Goal: Task Accomplishment & Management: Manage account settings

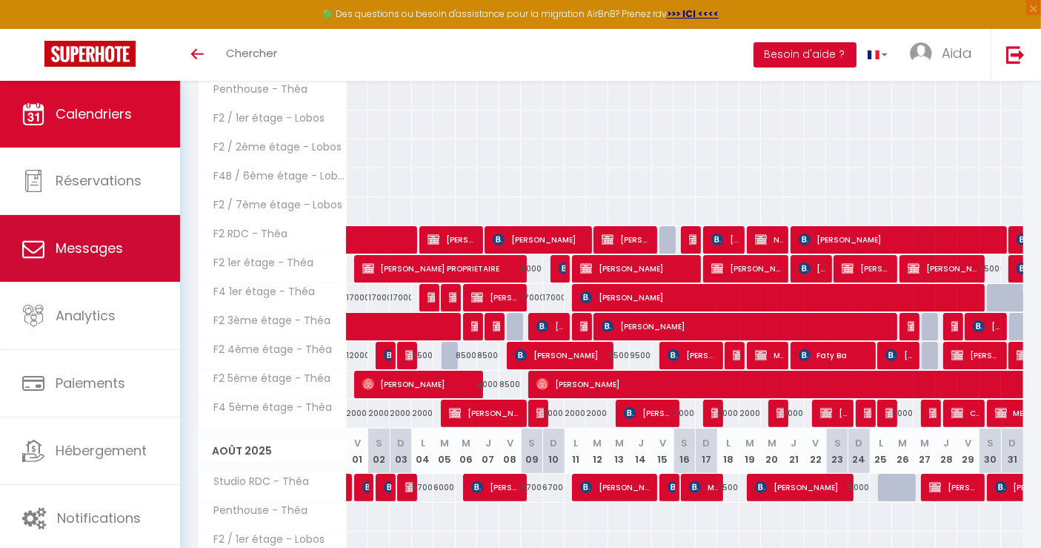
scroll to position [282, 0]
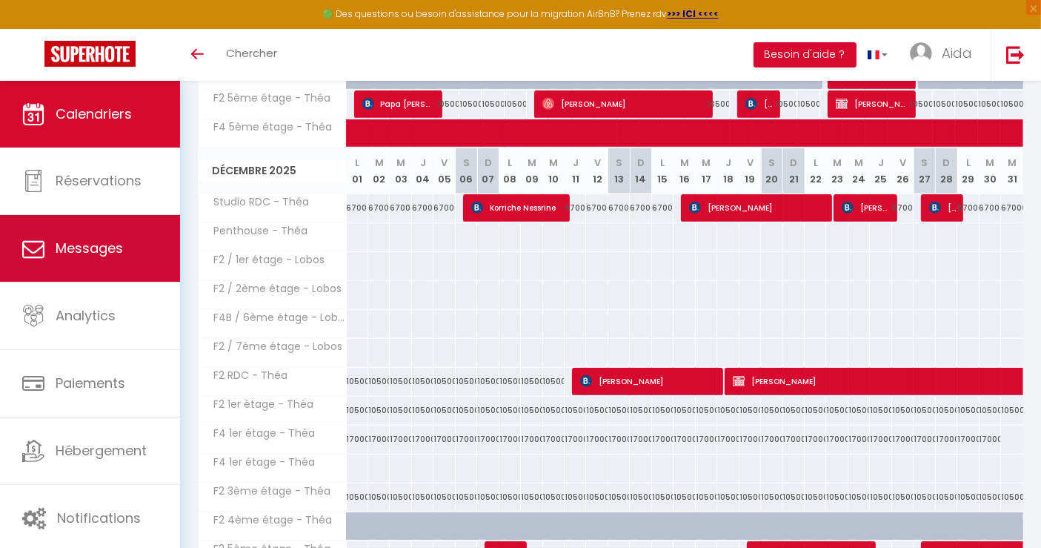
scroll to position [1147, 0]
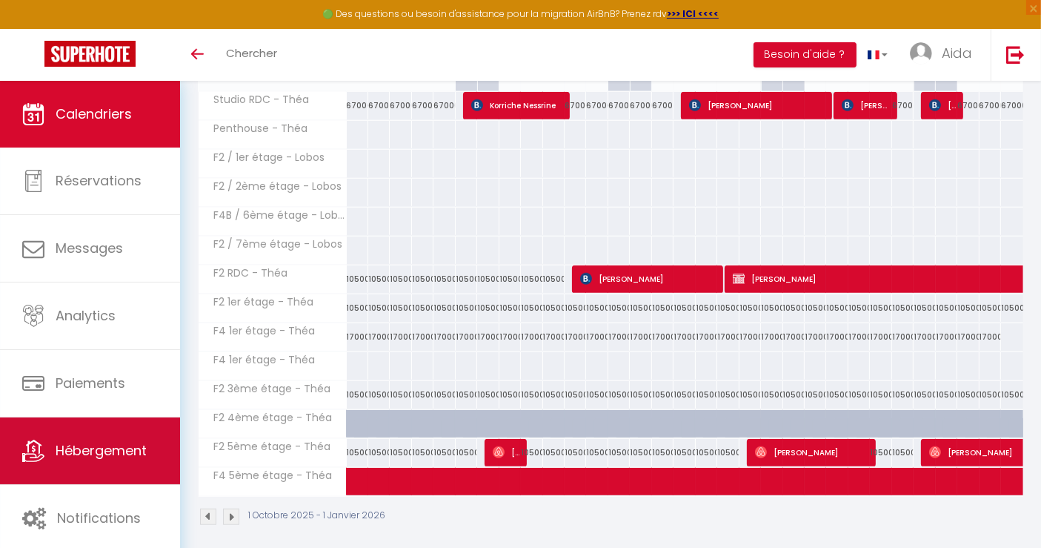
click at [59, 441] on span "Hébergement" at bounding box center [101, 450] width 91 height 19
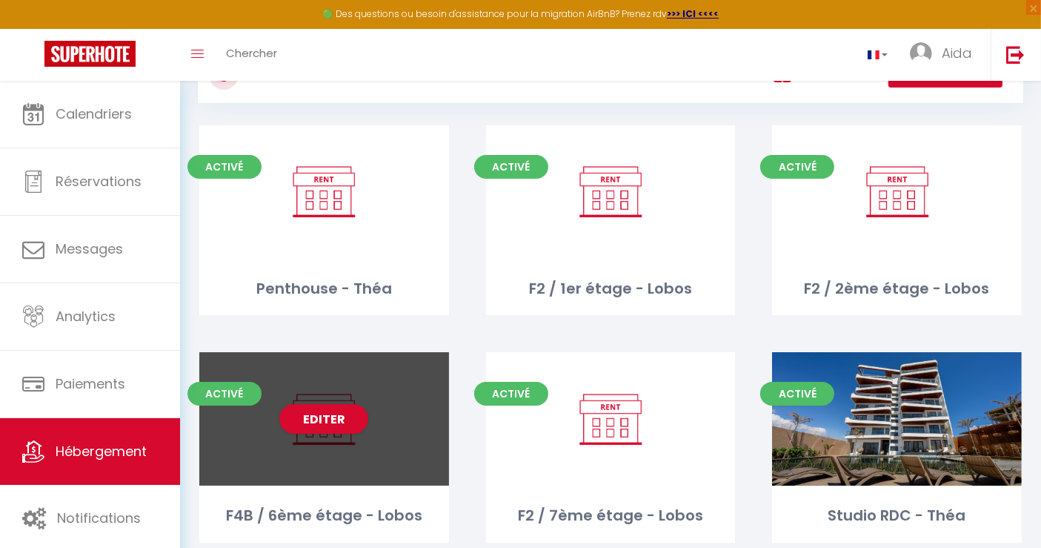
scroll to position [61, 0]
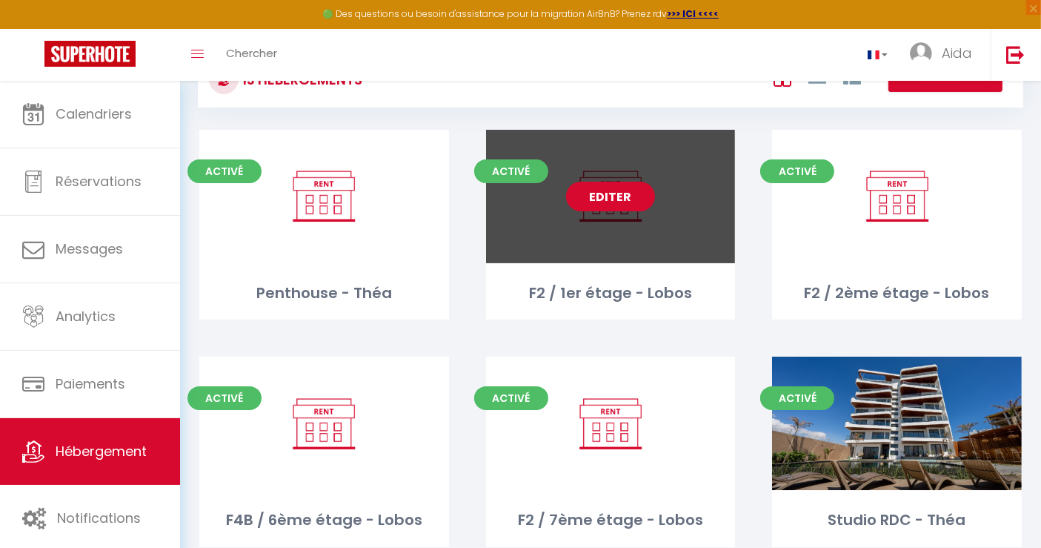
click at [605, 192] on link "Editer" at bounding box center [610, 197] width 89 height 30
select select "3"
select select "2"
select select "1"
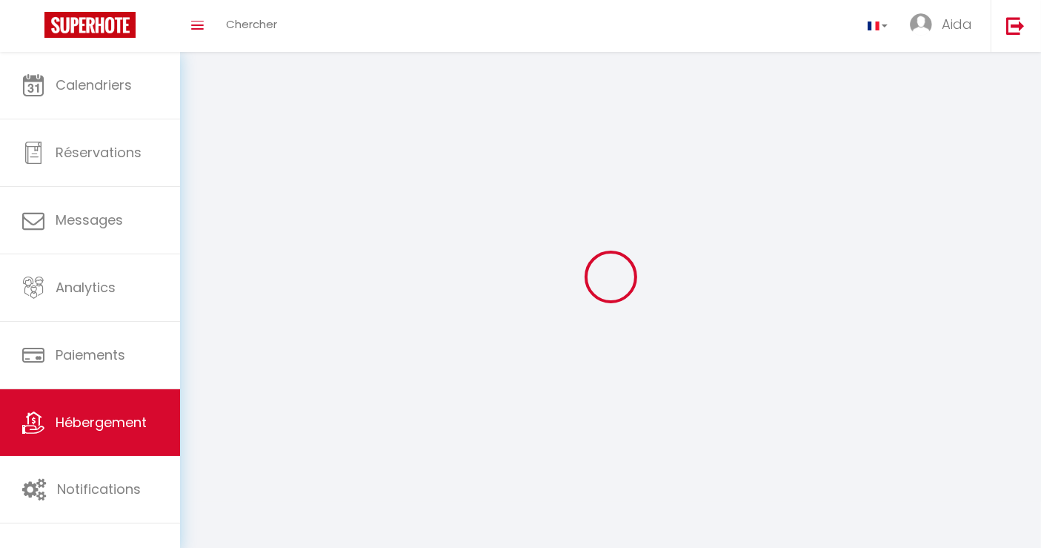
select select
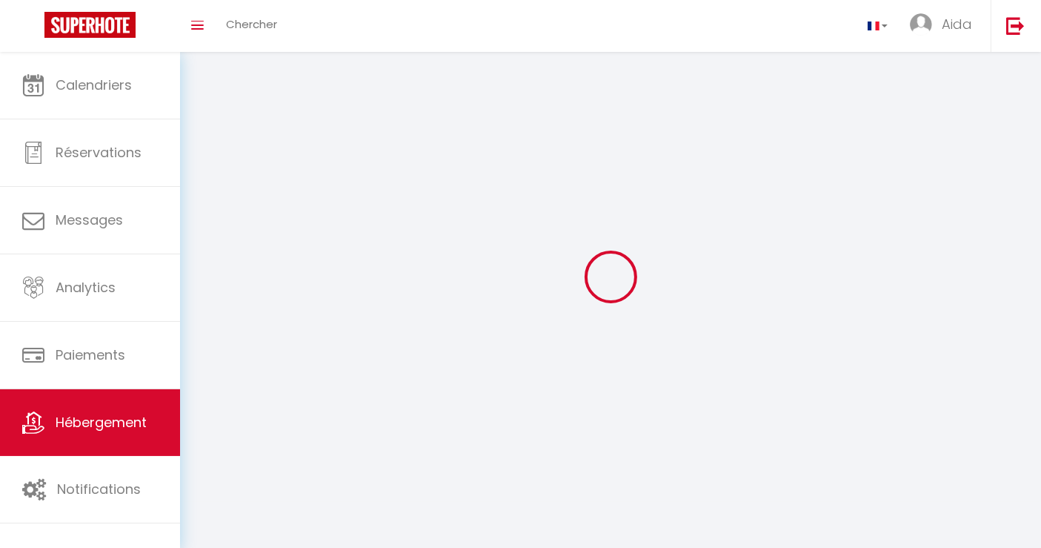
select select
checkbox input "false"
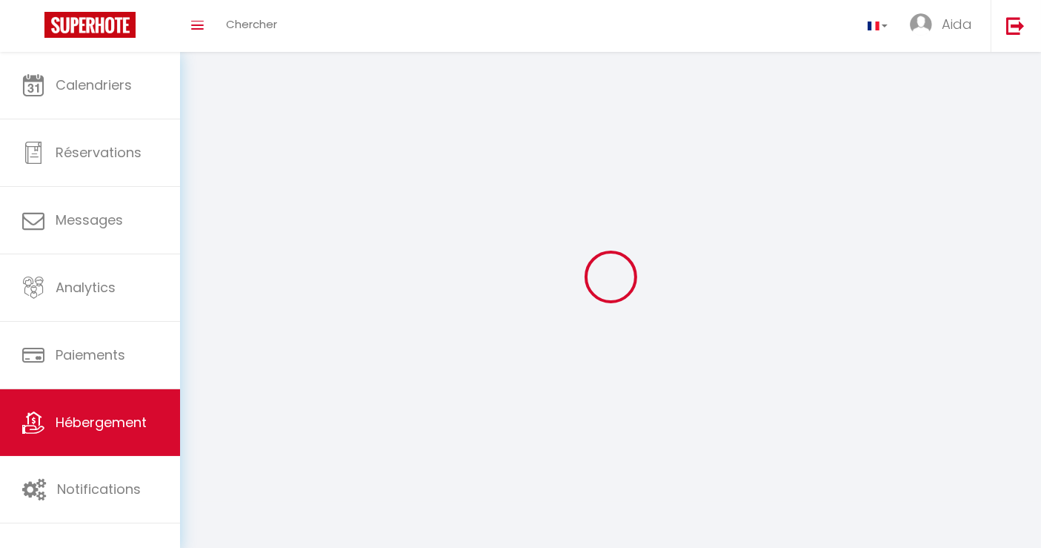
select select
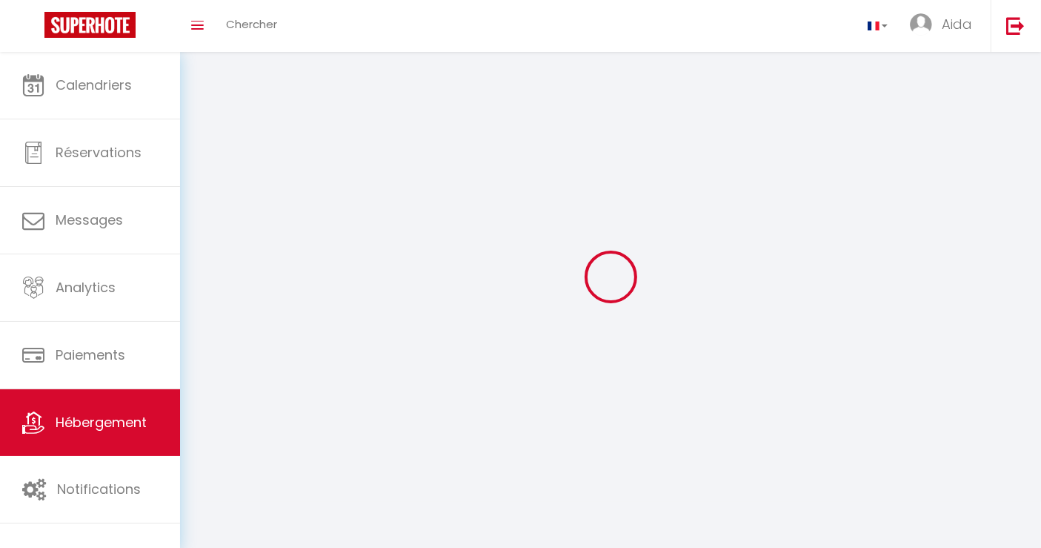
select select
checkbox input "false"
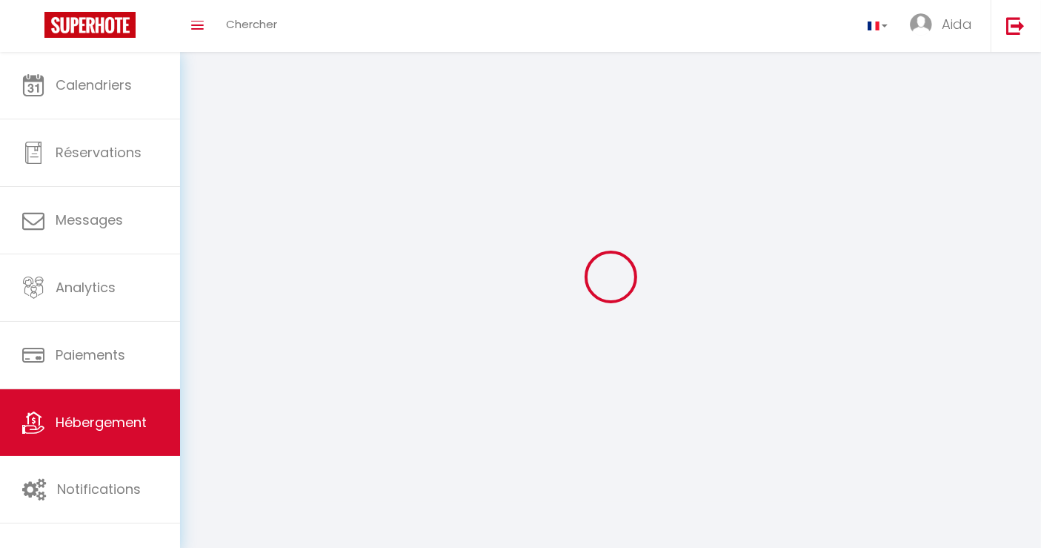
checkbox input "false"
select select
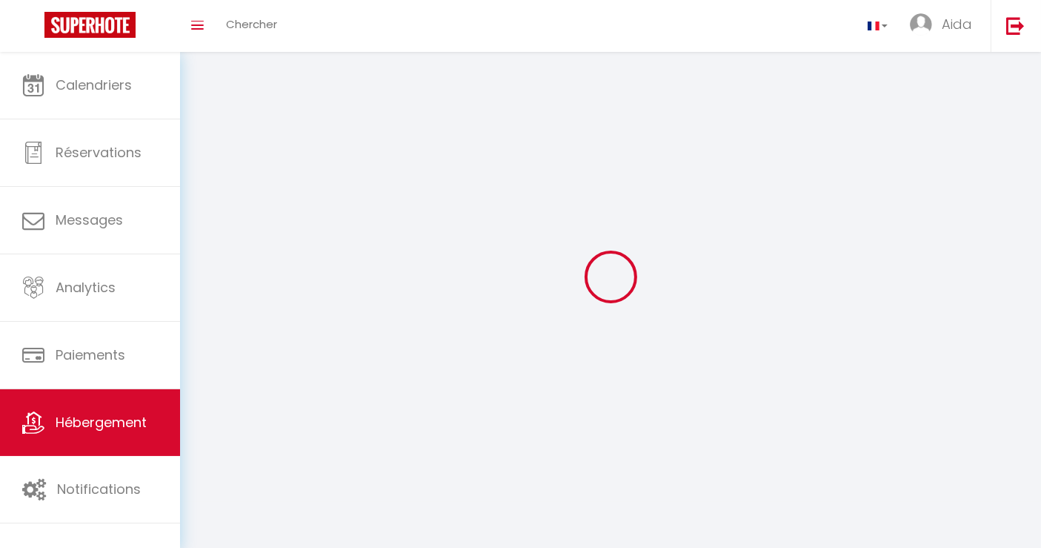
select select
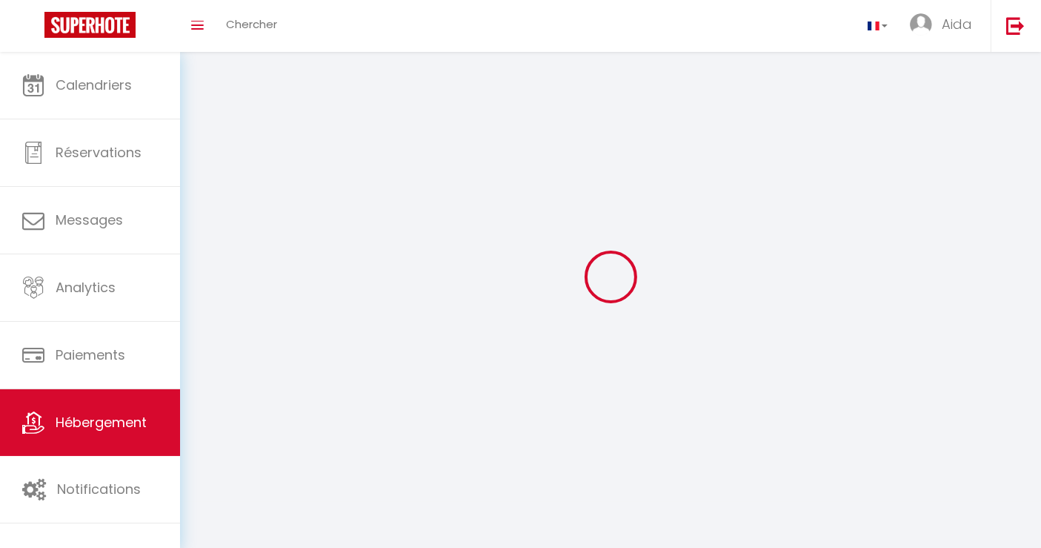
checkbox input "false"
select select
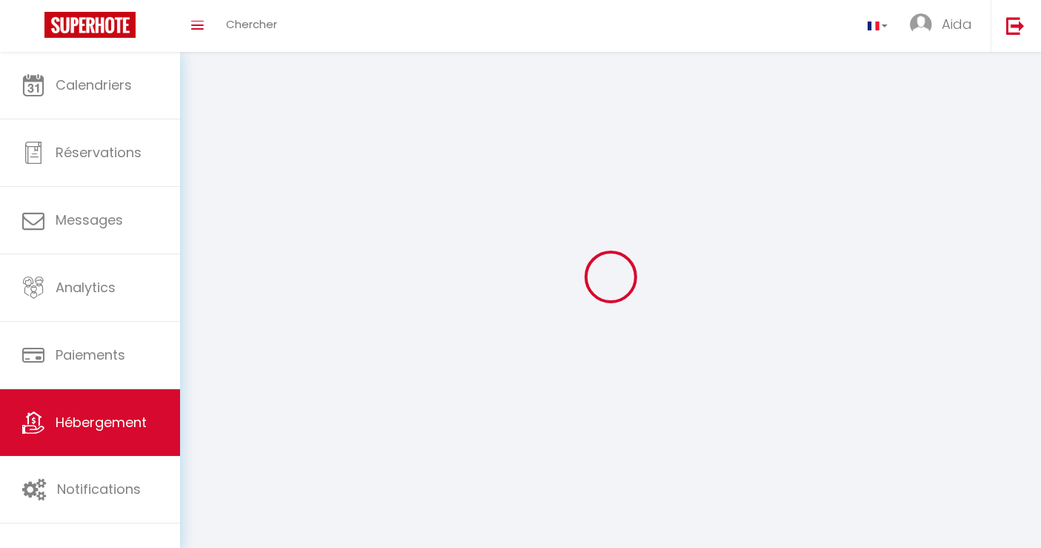
select select
select select "1"
select select "28"
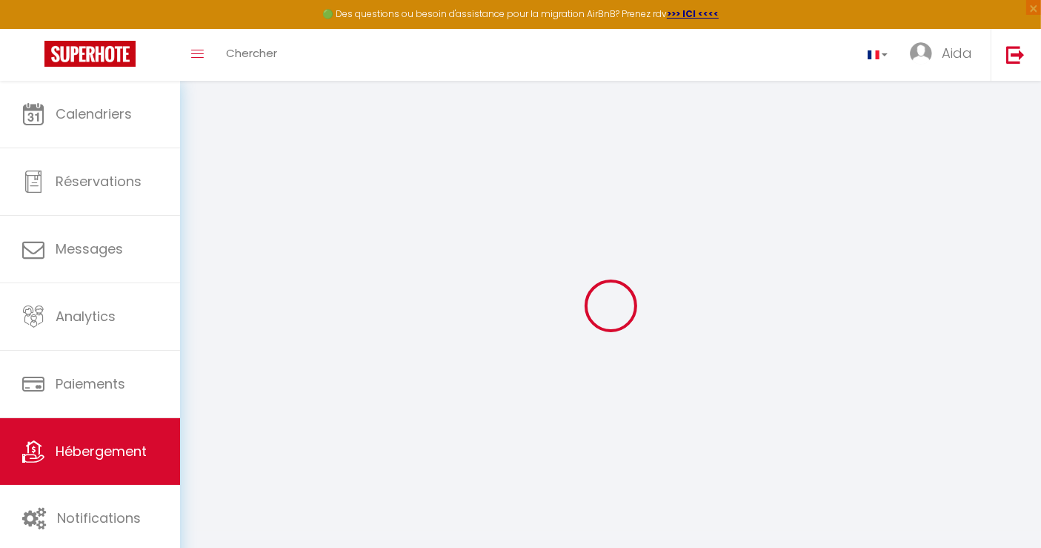
select select
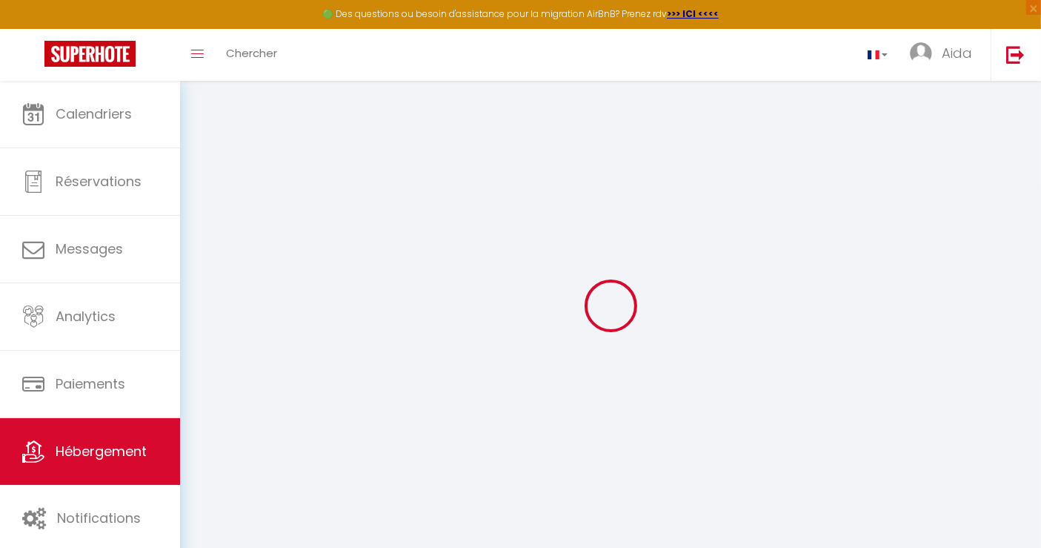
select select
checkbox input "false"
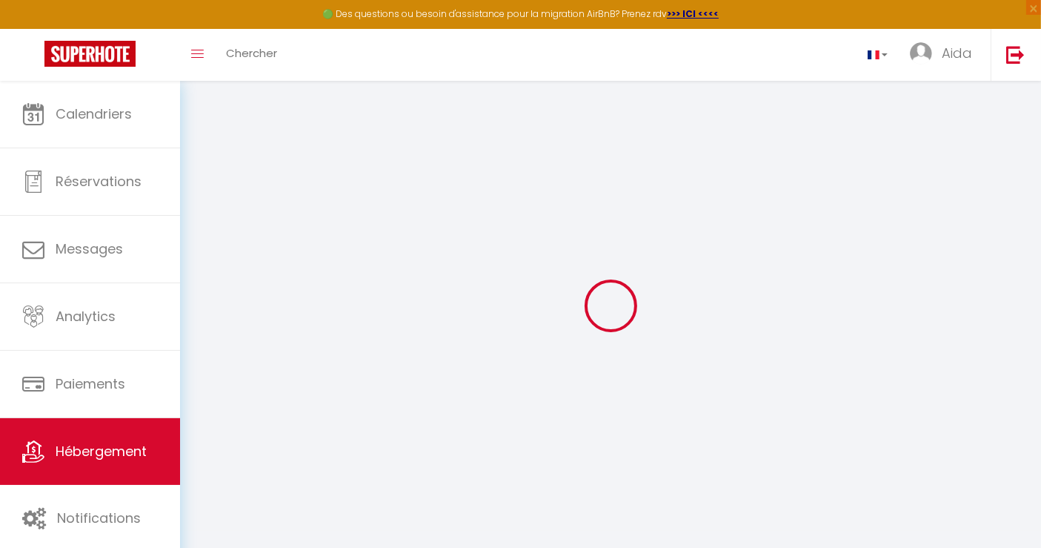
select select
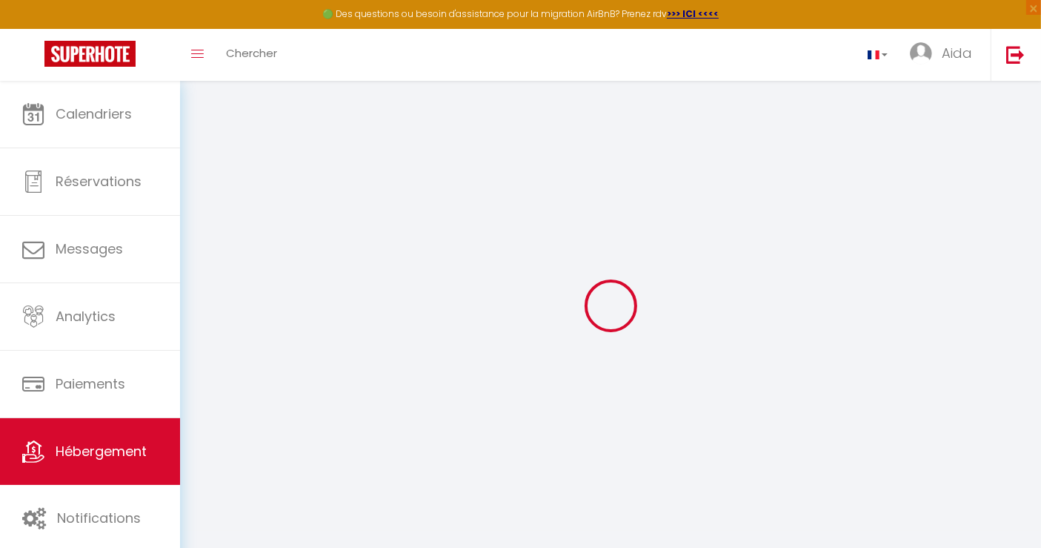
select select
checkbox input "false"
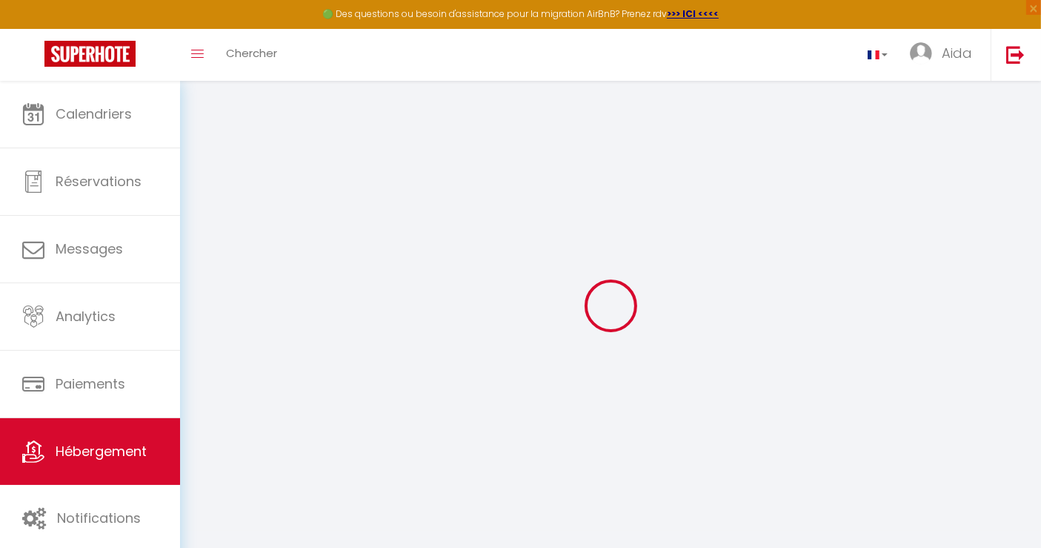
checkbox input "false"
select select
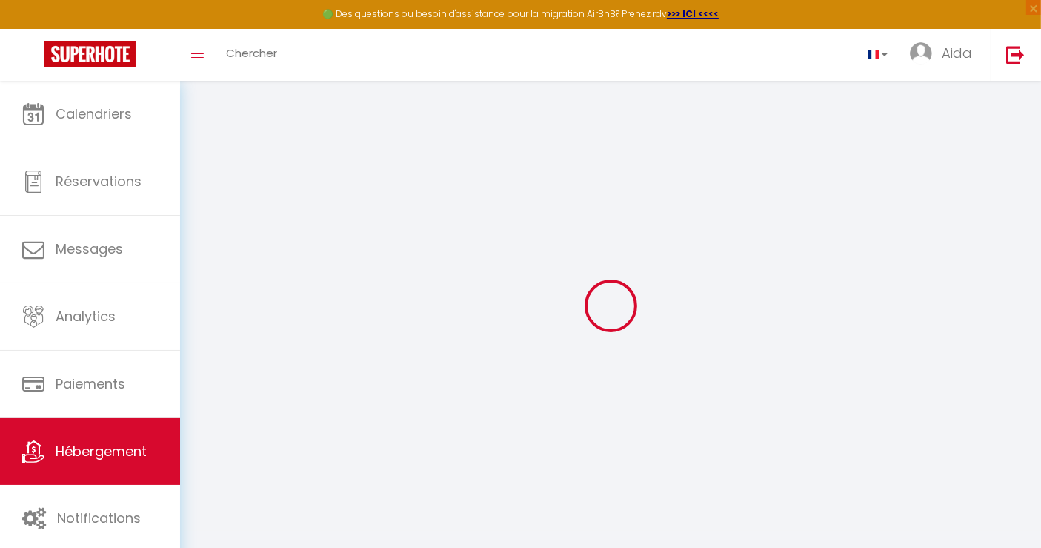
select select
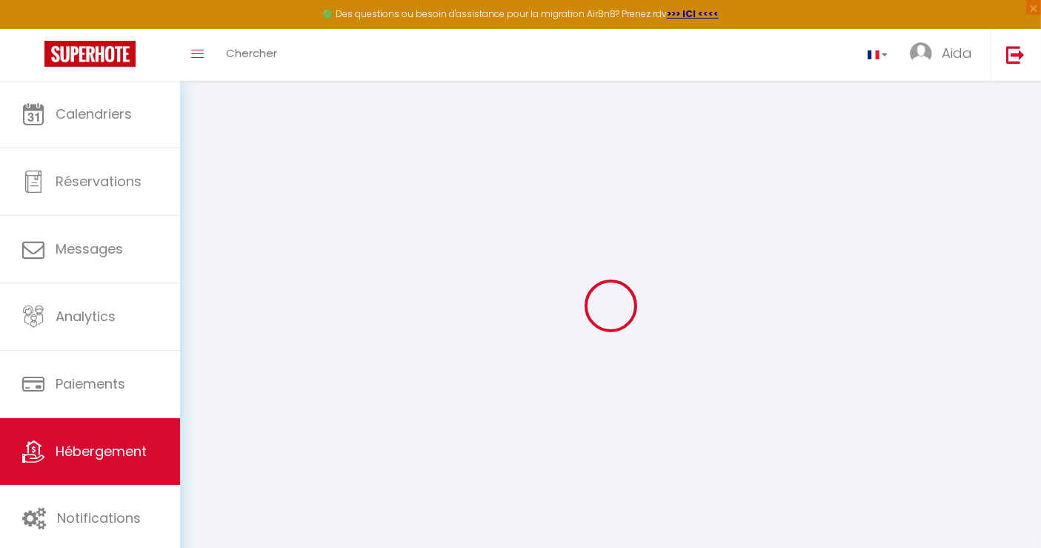
checkbox input "false"
select select
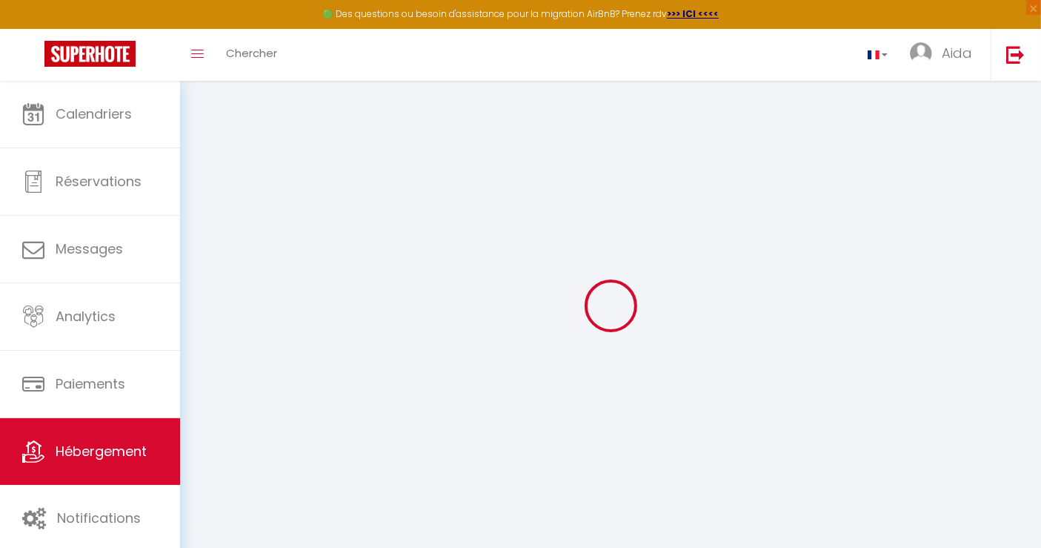
select select
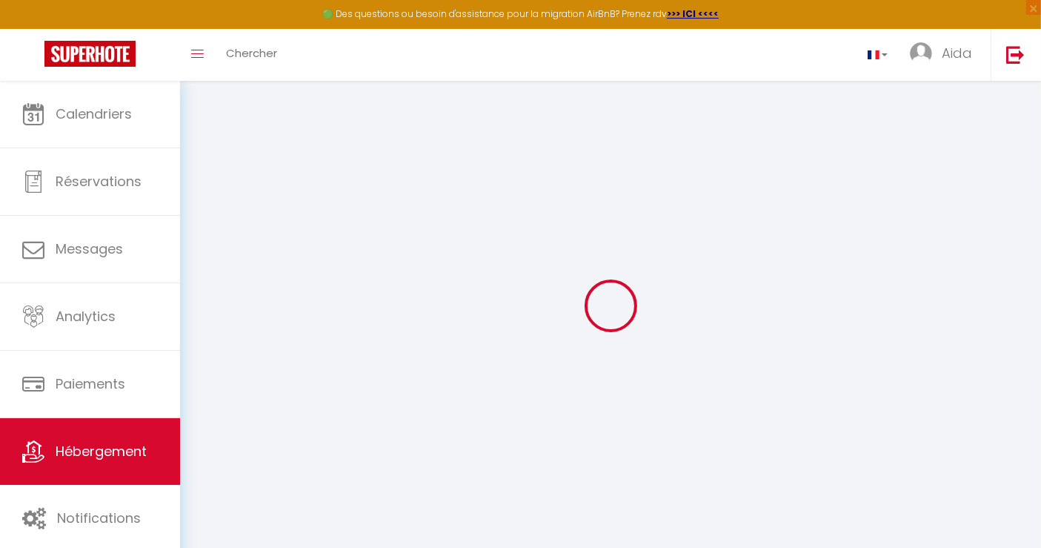
select select
checkbox input "false"
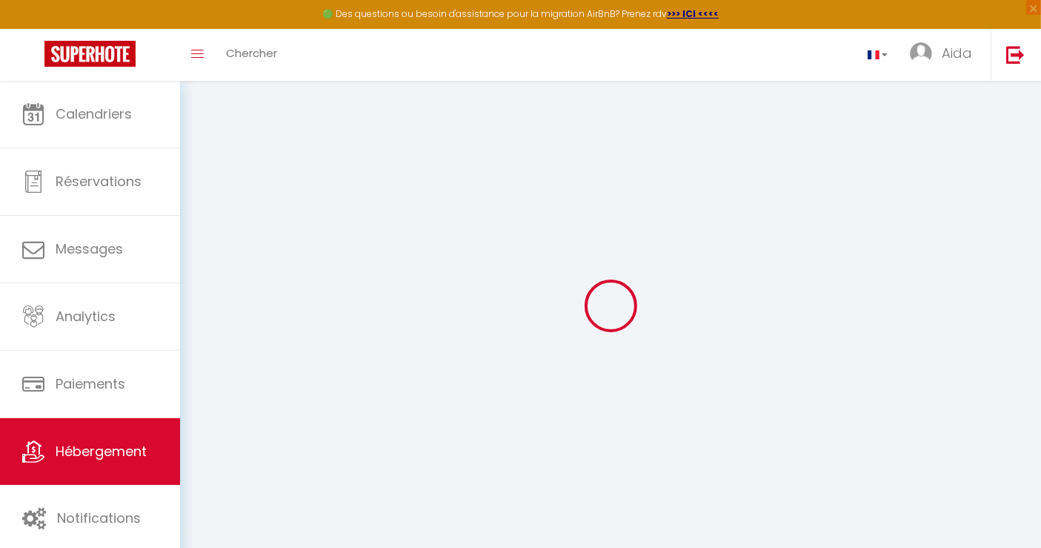
checkbox input "false"
select select
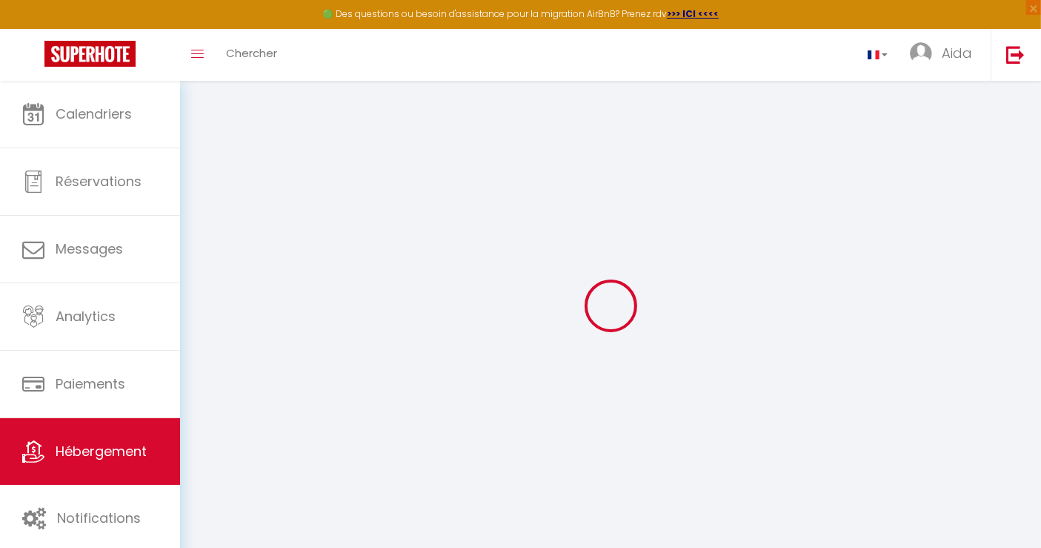
select select
checkbox input "false"
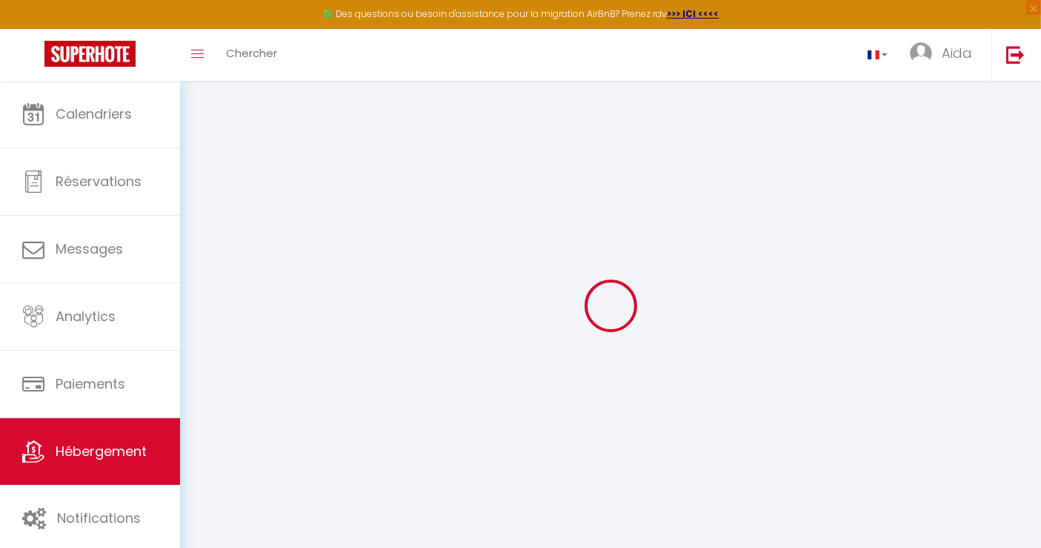
checkbox input "false"
select select
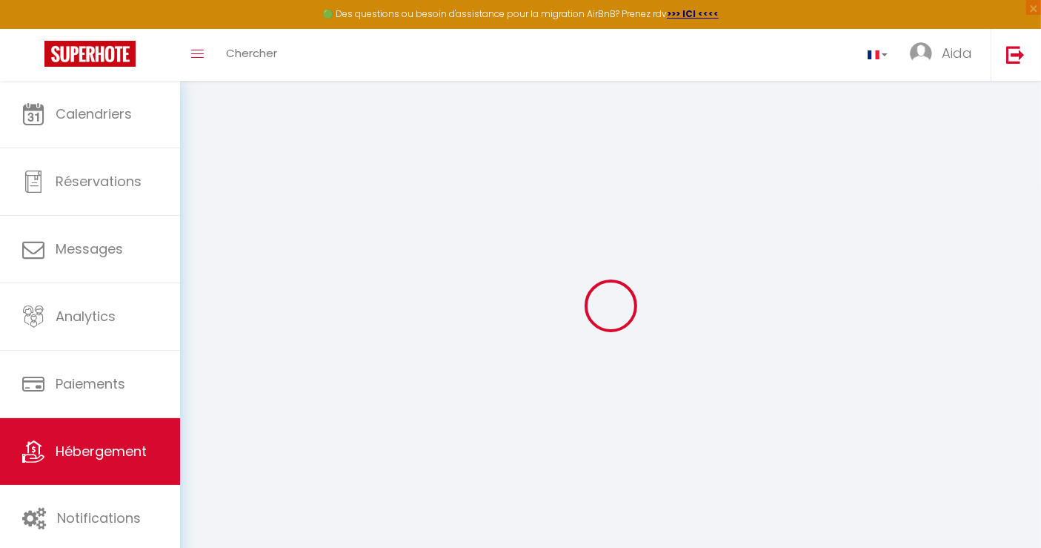
type input "F2 / 1er étage - Lobos"
select select
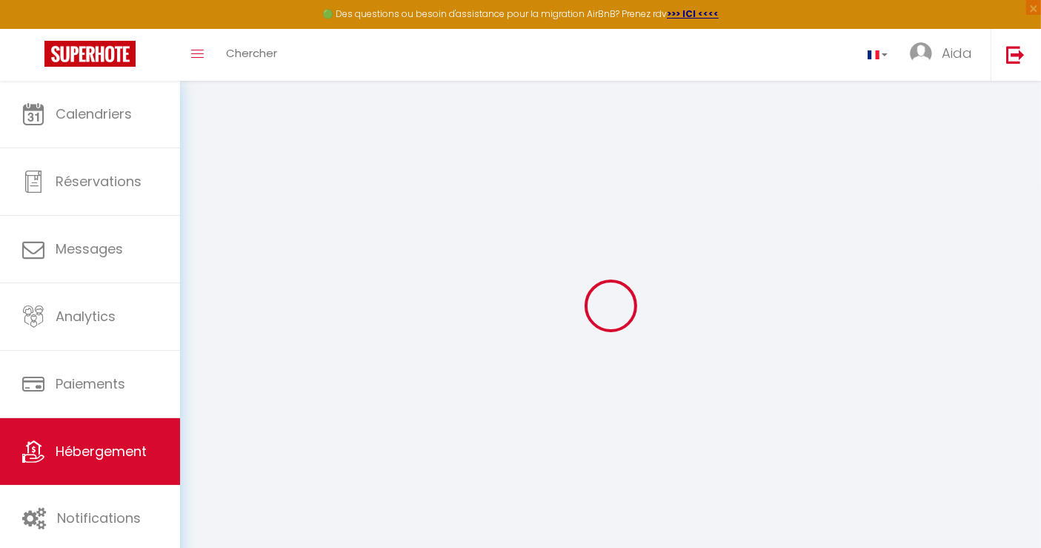
select select
type input "Lobos"
type input "25000"
type input "Dakar"
type input "lea.deger@iliosgroupe.fr"
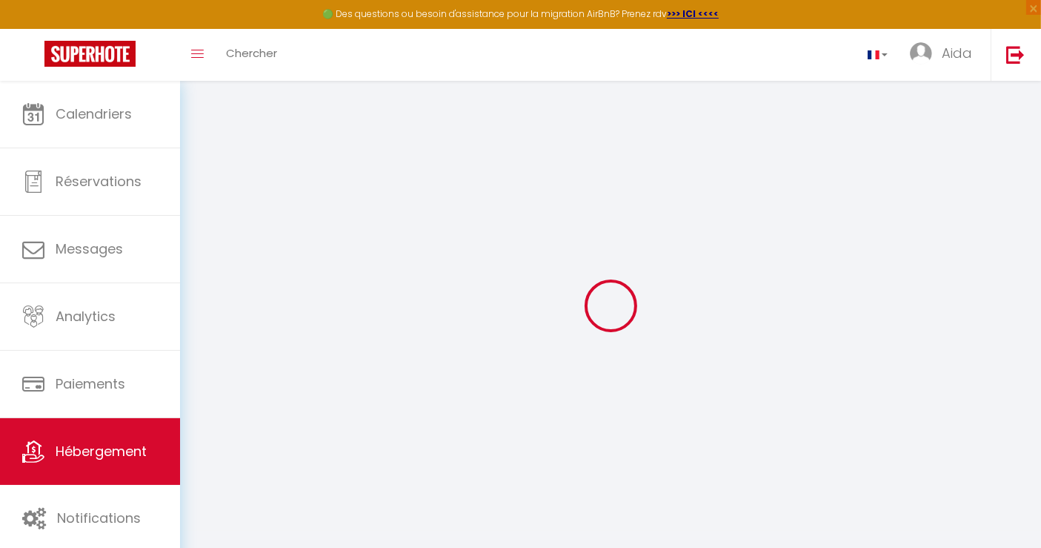
select select
checkbox input "false"
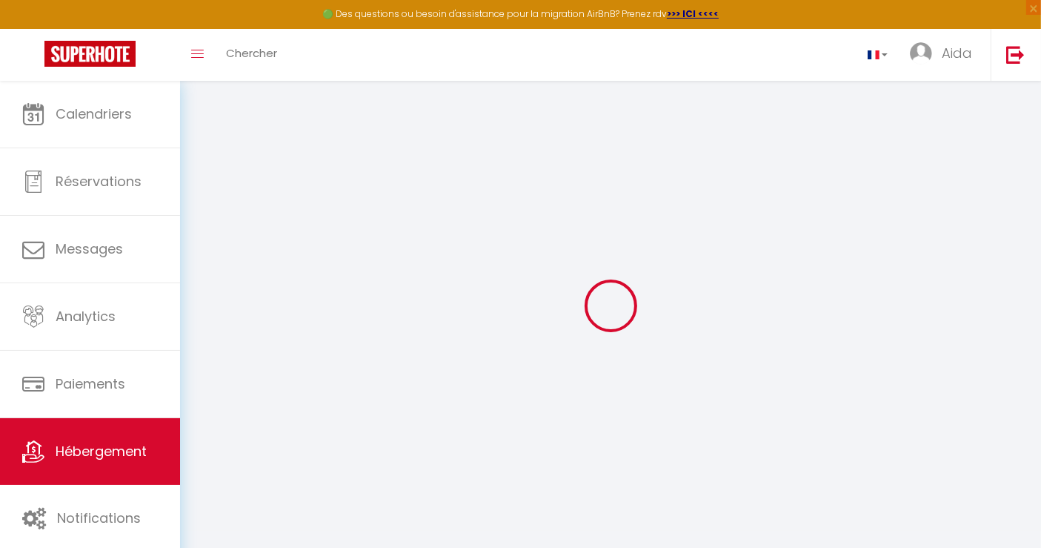
select select "89"
select select
type input "0"
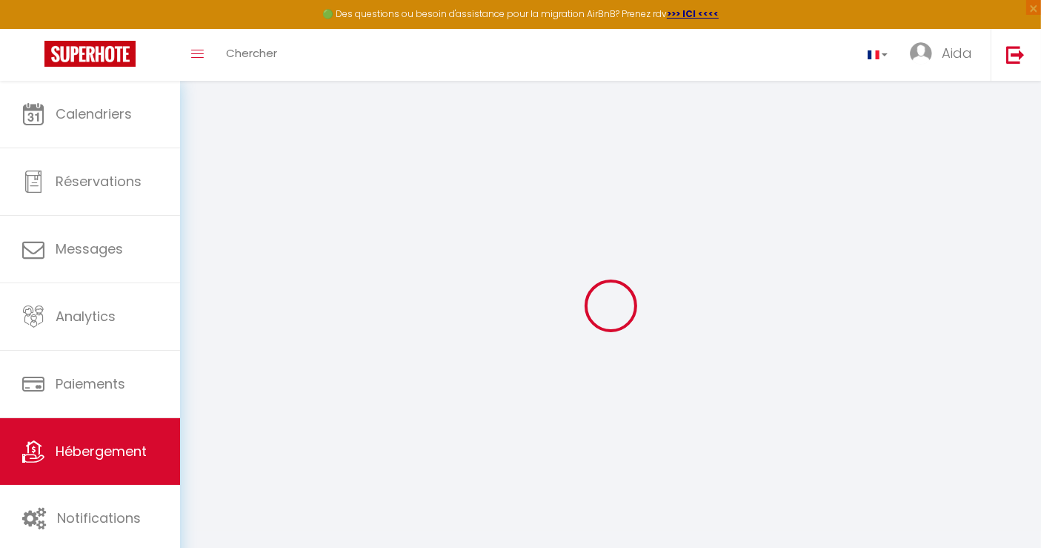
select select
checkbox input "false"
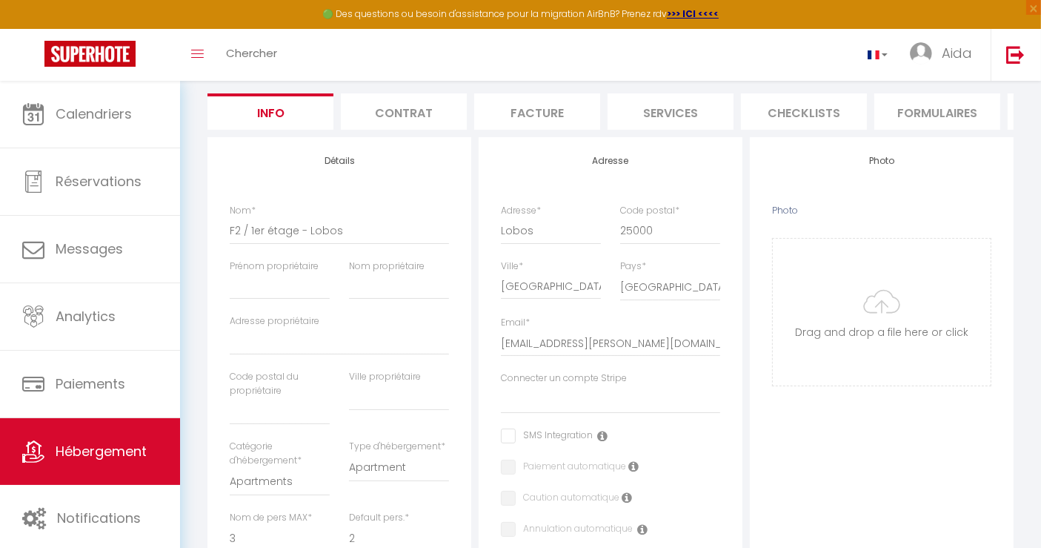
scroll to position [133, 0]
click at [137, 454] on span "Hébergement" at bounding box center [101, 451] width 91 height 19
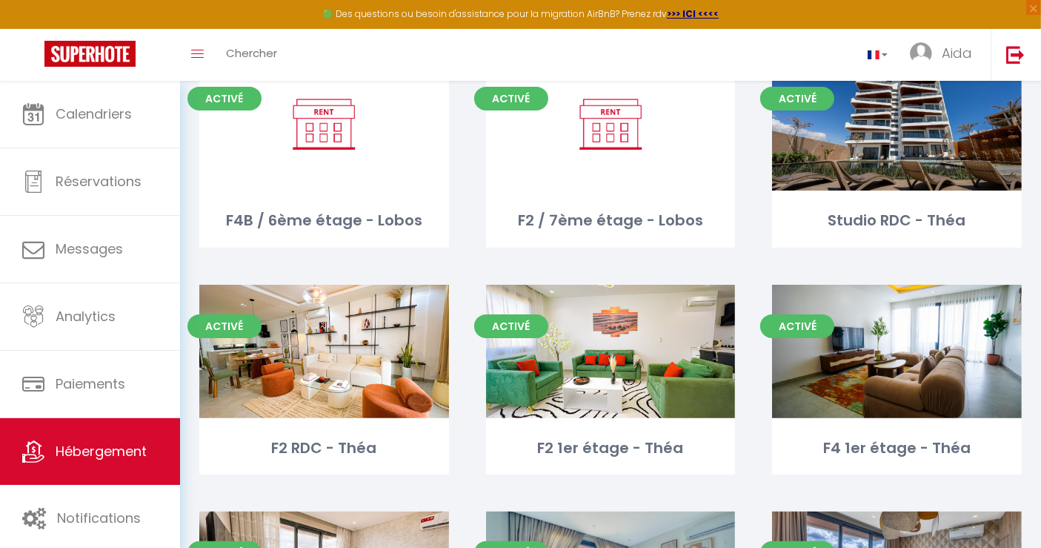
scroll to position [362, 0]
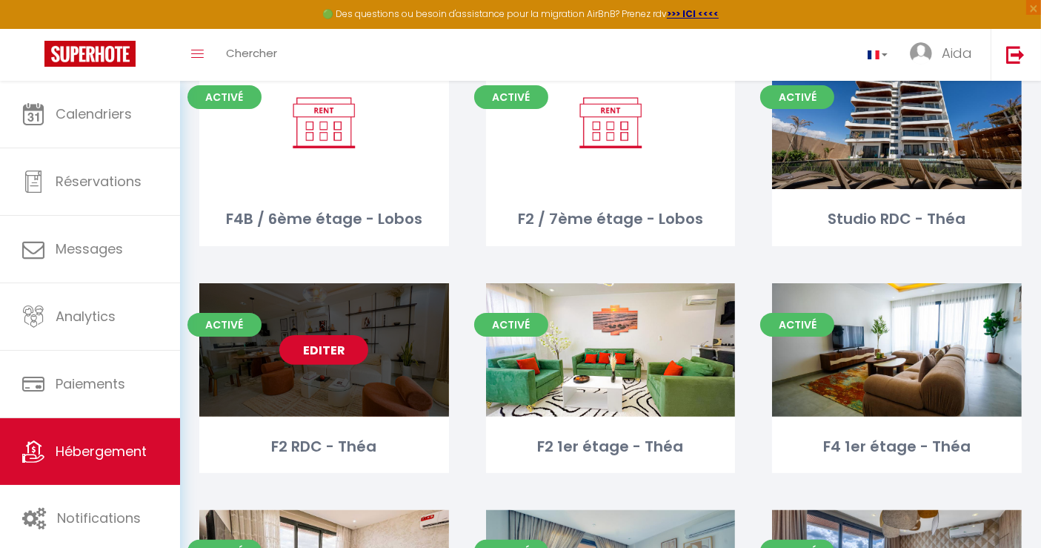
click at [326, 339] on link "Editer" at bounding box center [323, 350] width 89 height 30
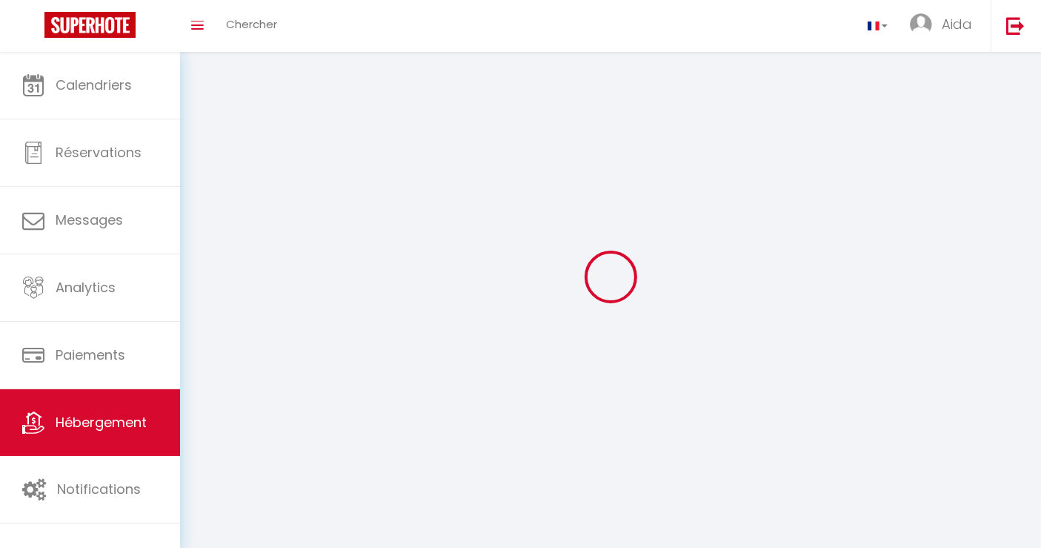
select select "28"
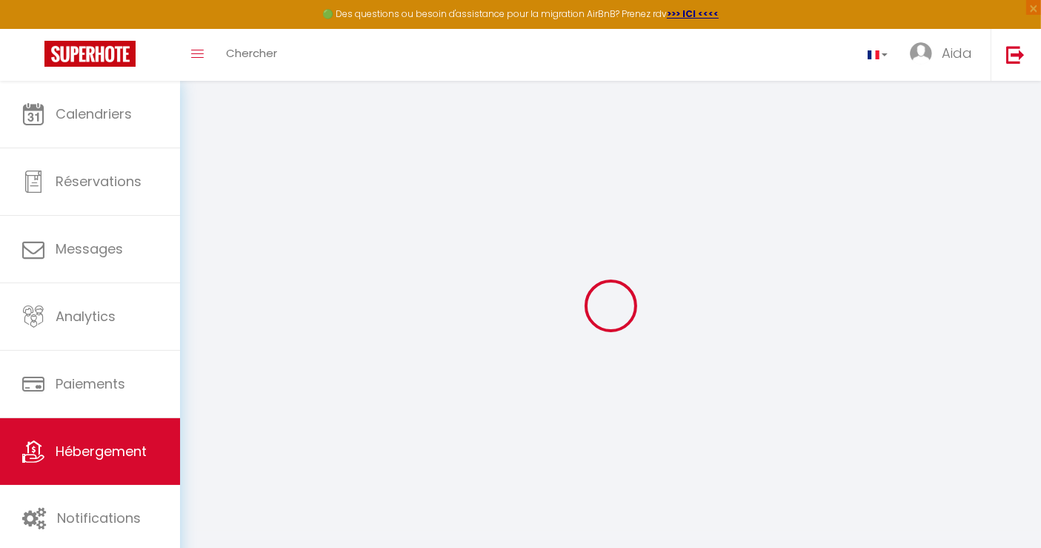
select select
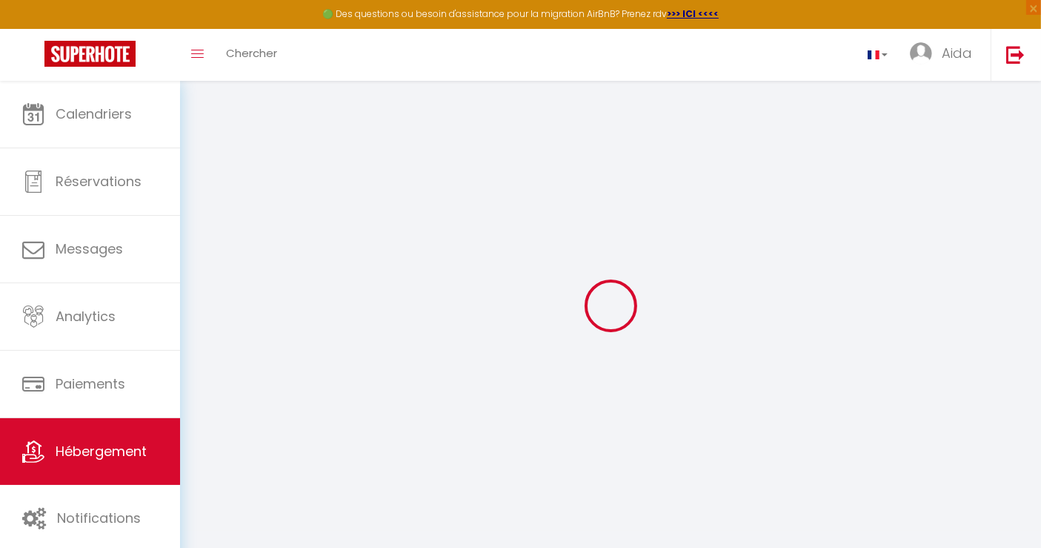
select select
checkbox input "false"
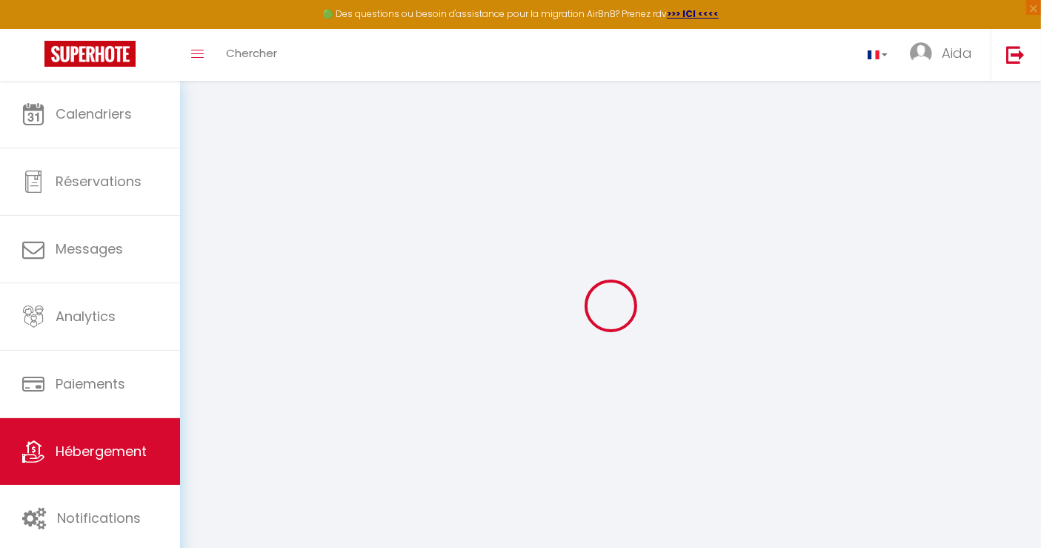
select select
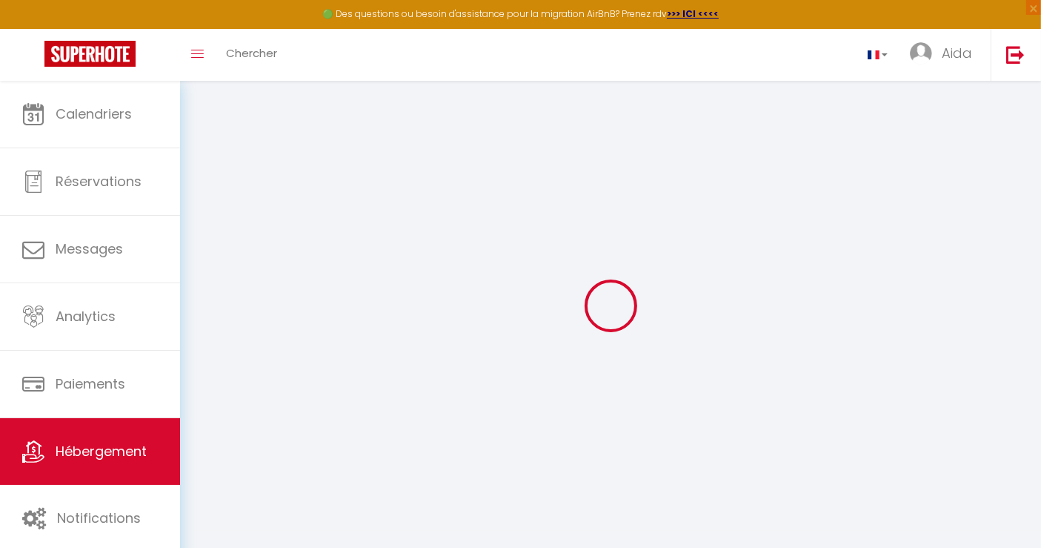
select select
checkbox input "false"
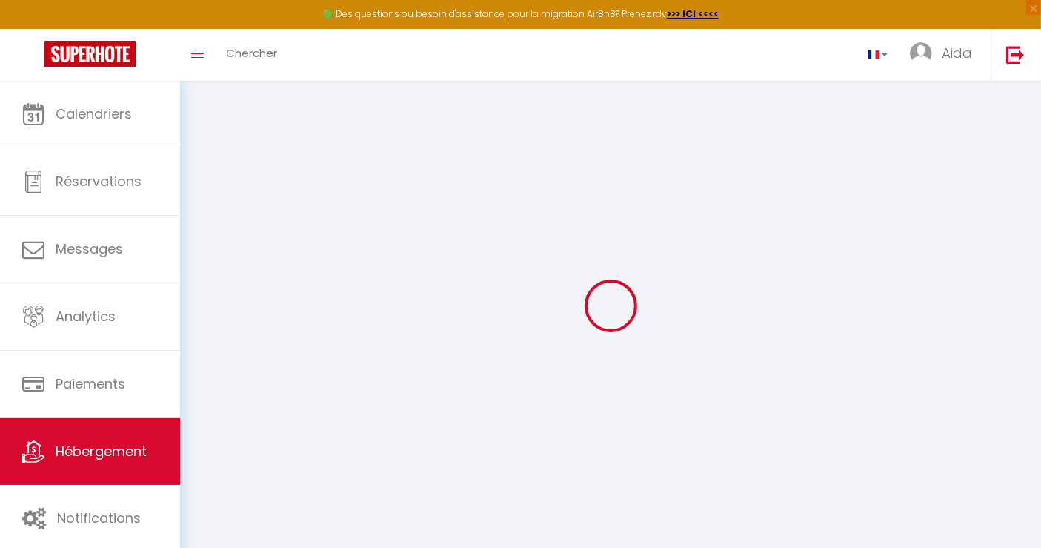
checkbox input "false"
select select
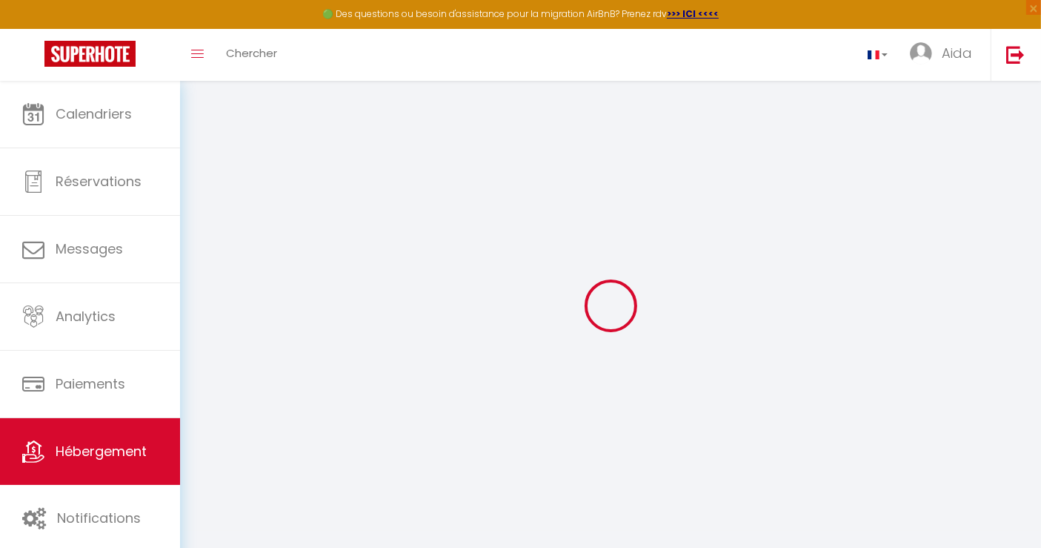
select select
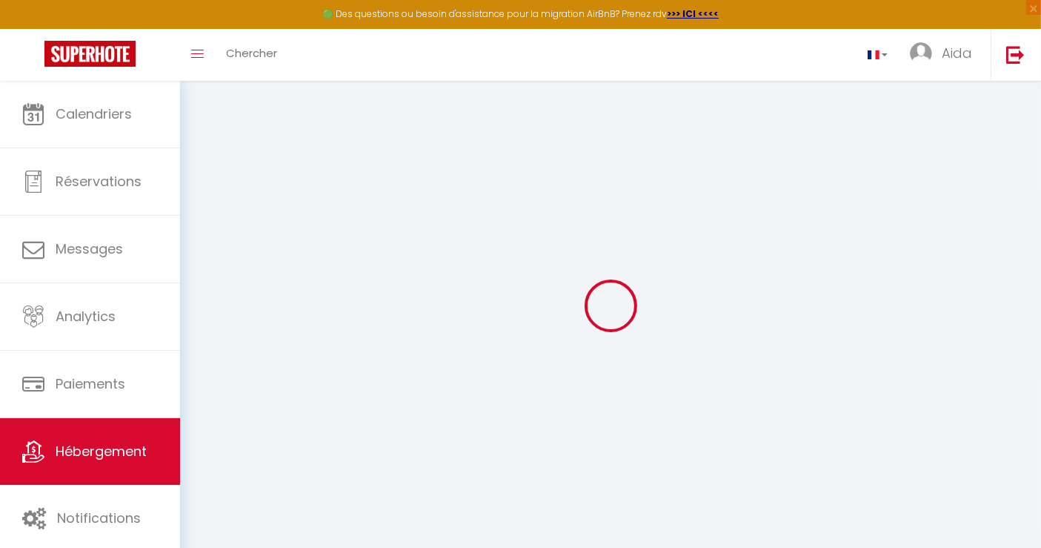
checkbox input "false"
select select
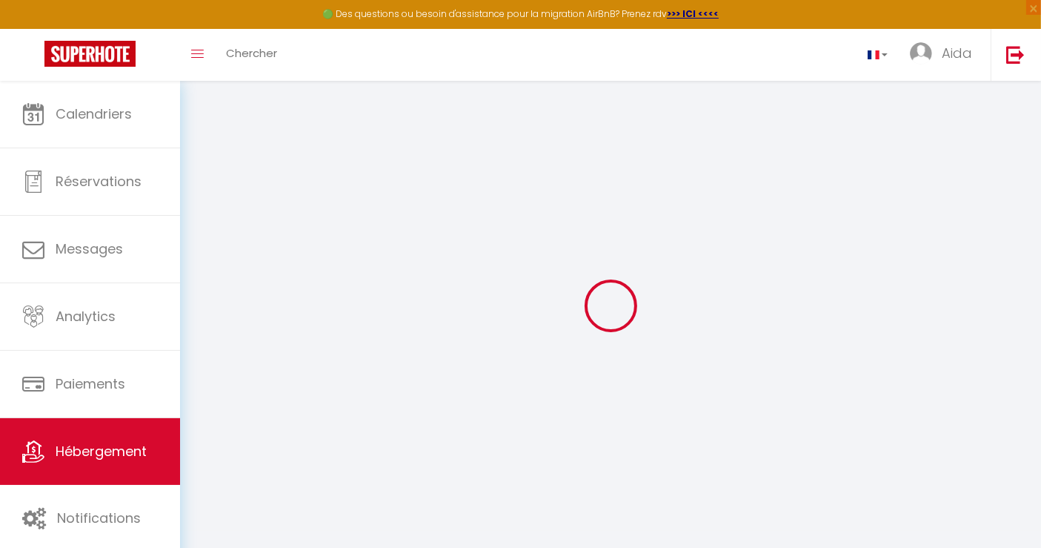
select select
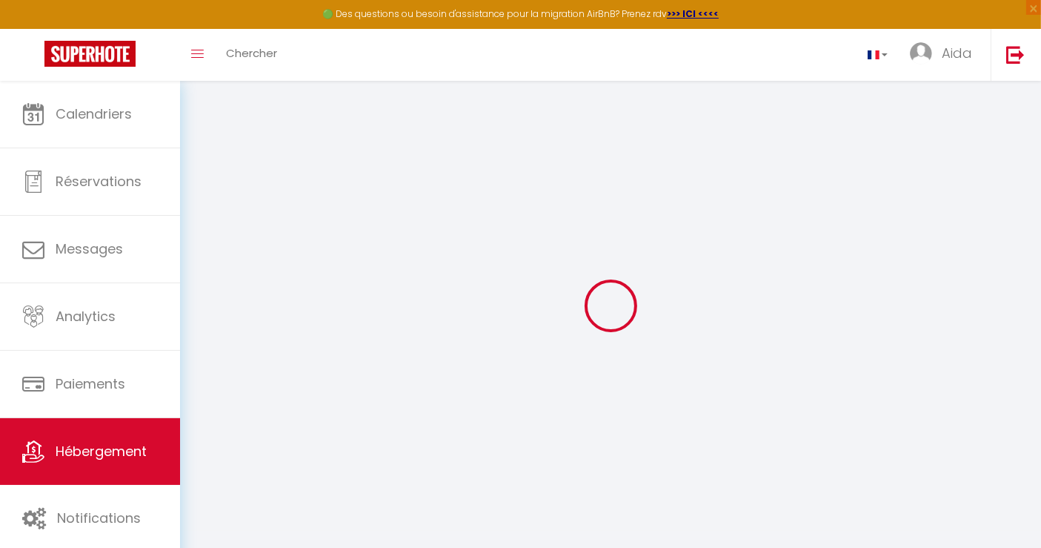
select select
checkbox input "false"
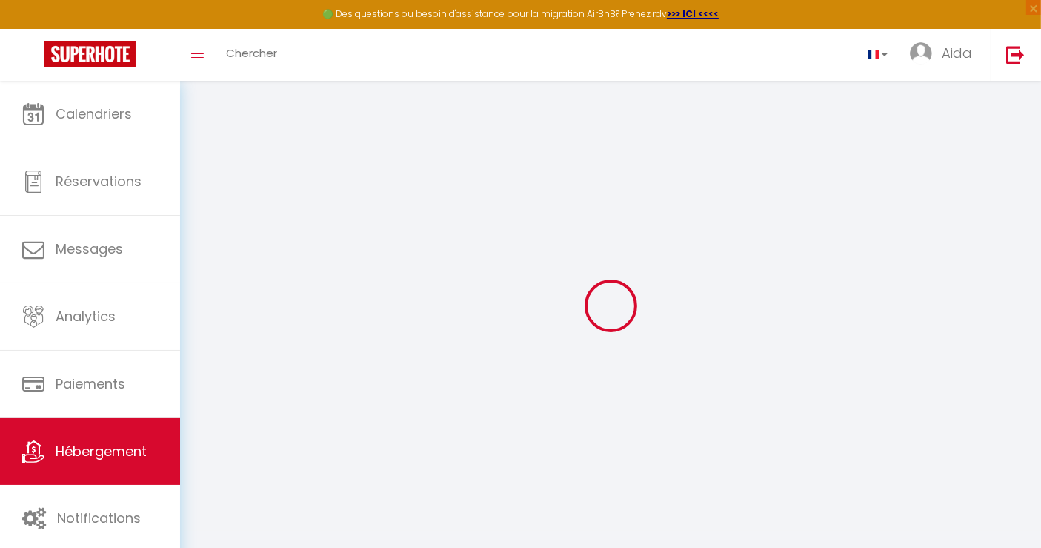
checkbox input "false"
select select
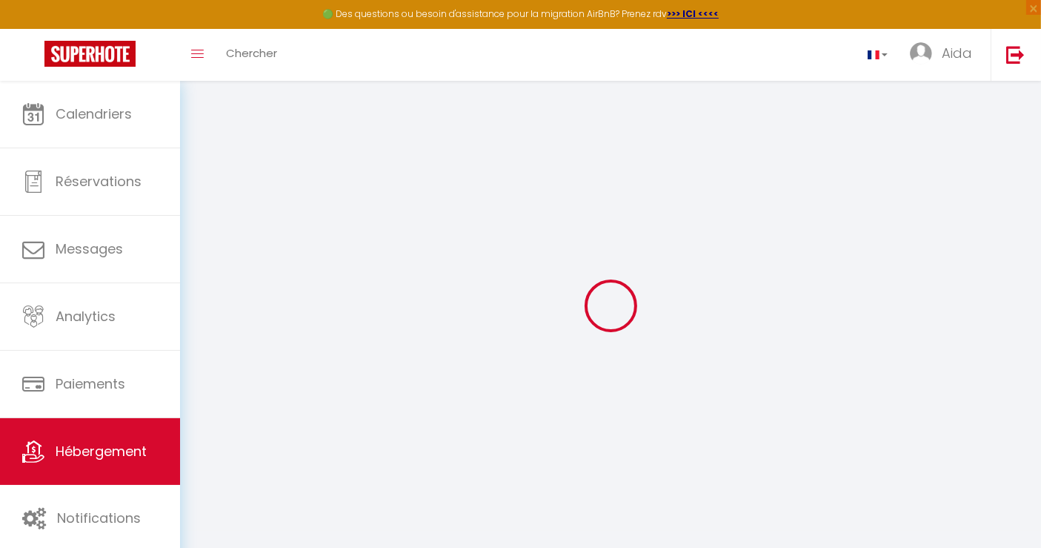
select select
checkbox input "false"
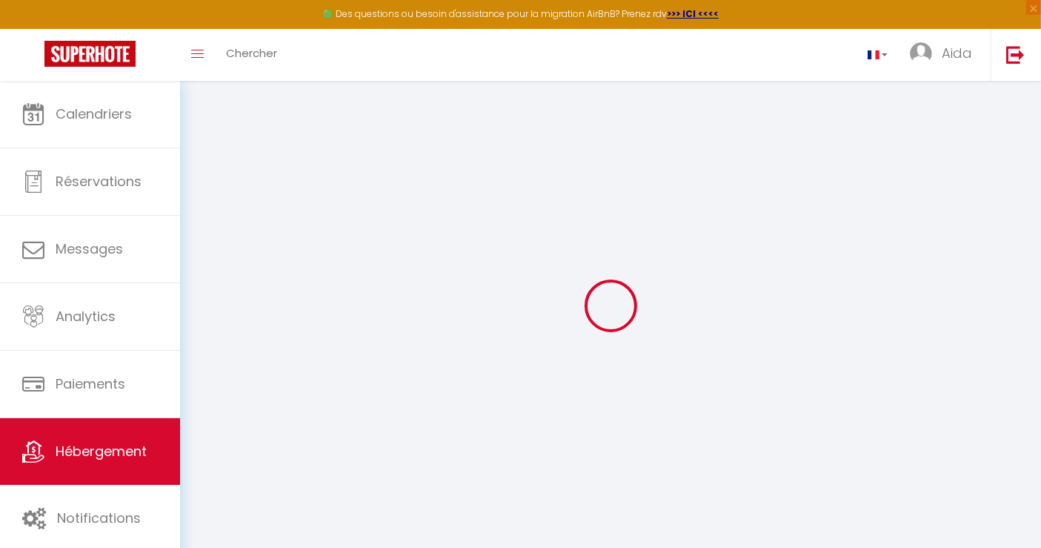
checkbox input "false"
select select
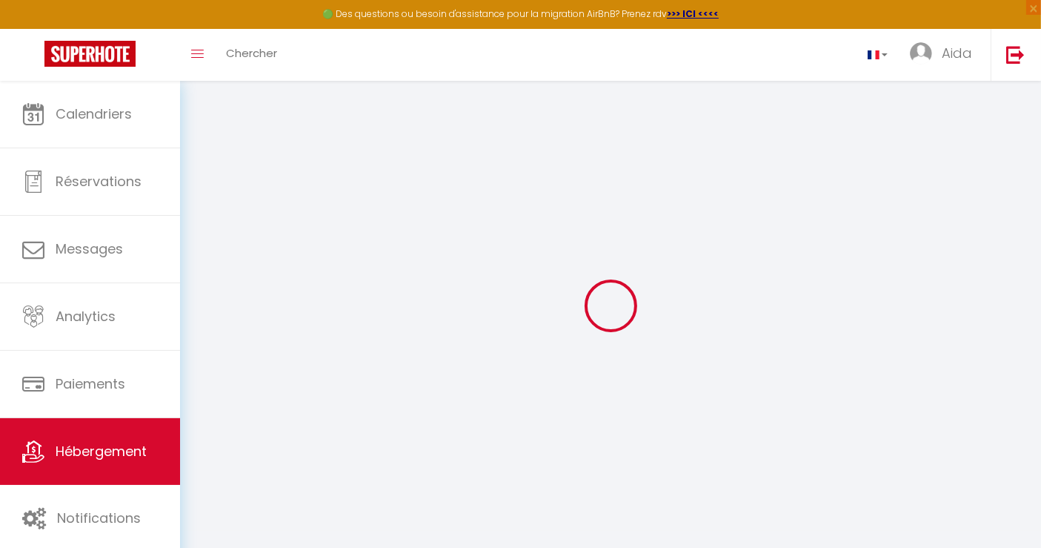
type input "F2 RDC - Théa"
type input "ILIOS"
type input "GESTION"
type input "56 Rue YF 57"
type input "11000"
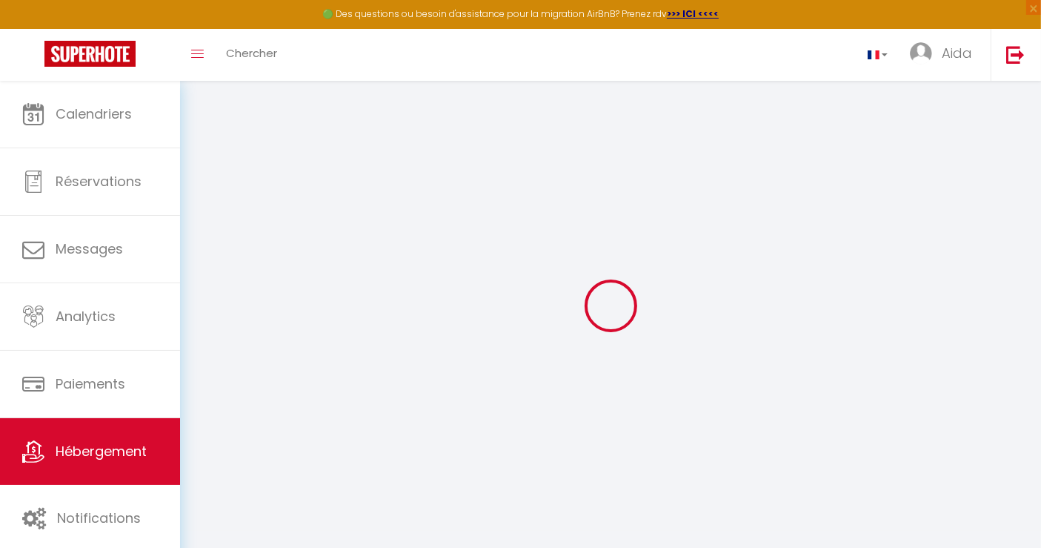
type input "2"
select select "2"
type input "105000"
type input "35"
type input "1.52"
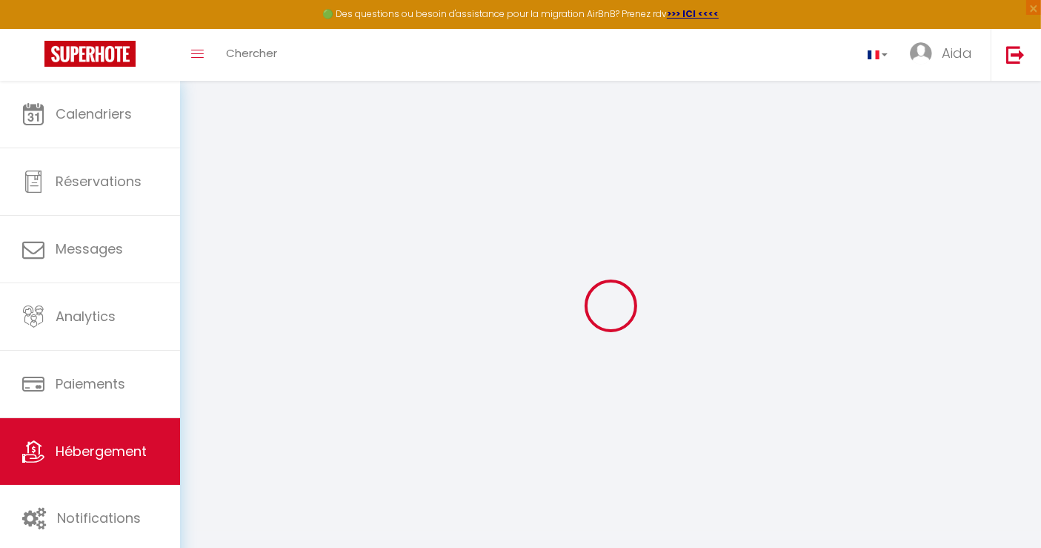
type input "150"
type input "18"
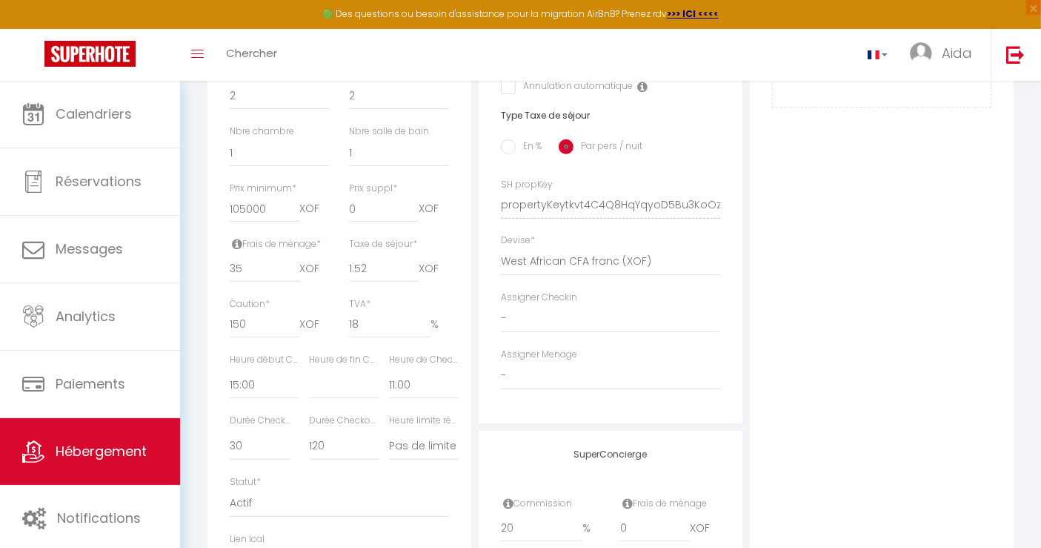
scroll to position [769, 0]
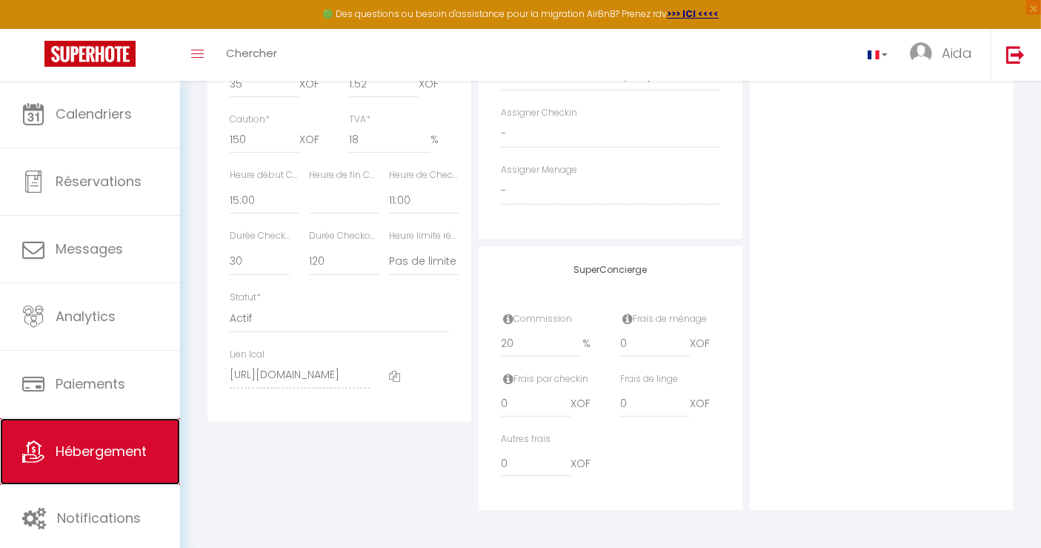
click at [122, 472] on link "Hébergement" at bounding box center [90, 451] width 180 height 67
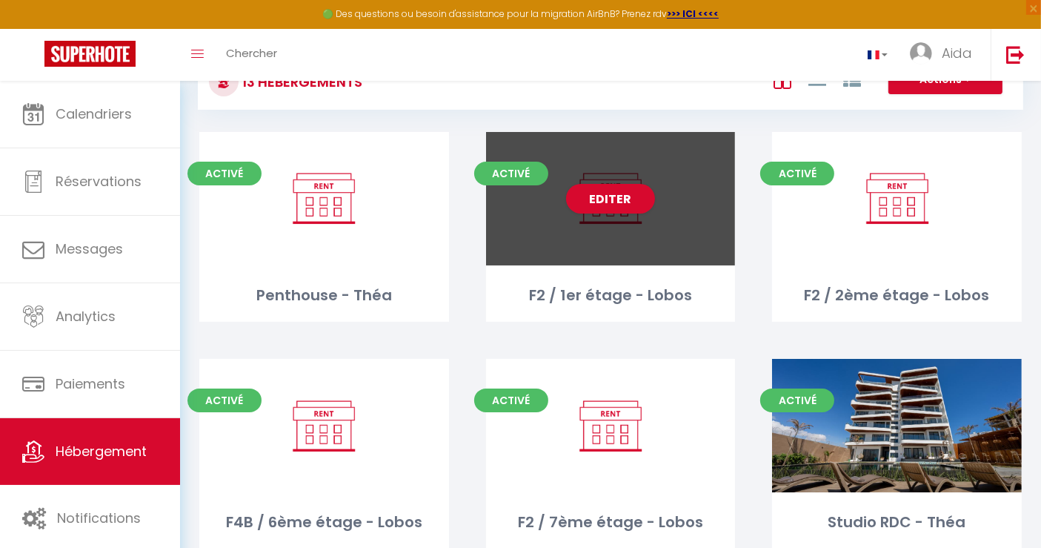
scroll to position [39, 0]
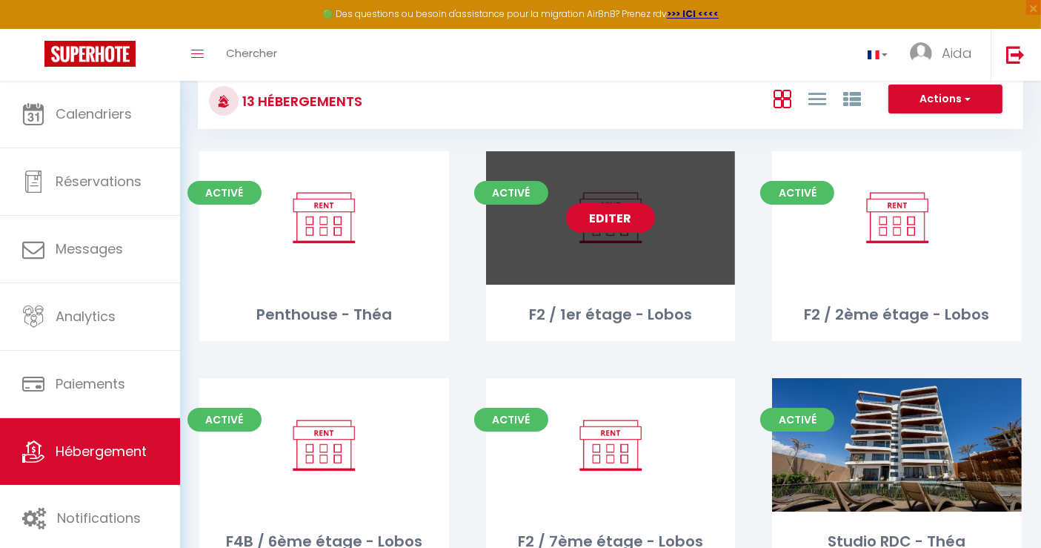
click at [600, 221] on link "Editer" at bounding box center [610, 218] width 89 height 30
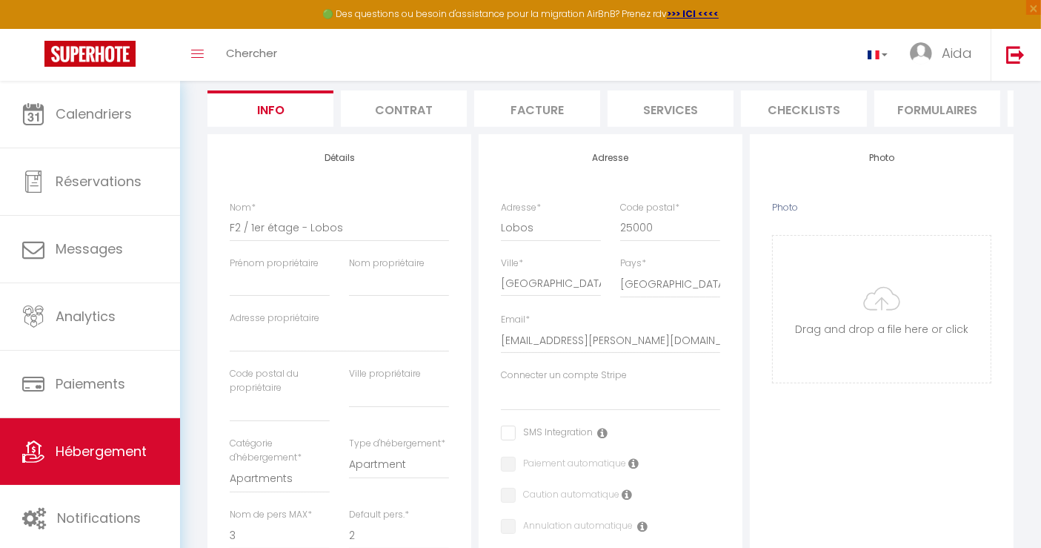
scroll to position [137, 0]
click at [276, 293] on input "Prénom propriétaire" at bounding box center [280, 280] width 100 height 27
click at [368, 294] on input "Nom propriétaire" at bounding box center [399, 280] width 100 height 27
click at [271, 349] on input "Adresse propriétaire" at bounding box center [339, 335] width 219 height 27
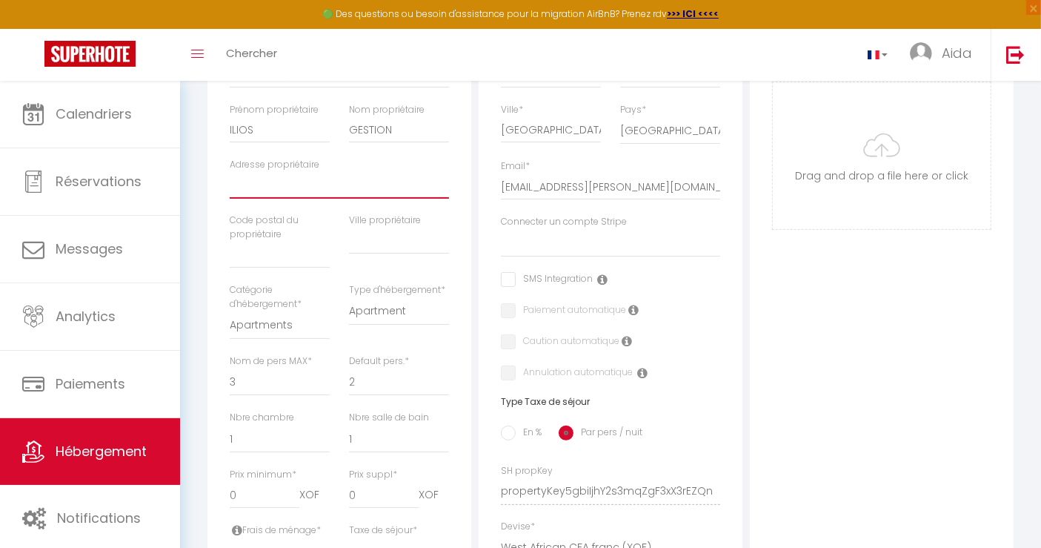
scroll to position [285, 0]
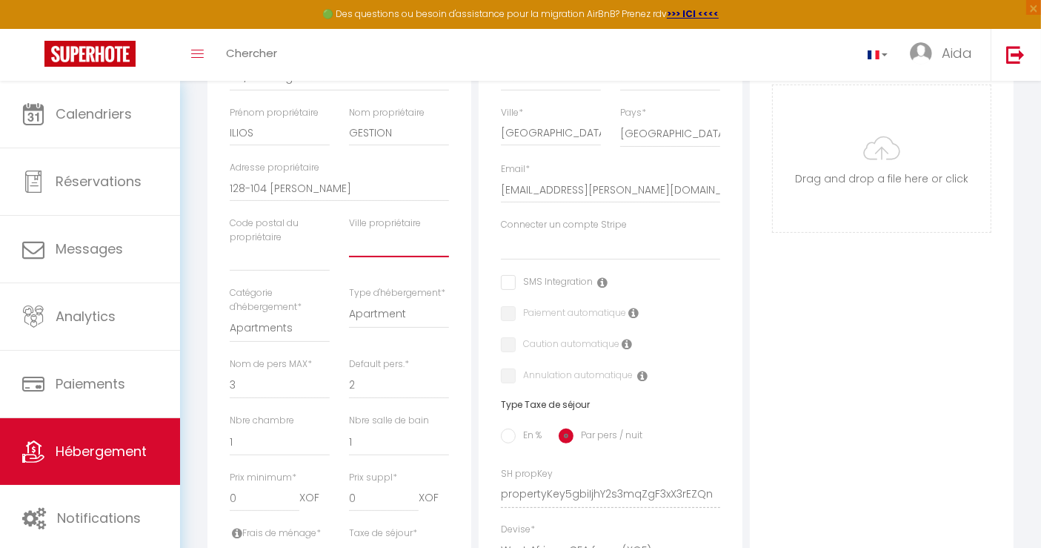
click at [381, 257] on input "text" at bounding box center [399, 244] width 100 height 27
click at [265, 271] on input "text" at bounding box center [280, 258] width 100 height 27
click at [389, 257] on input "text" at bounding box center [399, 244] width 100 height 27
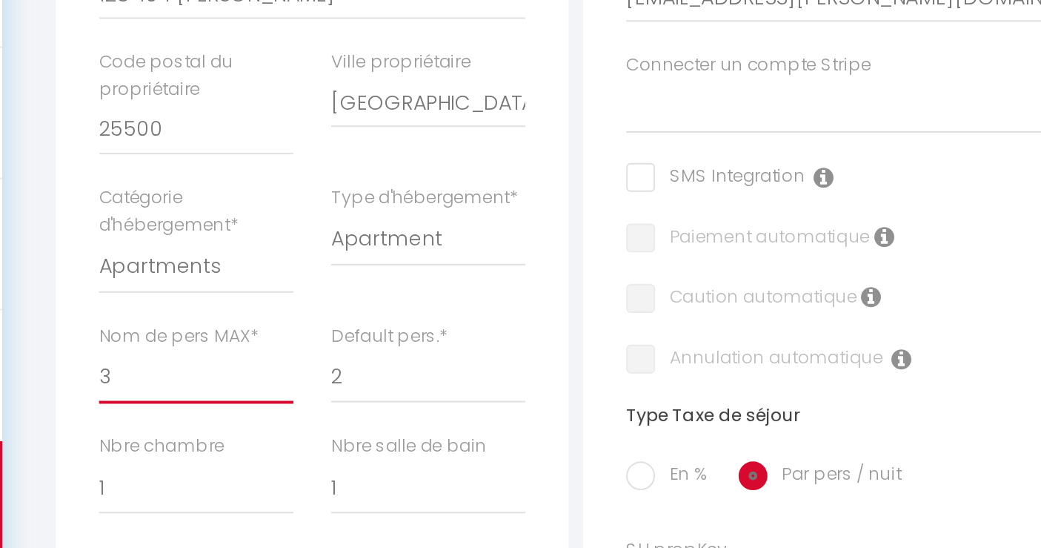
click at [291, 399] on select "1 2 3 4 5 6 7 8 9 10 11 12 13 14" at bounding box center [280, 385] width 100 height 28
click at [230, 382] on select "1 2 3 4 5 6 7 8 9 10 11 12 13 14" at bounding box center [280, 385] width 100 height 28
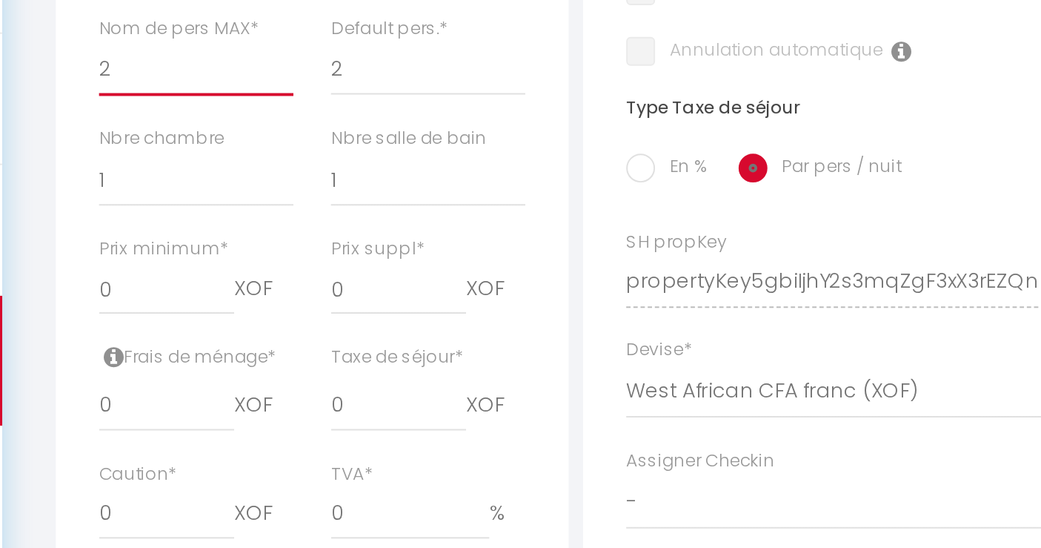
scroll to position [372, 0]
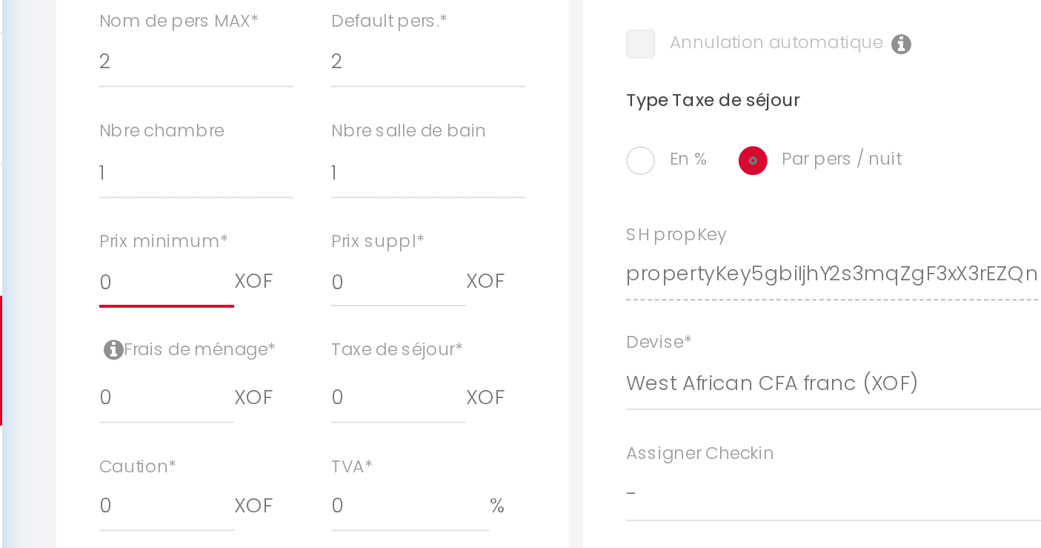
click at [274, 424] on input "0" at bounding box center [265, 410] width 70 height 27
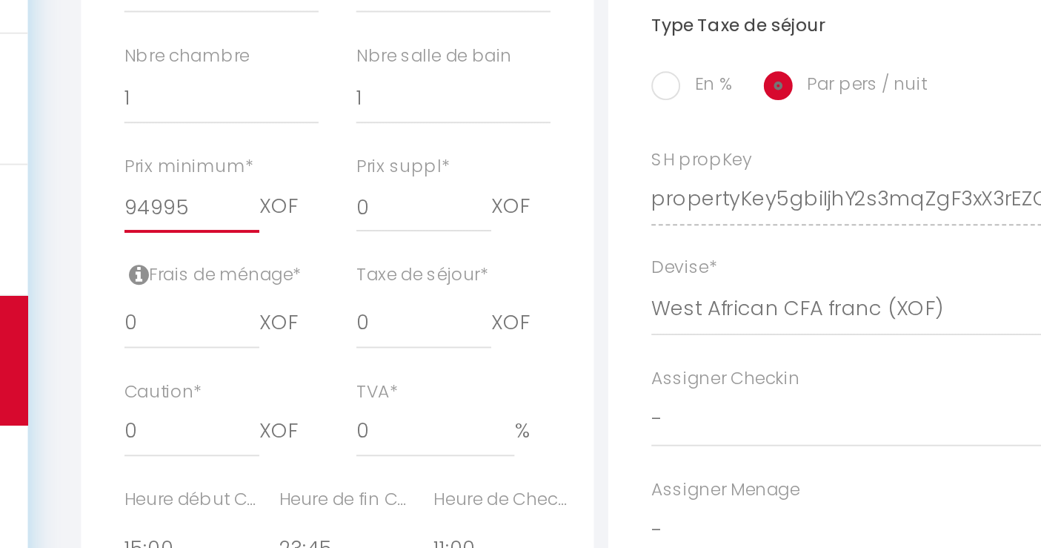
scroll to position [414, 0]
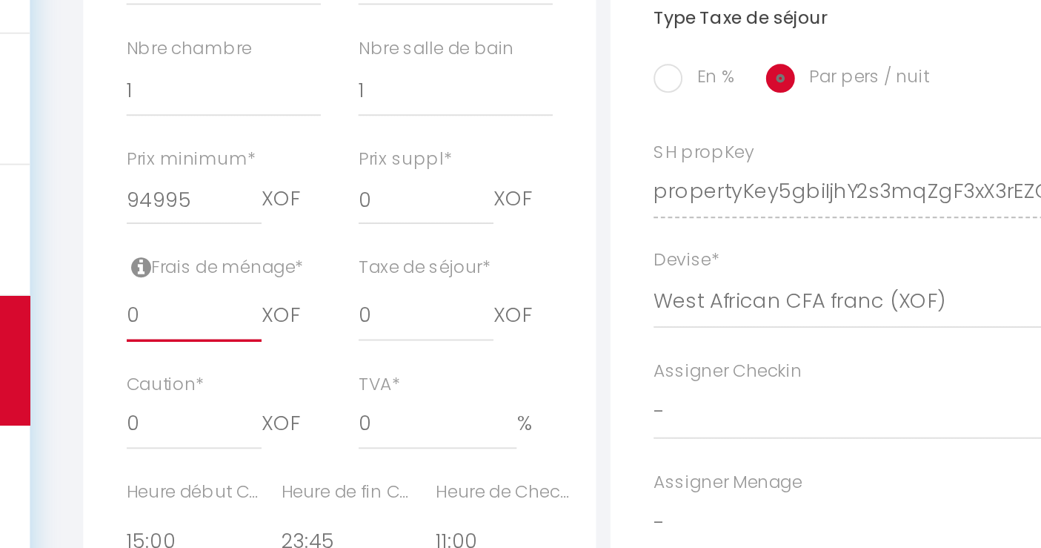
click at [256, 442] on input "0" at bounding box center [265, 428] width 70 height 27
click at [377, 442] on input "0" at bounding box center [384, 428] width 70 height 27
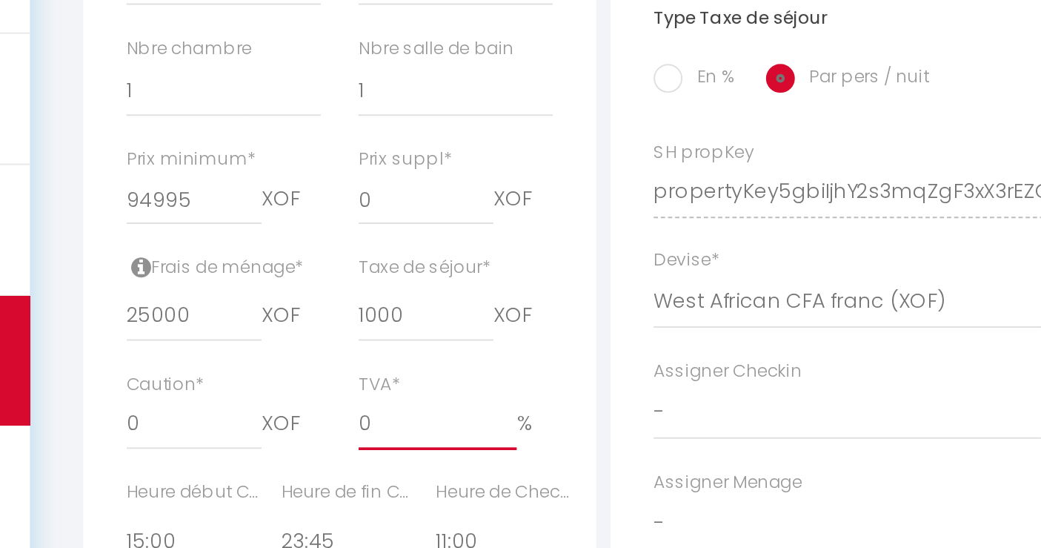
click at [368, 497] on input "0" at bounding box center [390, 484] width 82 height 27
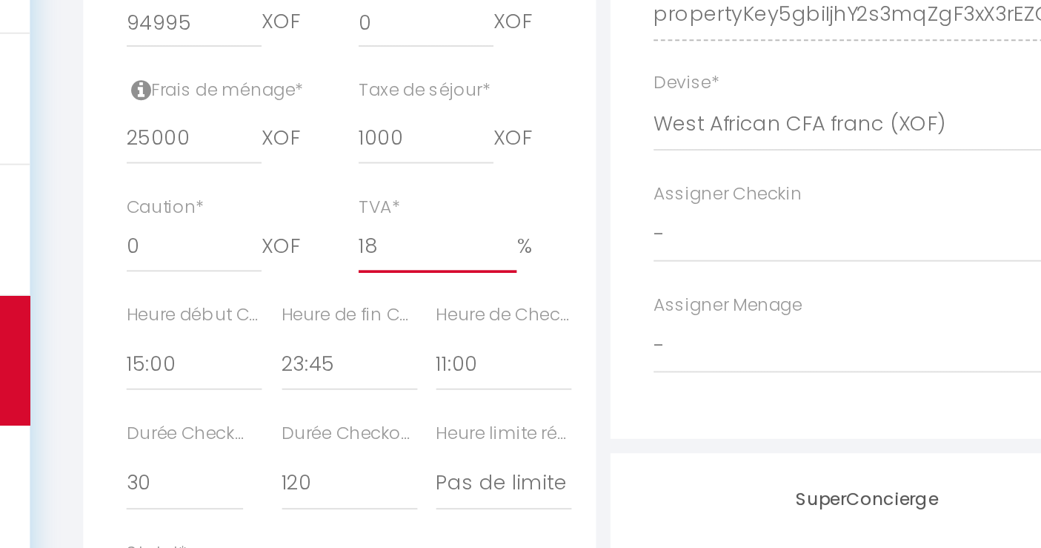
scroll to position [507, 0]
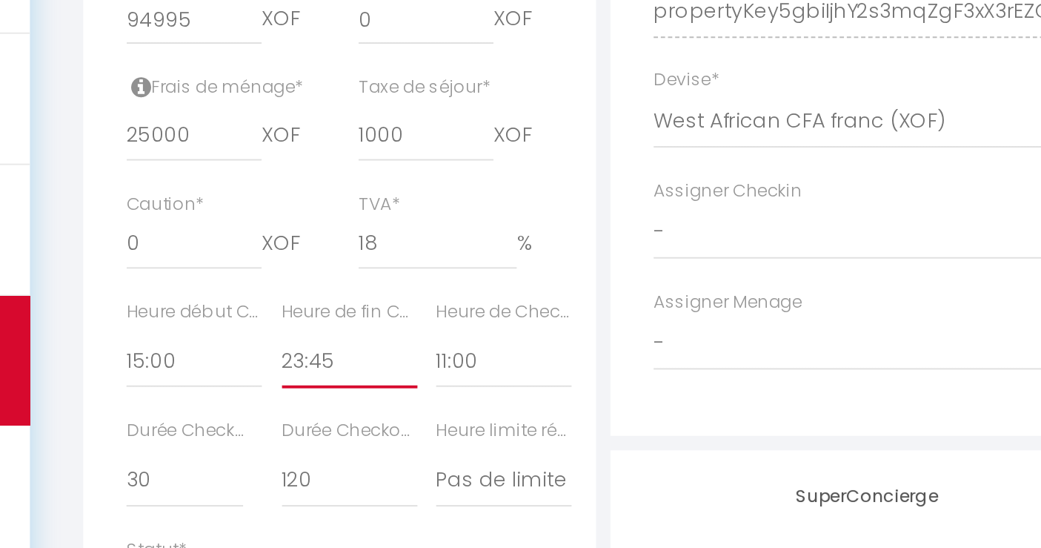
click at [340, 464] on select "00:00 00:15 00:30 00:45 01:00 01:15 01:30 01:45 02:00 02:15 02:30 02:45 03:00" at bounding box center [345, 451] width 70 height 28
click at [338, 464] on select "00:00 00:15 00:30 00:45 01:00 01:15 01:30 01:45 02:00 02:15 02:30 02:45 03:00" at bounding box center [345, 451] width 70 height 28
click at [332, 463] on select "00:00 00:15 00:30 00:45 01:00 01:15 01:30 01:45 02:00 02:15 02:30 02:45 03:00" at bounding box center [345, 451] width 70 height 28
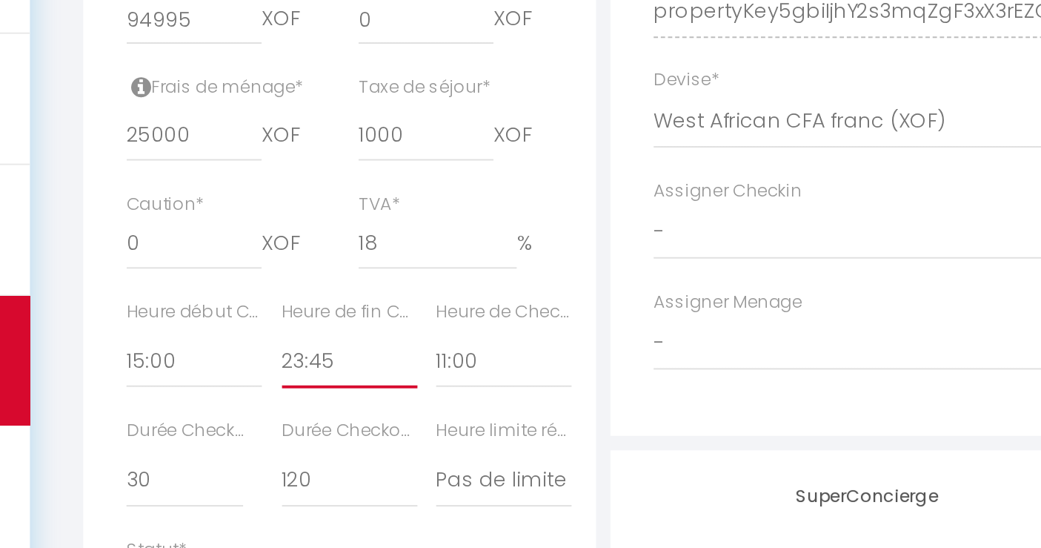
click at [310, 449] on select "00:00 00:15 00:30 00:45 01:00 01:15 01:30 01:45 02:00 02:15 02:30 02:45 03:00" at bounding box center [345, 451] width 70 height 28
click at [414, 465] on select "00:00 00:15 00:30 00:45 01:00 01:15 01:30 01:45 02:00 02:15 02:30 02:45 03:00" at bounding box center [424, 451] width 70 height 28
click at [389, 449] on select "00:00 00:15 00:30 00:45 01:00 01:15 01:30 01:45 02:00 02:15 02:30 02:45 03:00" at bounding box center [424, 451] width 70 height 28
click at [334, 463] on select "00:00 00:15 00:30 00:45 01:00 01:15 01:30 01:45 02:00 02:15 02:30 02:45 03:00" at bounding box center [345, 451] width 70 height 28
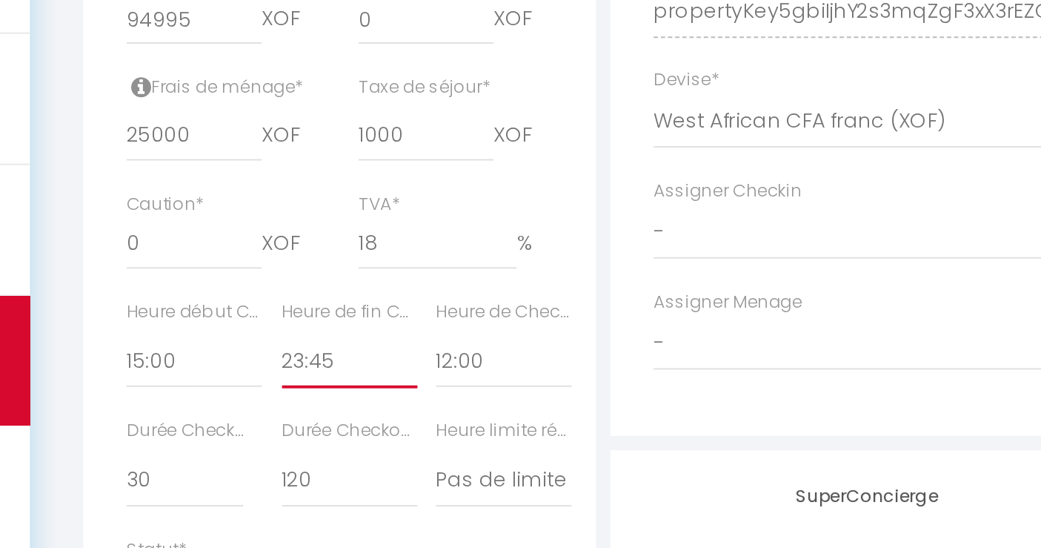
click at [334, 463] on select "00:00 00:15 00:30 00:45 01:00 01:15 01:30 01:45 02:00 02:15 02:30 02:45 03:00" at bounding box center [345, 451] width 70 height 28
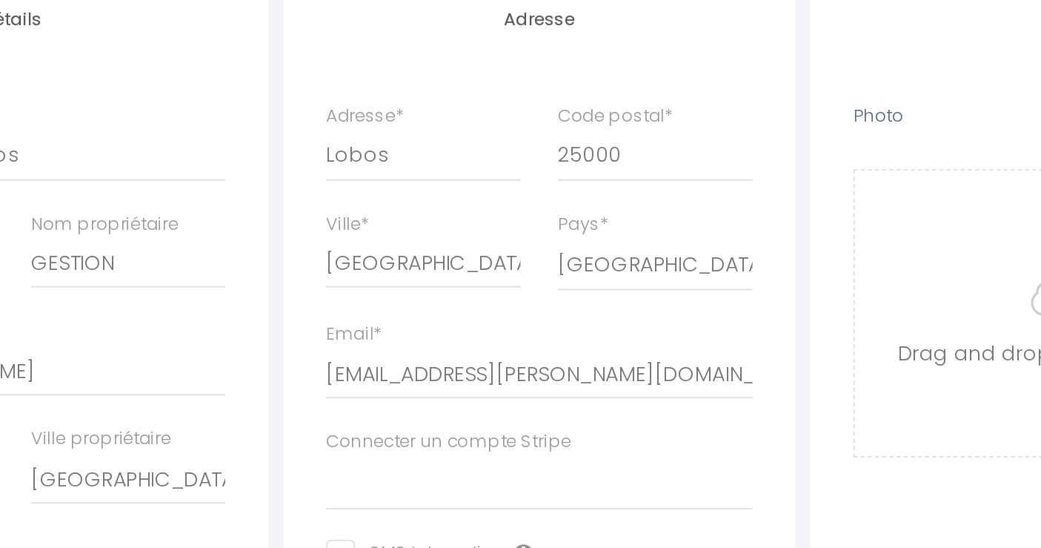
scroll to position [59, 0]
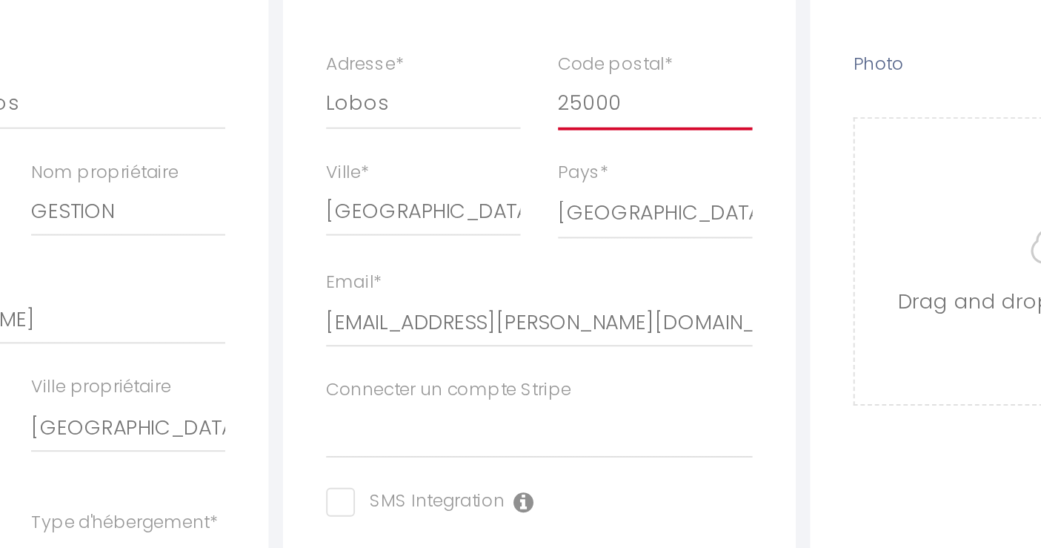
click at [657, 317] on input "25000" at bounding box center [670, 303] width 100 height 27
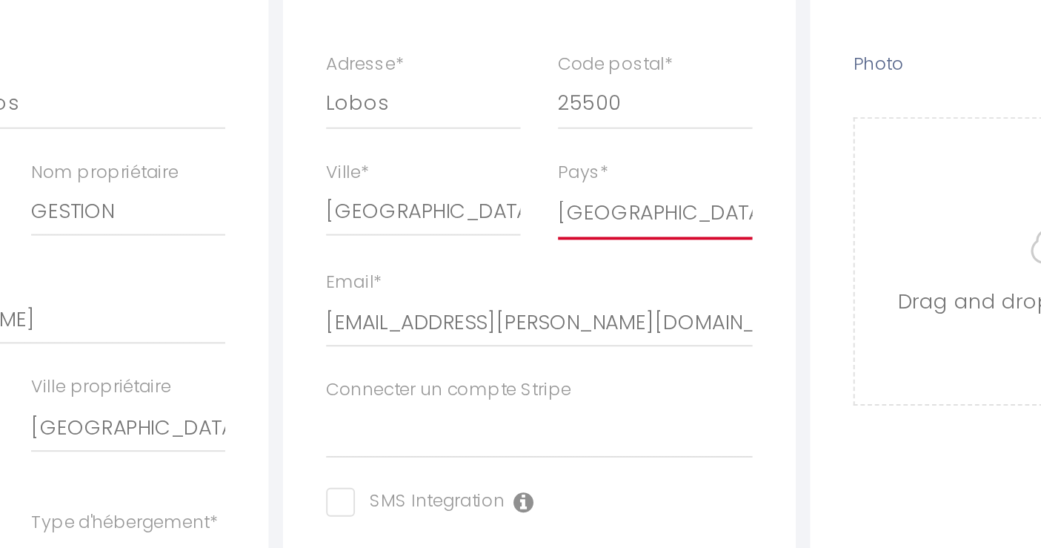
click at [655, 371] on select "France Portugal Afghanistan Albania Algeria American Samoa Andorra Angola Angui…" at bounding box center [670, 359] width 100 height 28
click at [620, 357] on select "France Portugal Afghanistan Albania Algeria American Samoa Andorra Angola Angui…" at bounding box center [670, 359] width 100 height 28
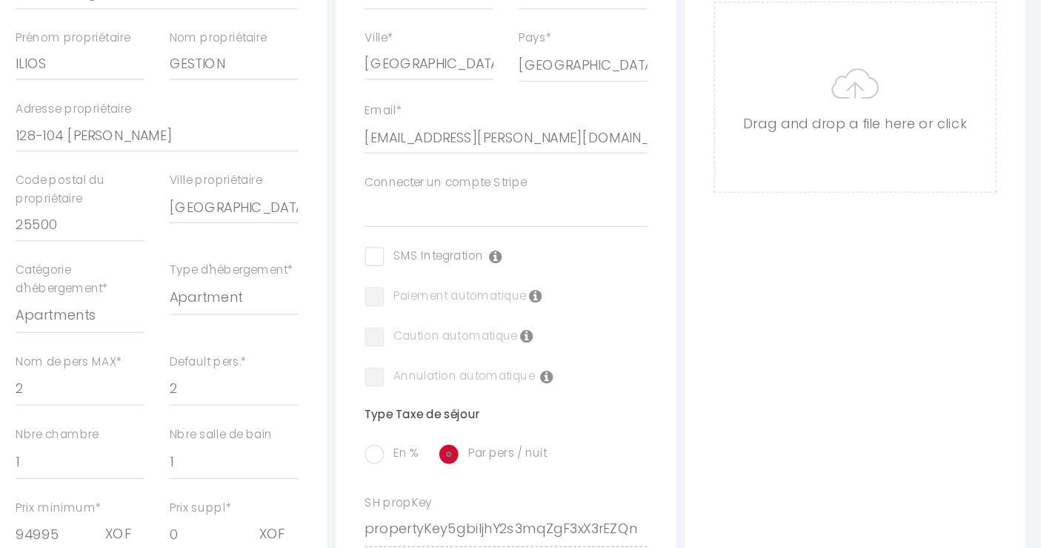
scroll to position [244, 0]
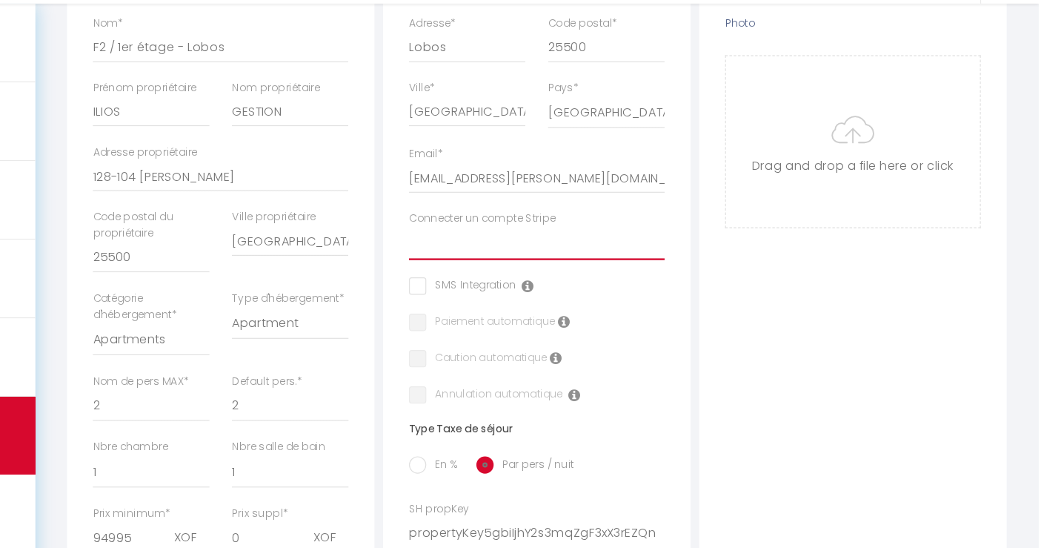
click at [559, 296] on select "Connecter un compte Stripe" at bounding box center [610, 287] width 219 height 28
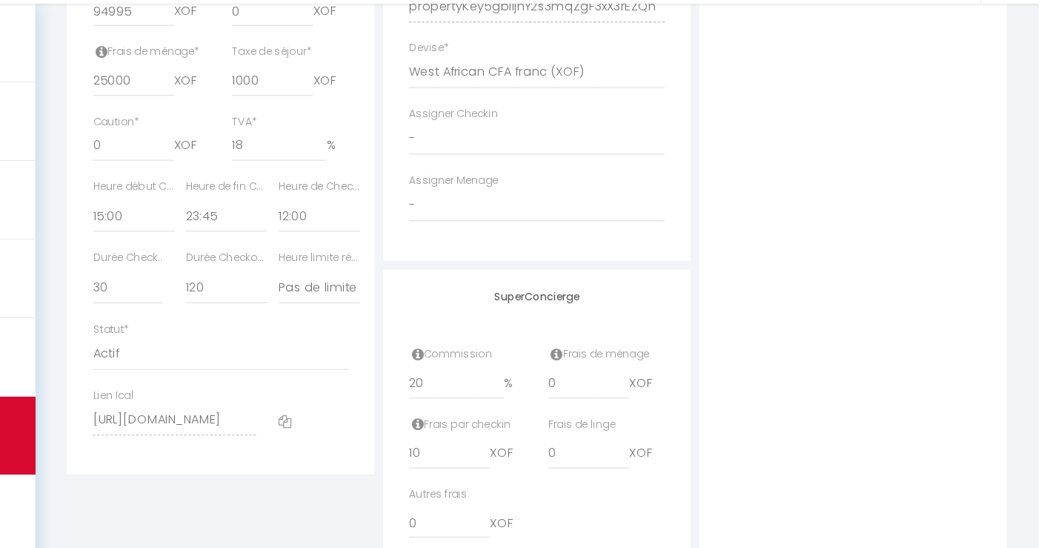
scroll to position [718, 0]
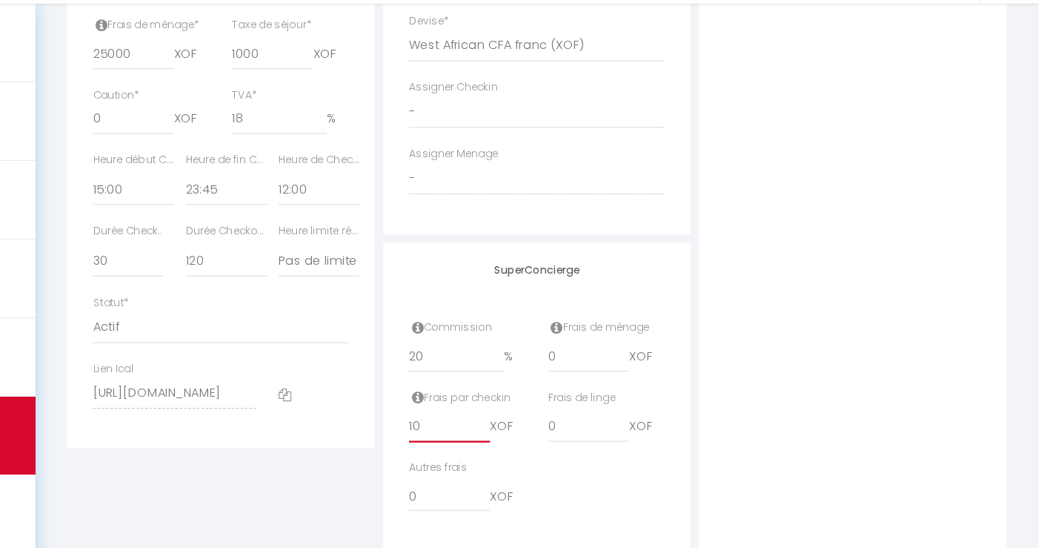
click at [533, 457] on input "10" at bounding box center [536, 444] width 70 height 27
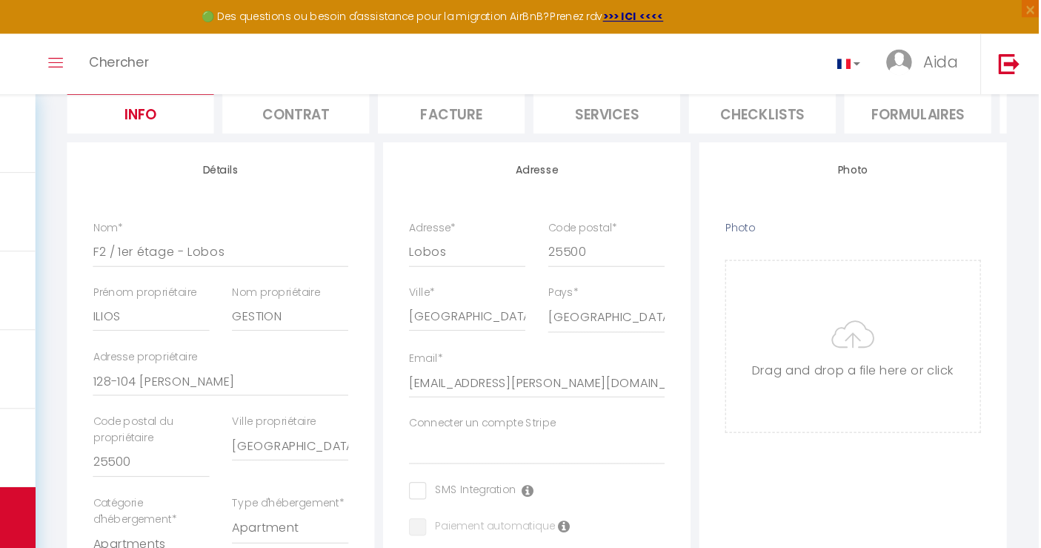
scroll to position [142, 0]
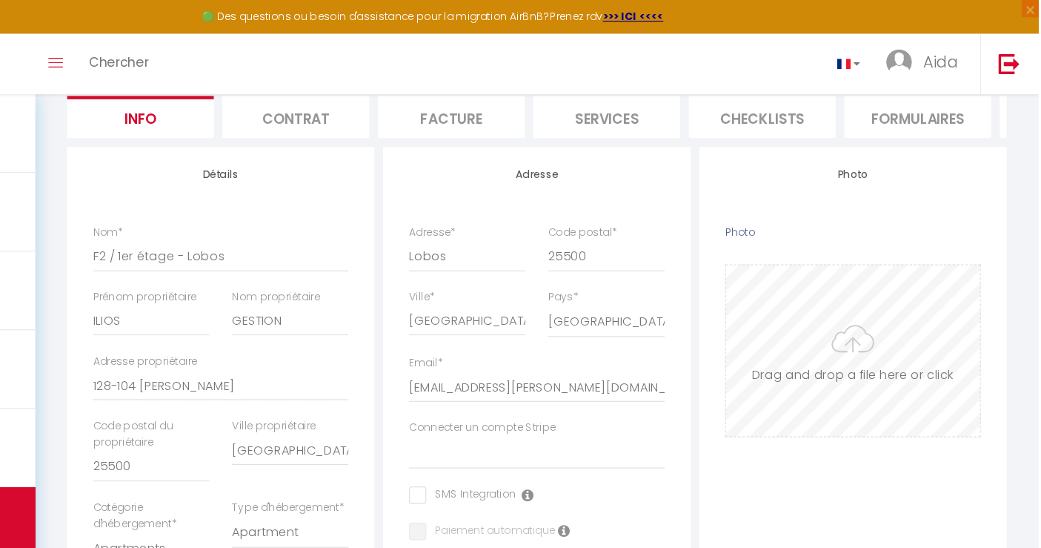
click at [888, 303] on input "Photo" at bounding box center [882, 301] width 218 height 147
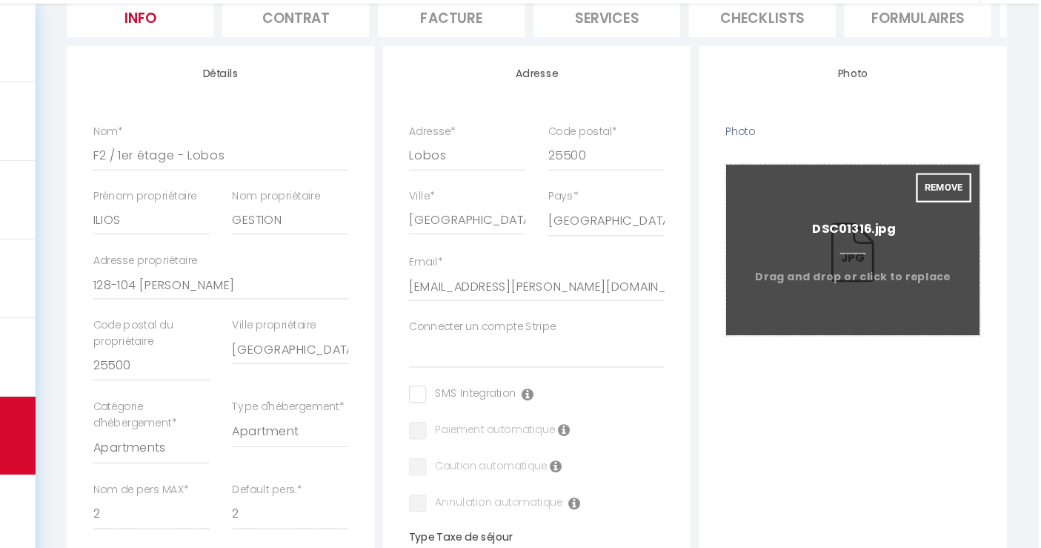
click at [882, 299] on input "Photo" at bounding box center [882, 292] width 218 height 147
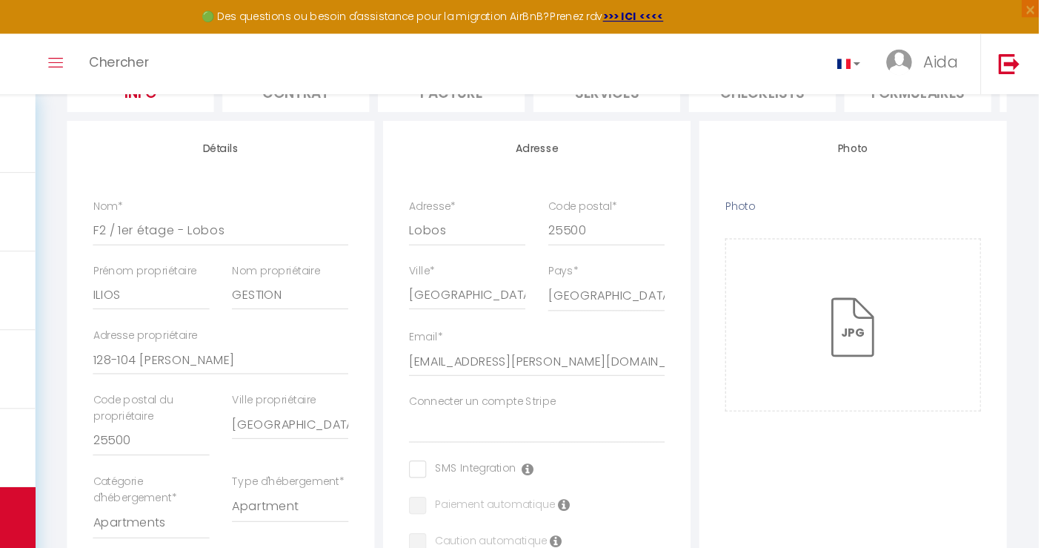
scroll to position [163, 0]
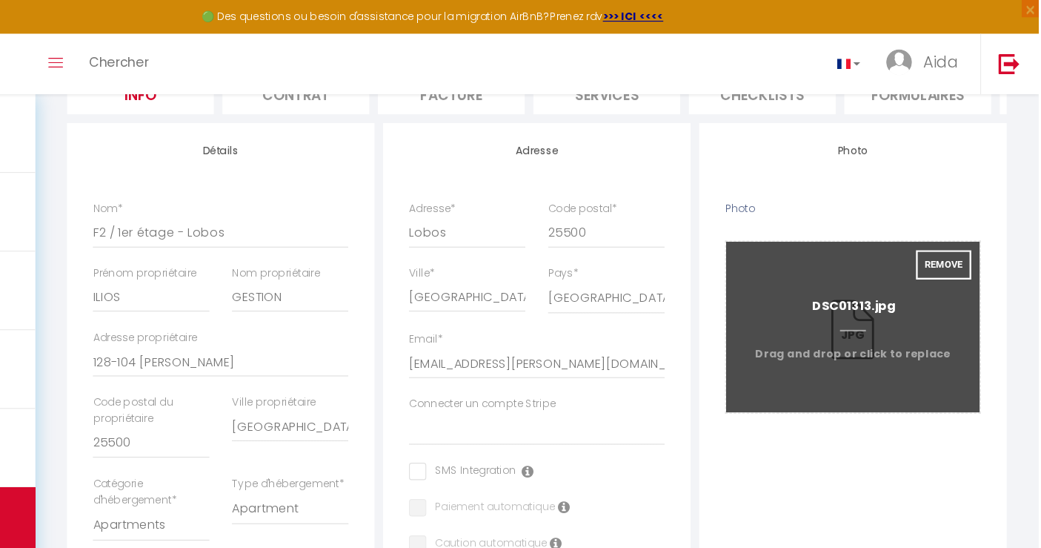
click at [883, 290] on input "Photo" at bounding box center [882, 280] width 218 height 147
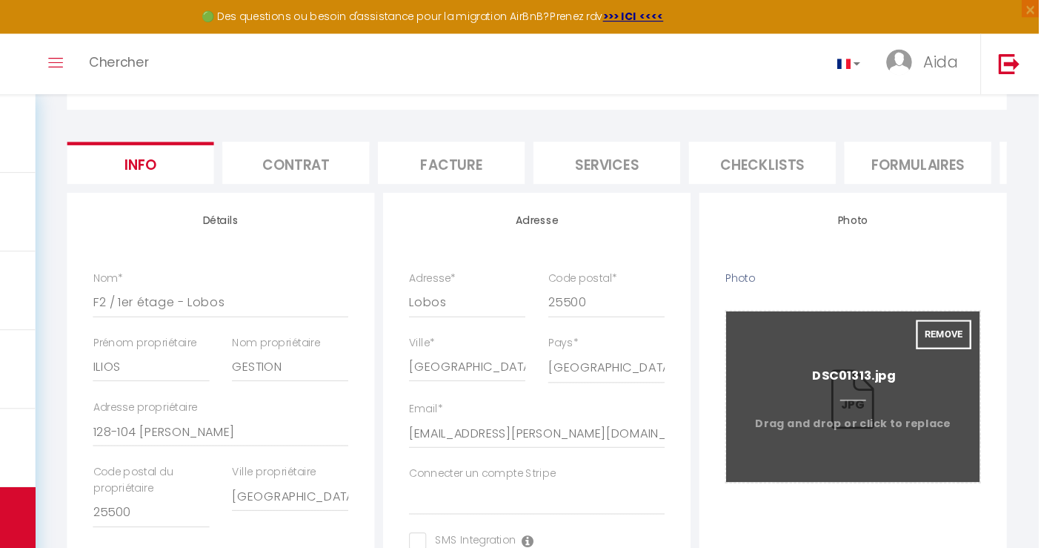
scroll to position [0, 0]
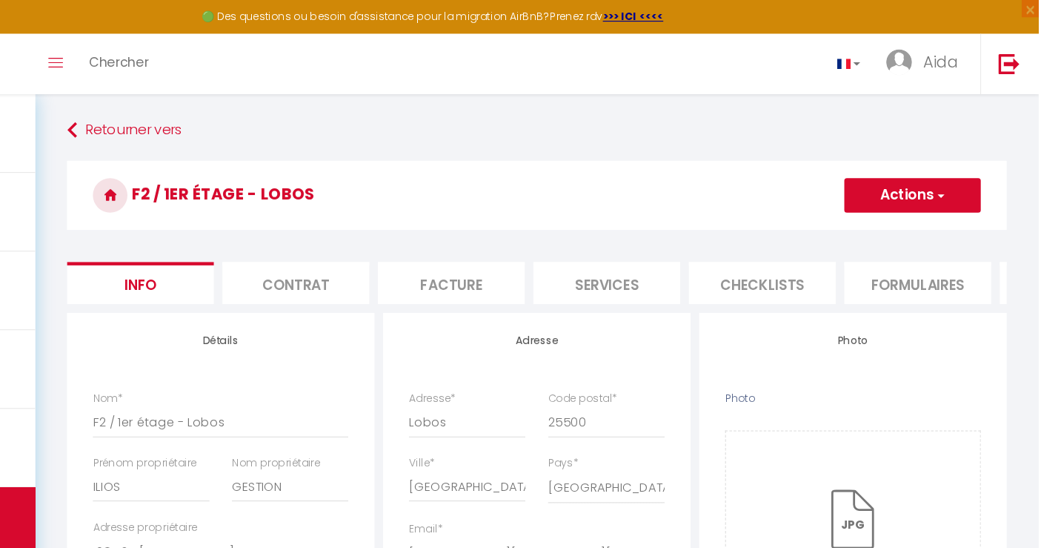
click at [397, 253] on li "Contrat" at bounding box center [404, 243] width 126 height 36
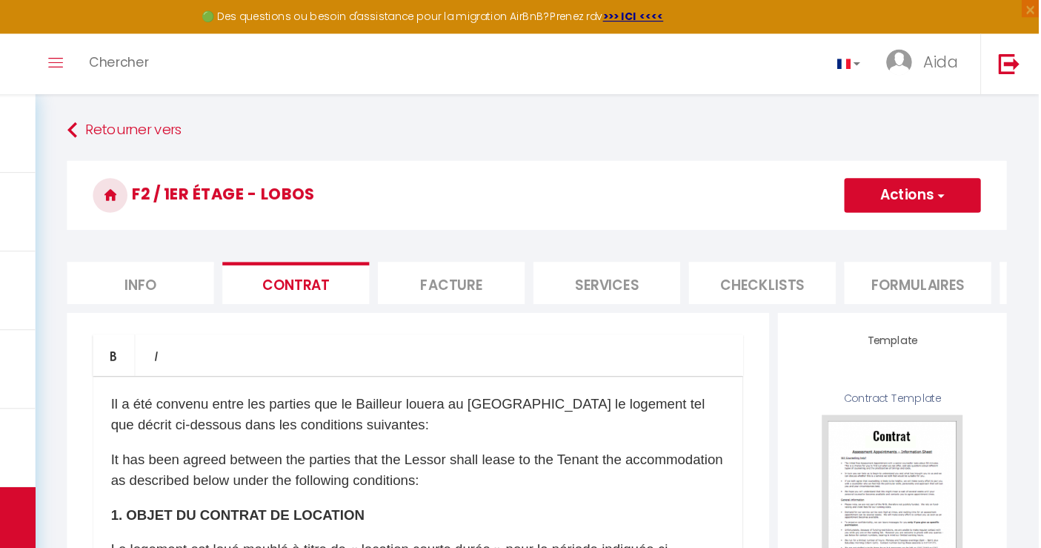
click at [512, 242] on li "Facture" at bounding box center [537, 243] width 126 height 36
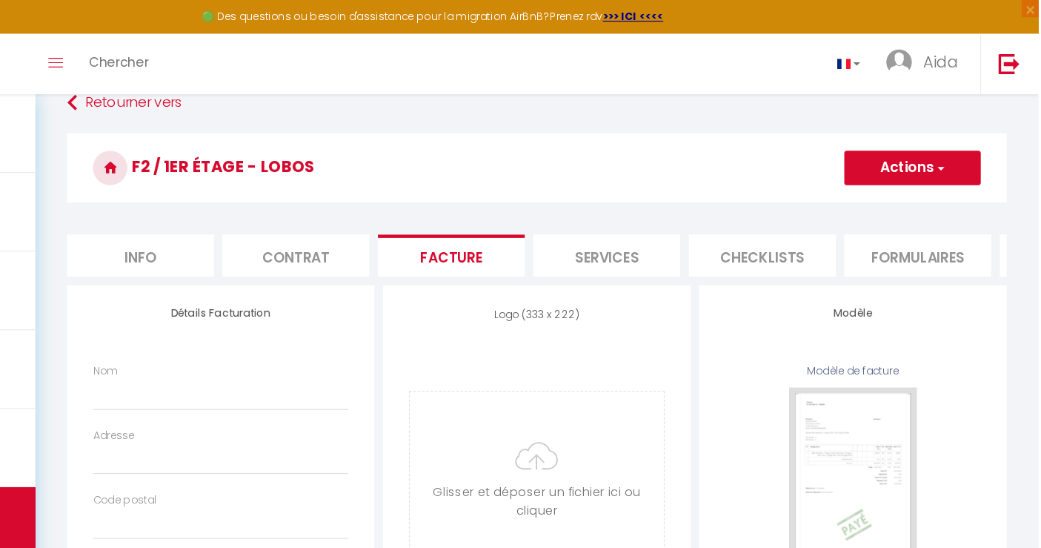
scroll to position [23, 0]
click at [665, 225] on li "Services" at bounding box center [671, 220] width 126 height 36
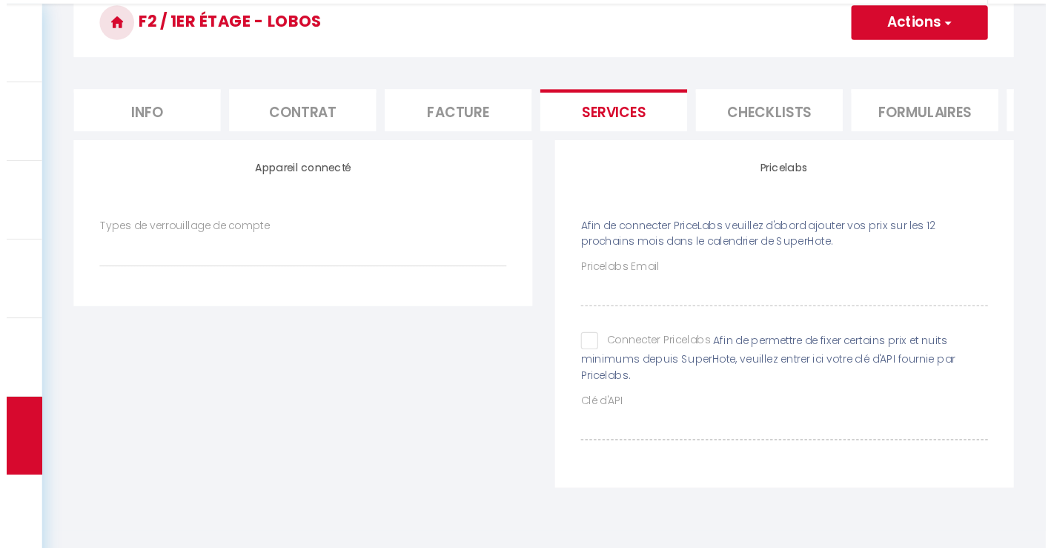
scroll to position [81, 0]
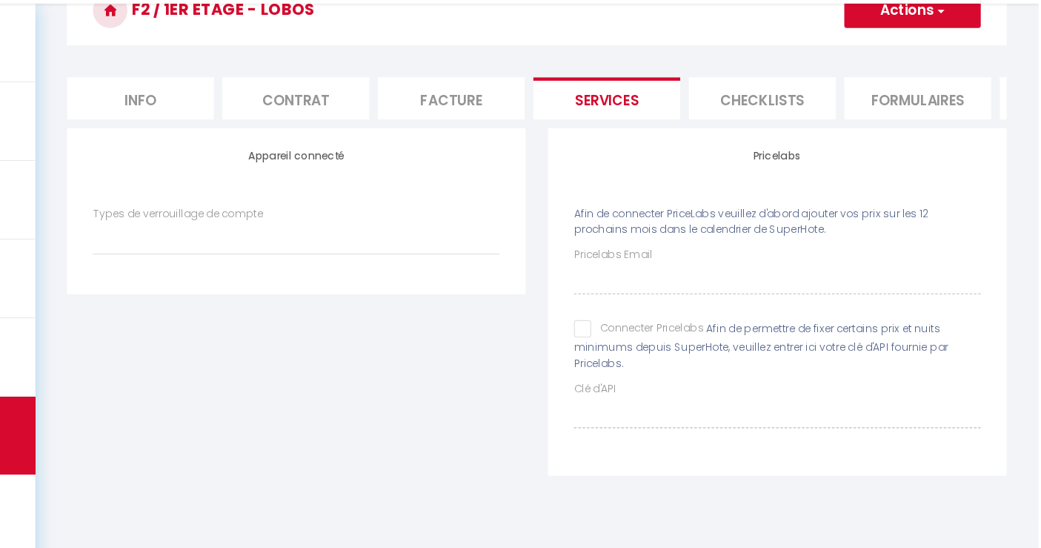
click at [775, 152] on li "Checklists" at bounding box center [804, 162] width 126 height 36
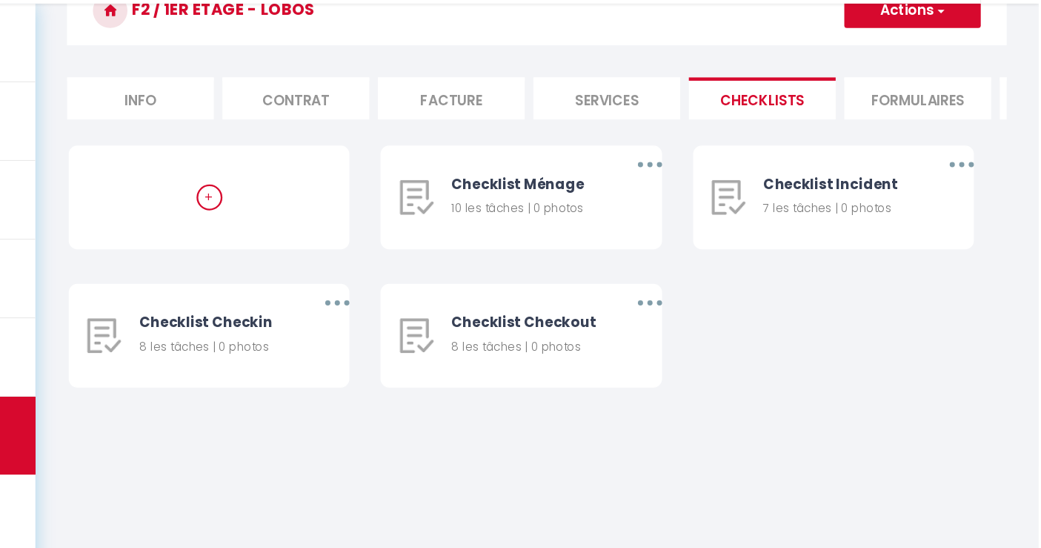
click at [895, 158] on li "Formulaires" at bounding box center [938, 162] width 126 height 36
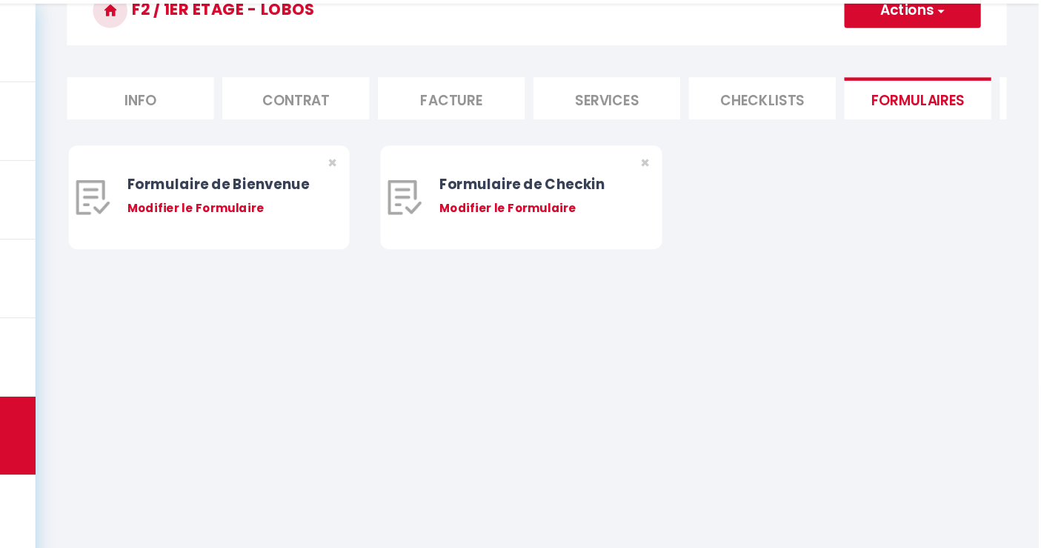
click at [804, 159] on li "Checklists" at bounding box center [804, 162] width 126 height 36
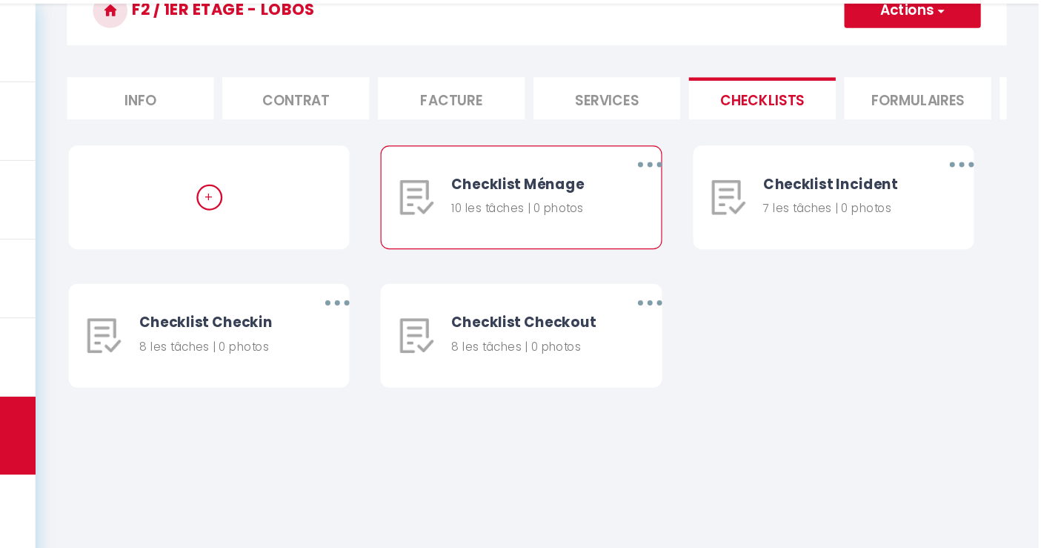
click at [637, 245] on div "Checklist Ménage" at bounding box center [602, 235] width 130 height 19
click at [701, 229] on button "button" at bounding box center [708, 219] width 42 height 24
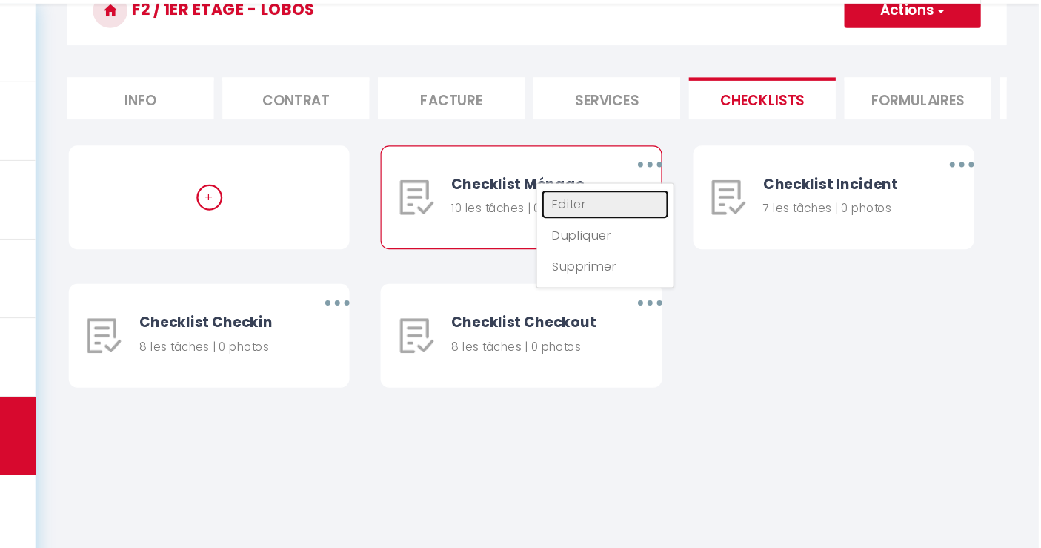
click at [634, 262] on link "Editer" at bounding box center [669, 252] width 110 height 25
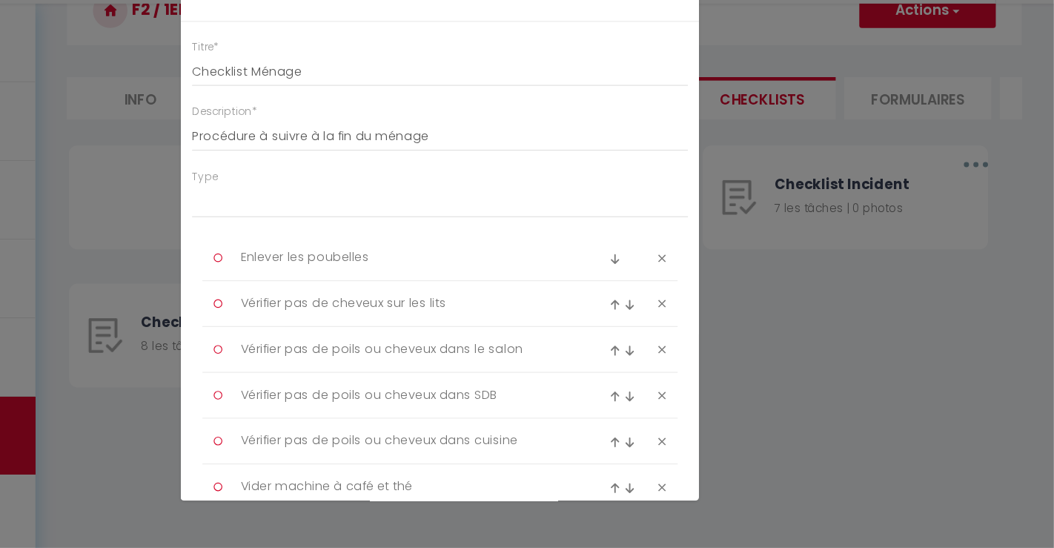
click at [715, 300] on icon at bounding box center [718, 299] width 7 height 11
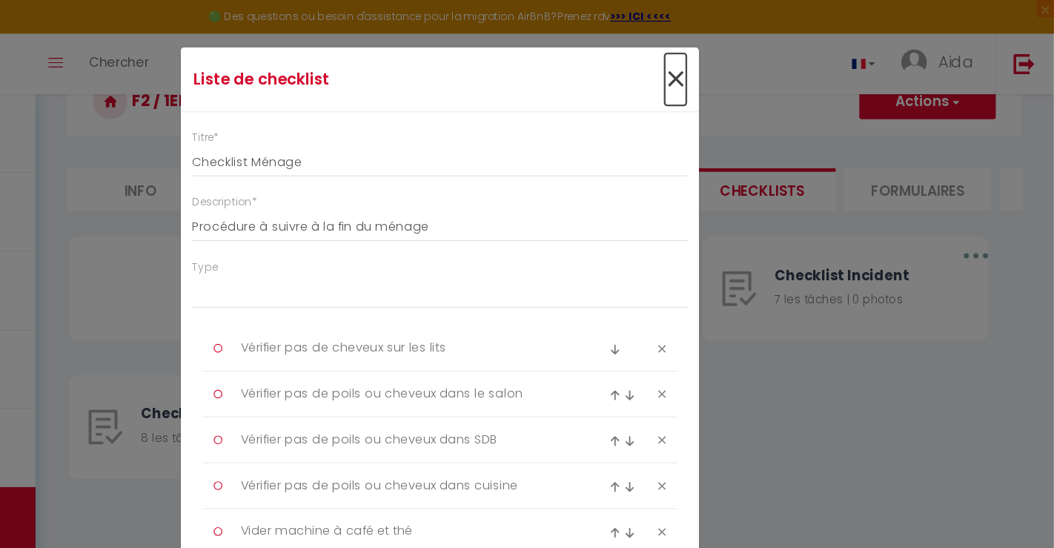
click at [722, 64] on span "×" at bounding box center [729, 68] width 19 height 44
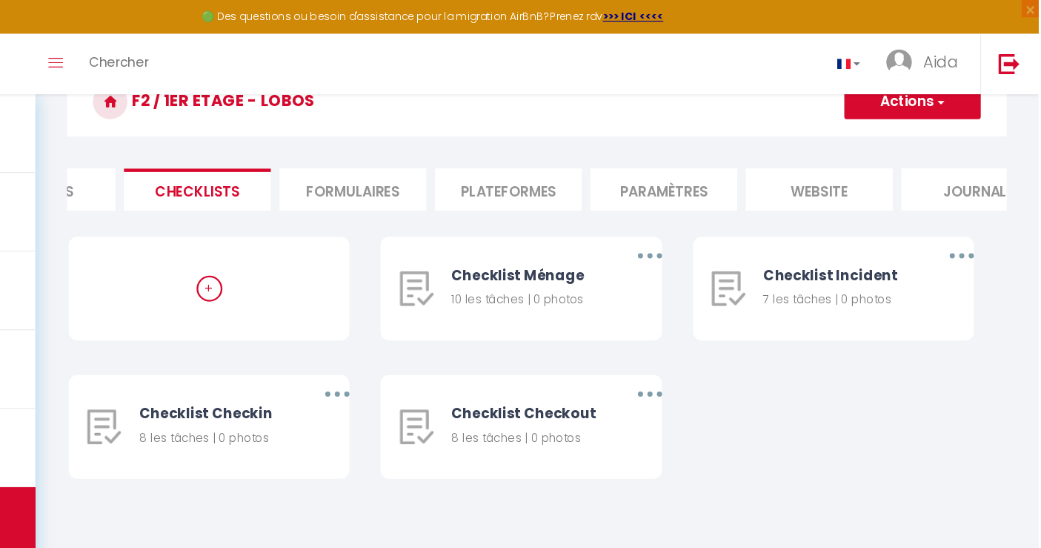
scroll to position [0, 527]
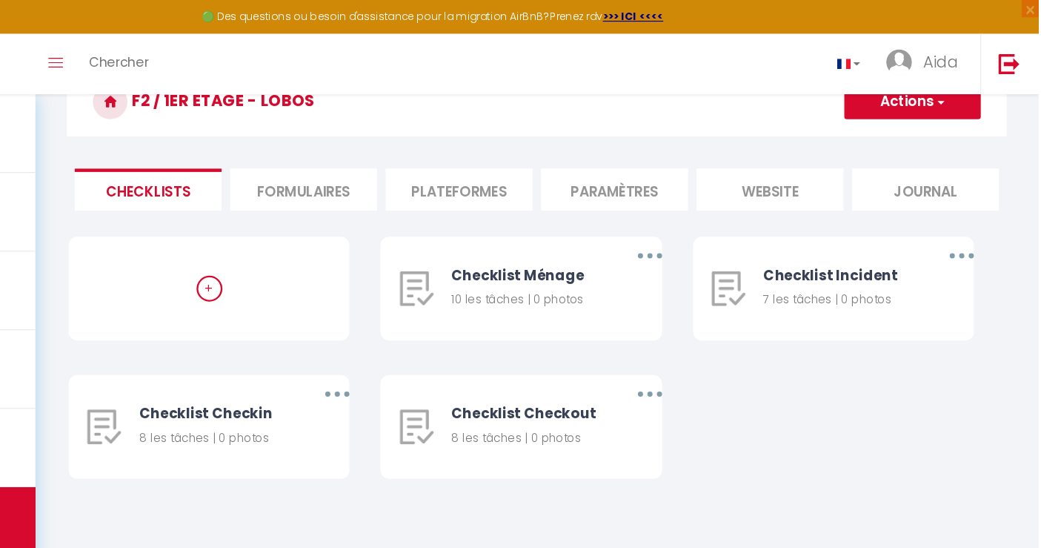
click at [532, 159] on li "Plateformes" at bounding box center [544, 163] width 126 height 36
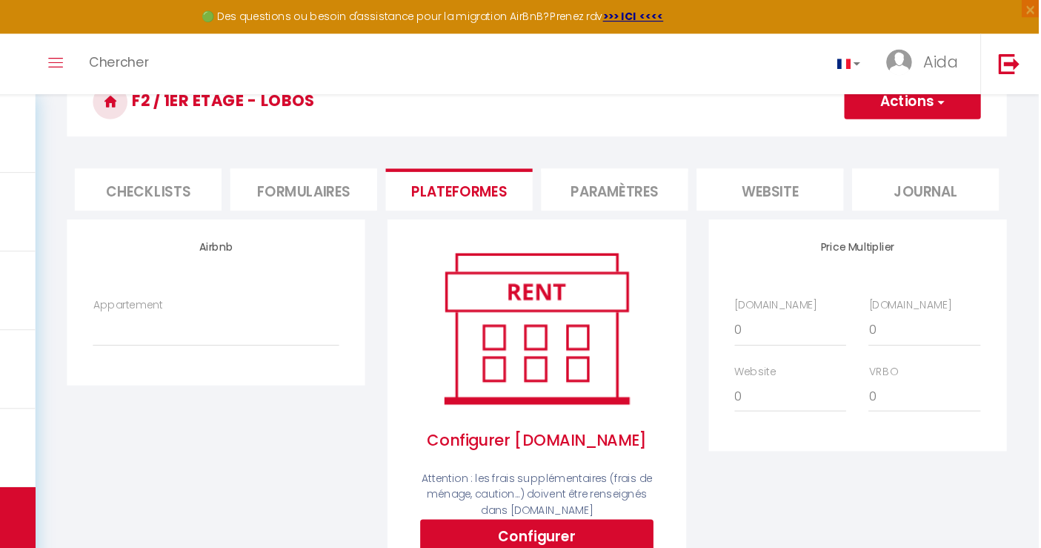
click at [676, 158] on li "Paramètres" at bounding box center [677, 163] width 126 height 36
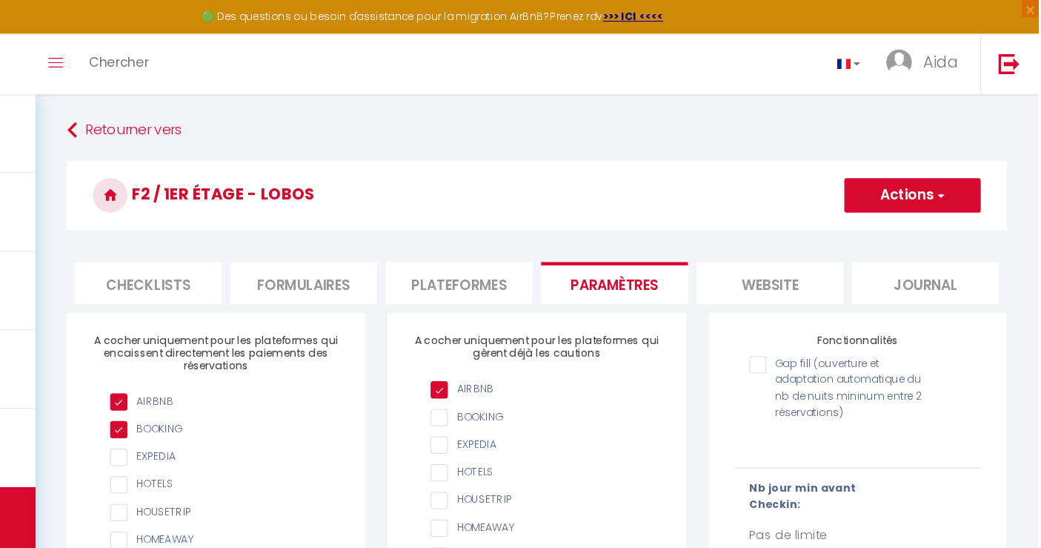
click at [825, 238] on li "website" at bounding box center [811, 243] width 126 height 36
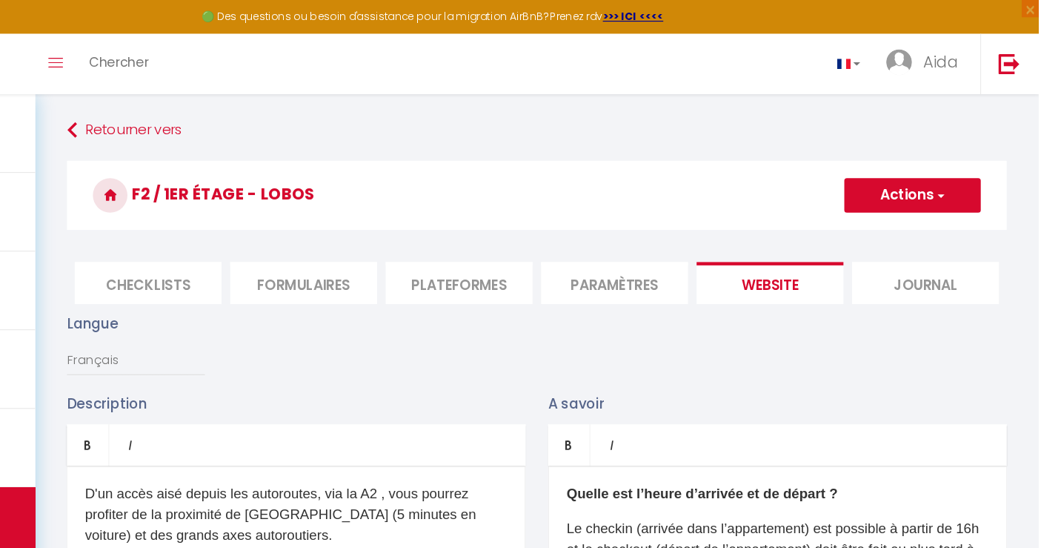
click at [932, 243] on li "Journal" at bounding box center [944, 243] width 126 height 36
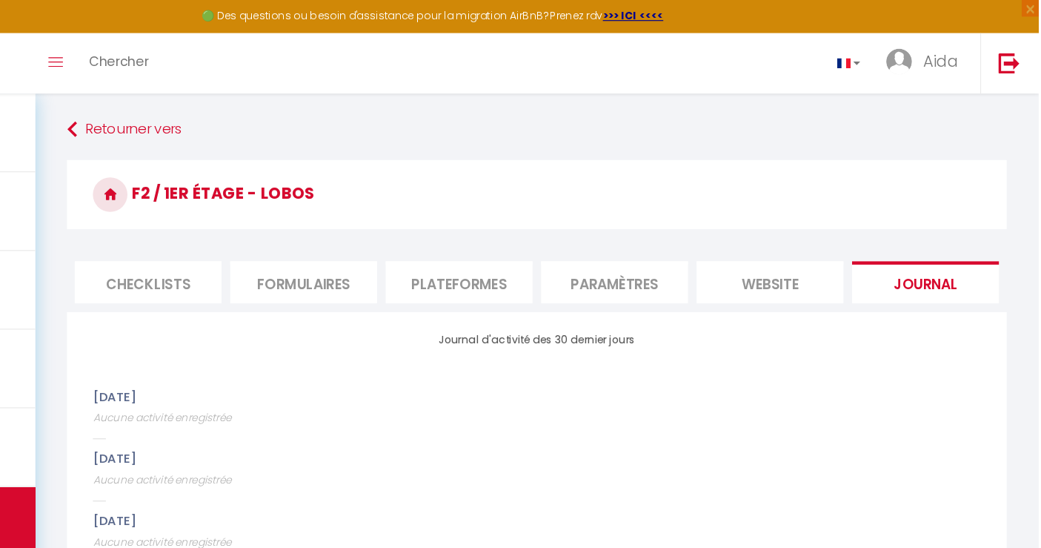
click at [656, 232] on li "Paramètres" at bounding box center [677, 243] width 126 height 36
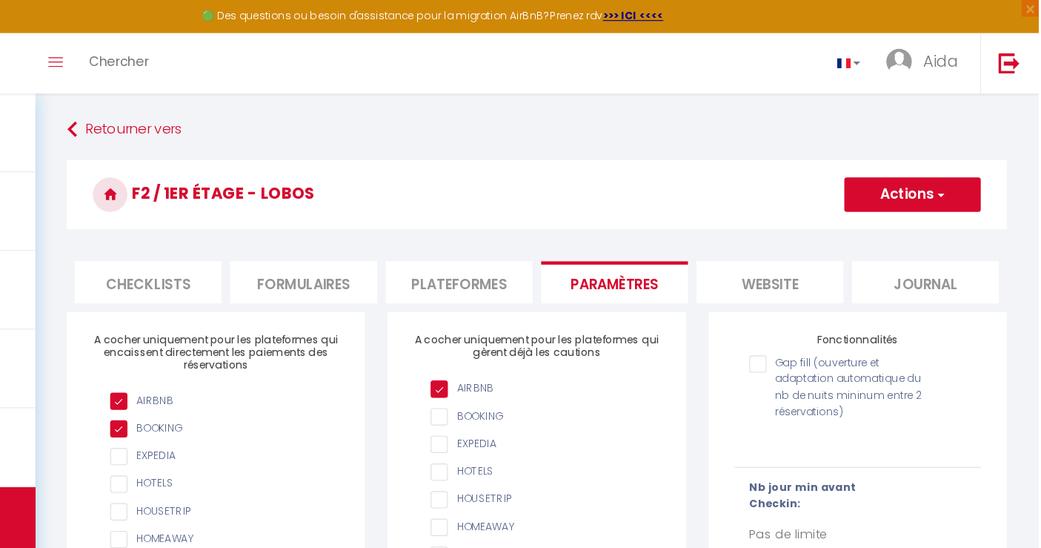
click at [560, 232] on li "Plateformes" at bounding box center [544, 243] width 126 height 36
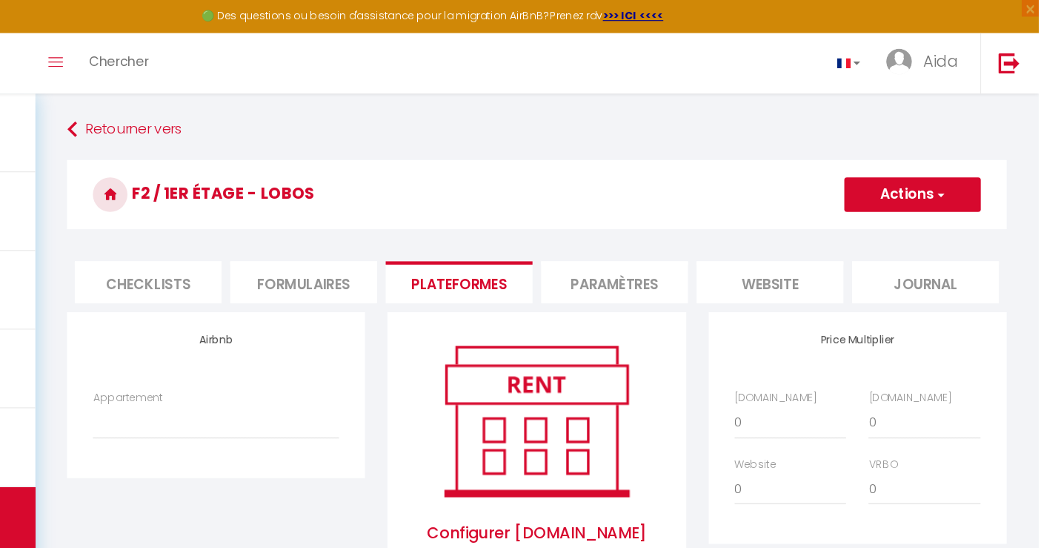
click at [428, 229] on li "Formulaires" at bounding box center [411, 243] width 126 height 36
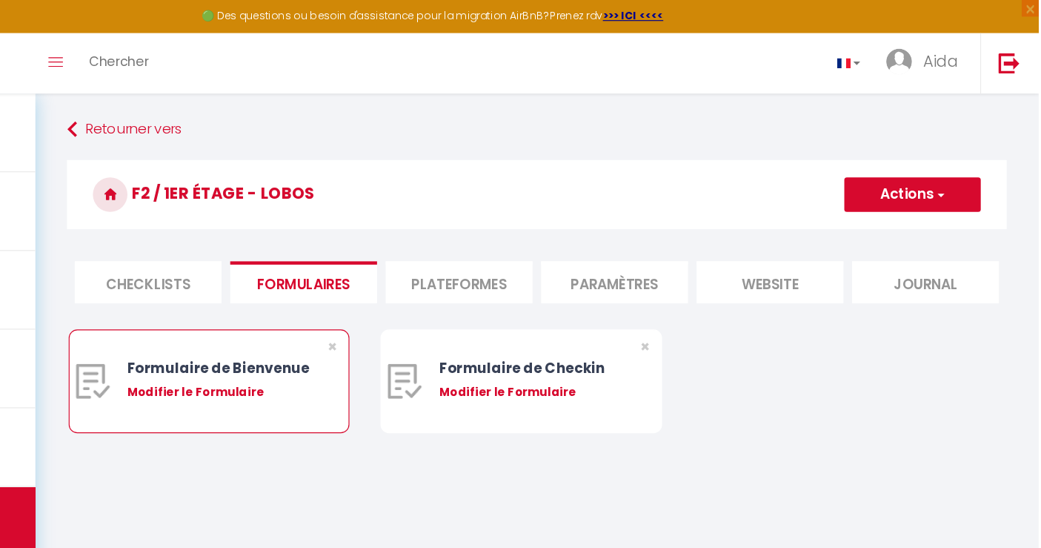
click at [348, 345] on div "Modifier le Formulaire" at bounding box center [339, 337] width 160 height 15
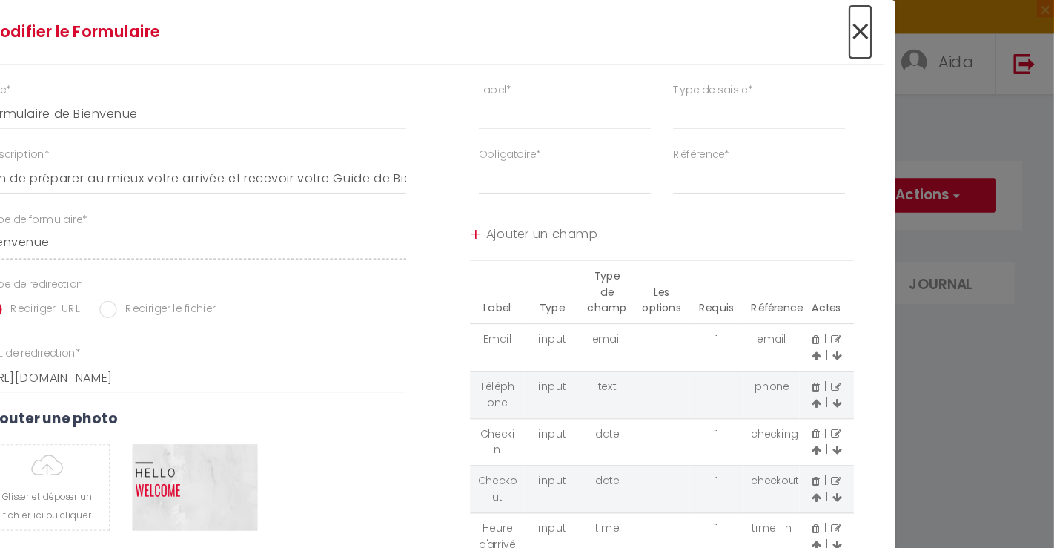
click at [887, 19] on span "×" at bounding box center [887, 27] width 19 height 44
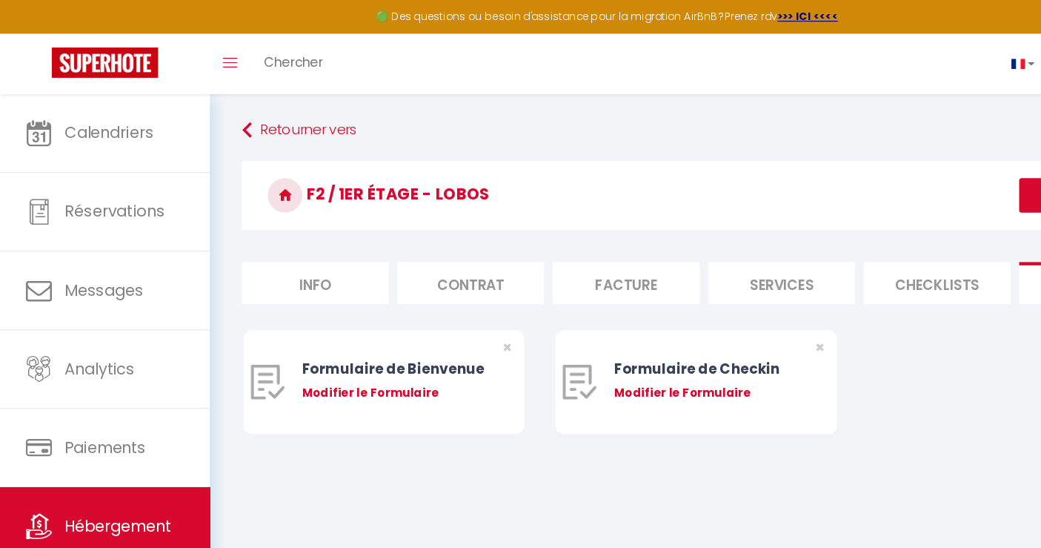
click at [298, 242] on li "Info" at bounding box center [271, 243] width 126 height 36
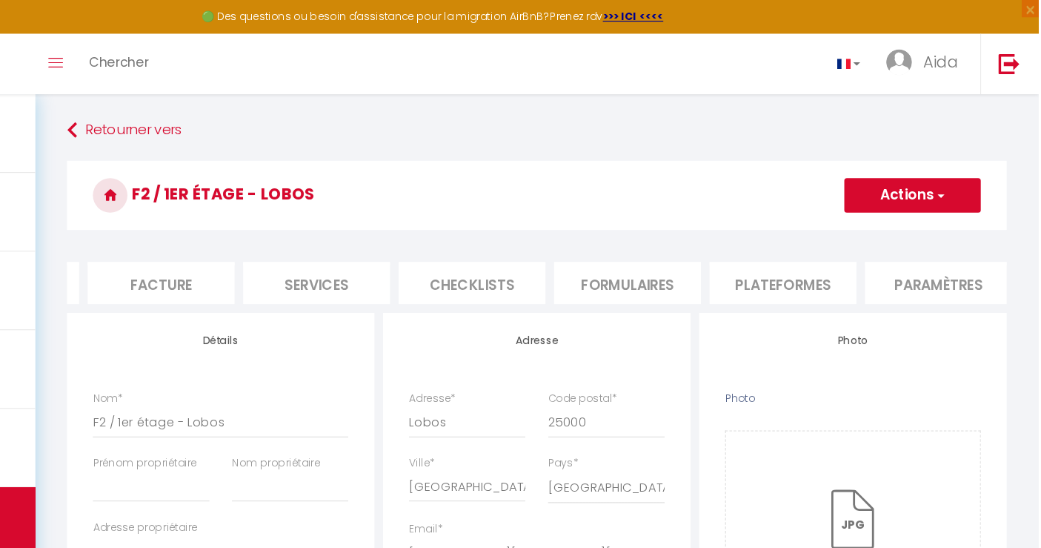
click at [971, 168] on button "Actions" at bounding box center [933, 168] width 117 height 30
click at [883, 199] on input "Enregistrer" at bounding box center [874, 200] width 55 height 15
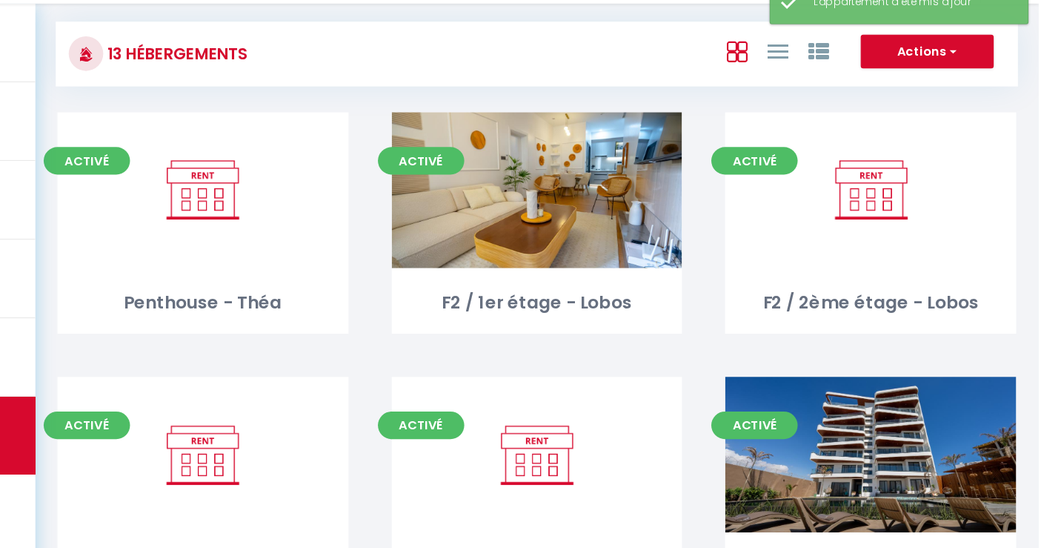
scroll to position [18, 0]
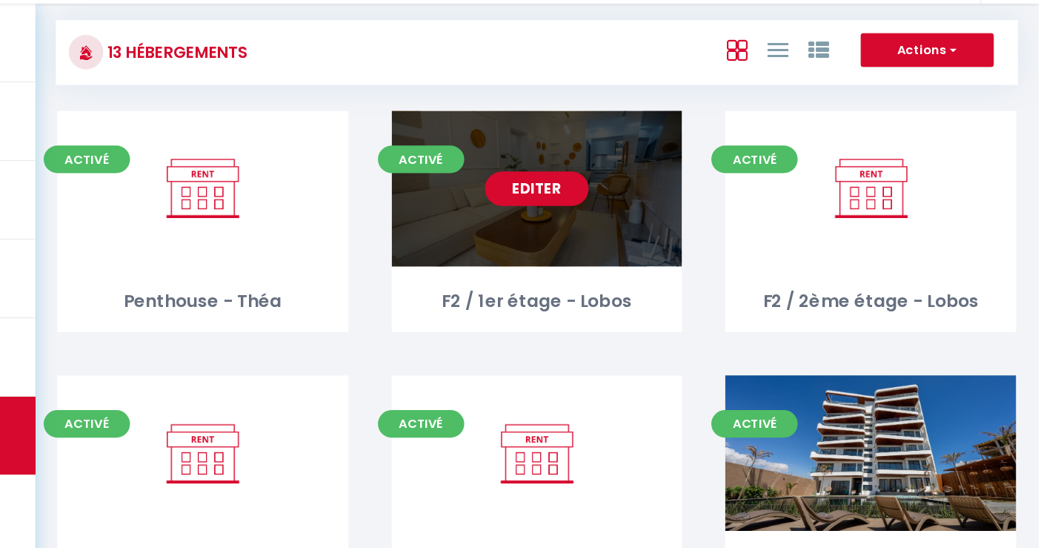
click at [620, 242] on link "Editer" at bounding box center [610, 240] width 89 height 30
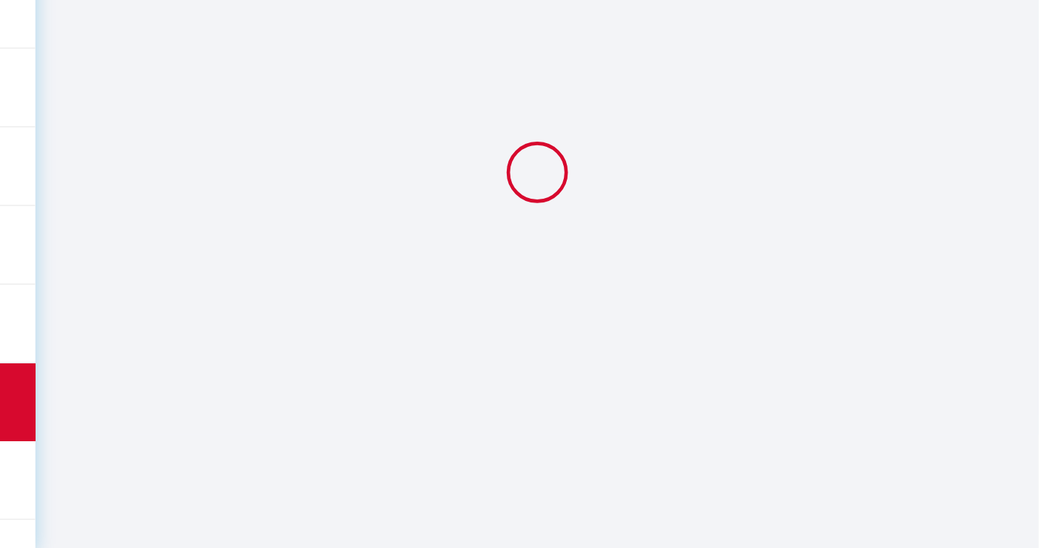
scroll to position [81, 0]
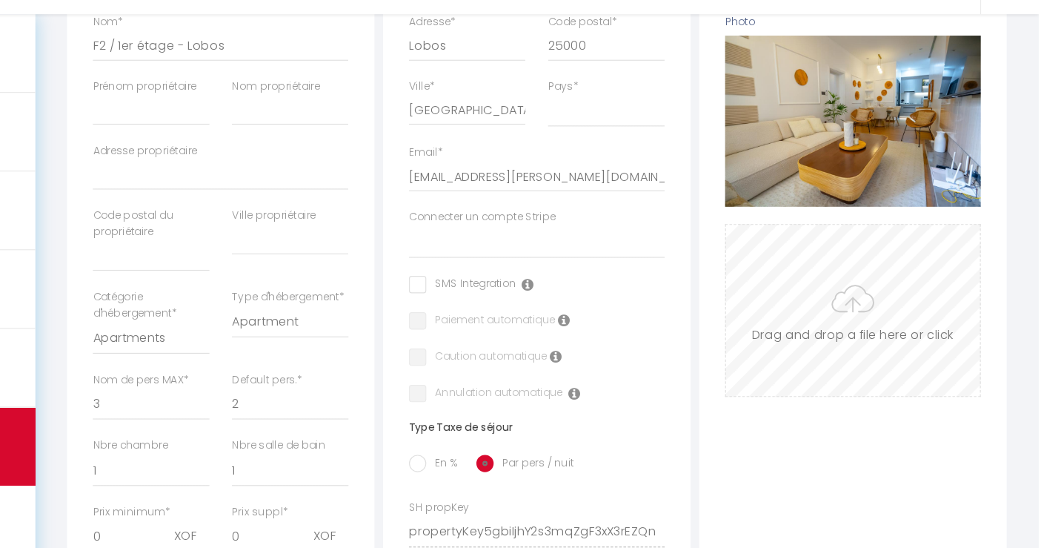
scroll to position [254, 0]
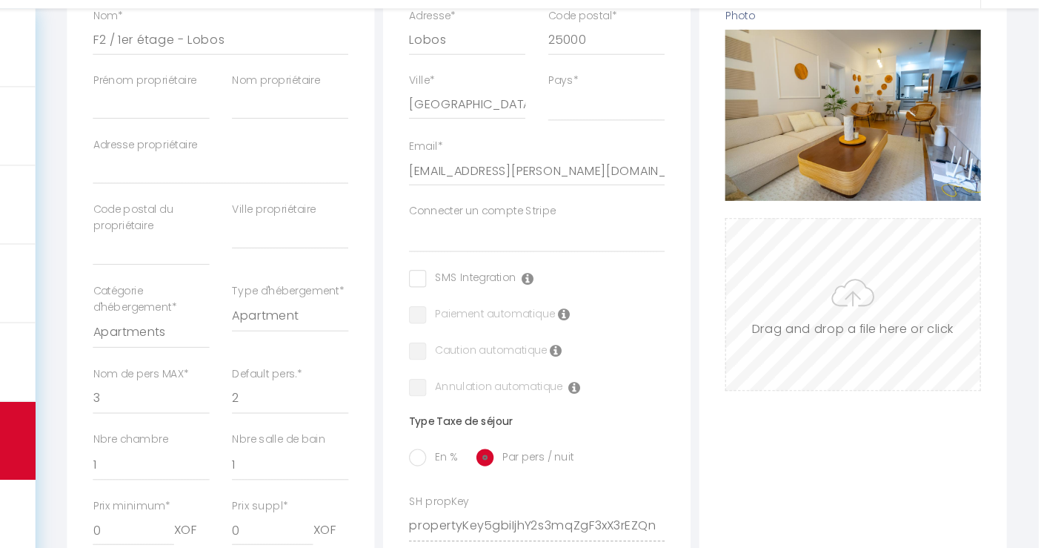
click at [878, 353] on input "Photo" at bounding box center [882, 335] width 218 height 147
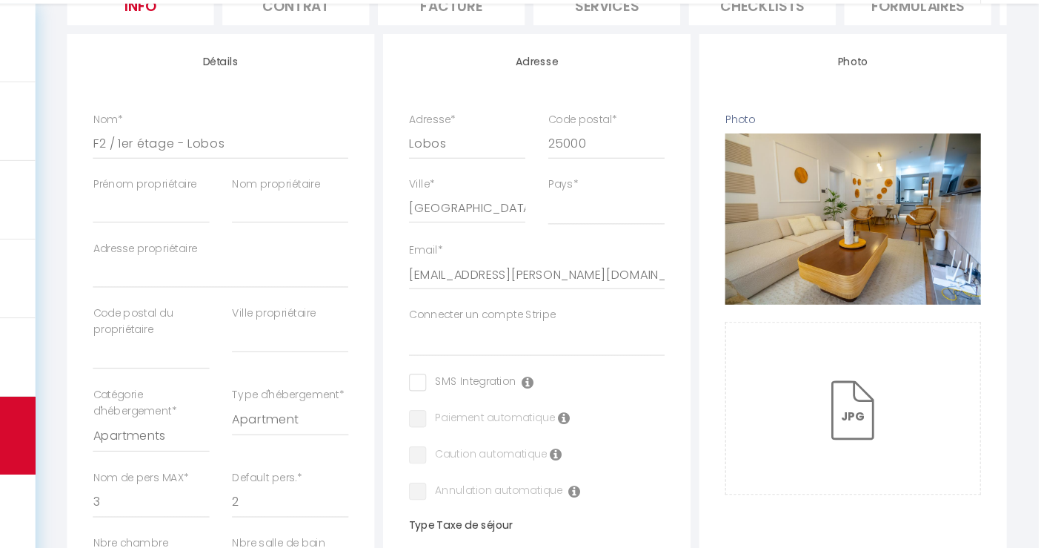
scroll to position [0, 0]
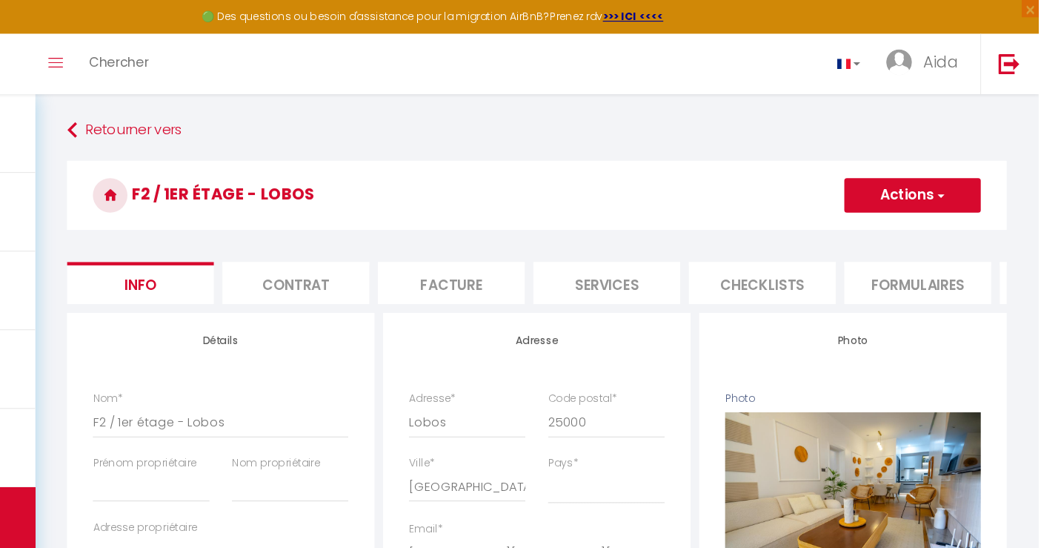
click at [967, 169] on button "Actions" at bounding box center [933, 168] width 117 height 30
click at [877, 203] on input "Enregistrer" at bounding box center [874, 200] width 55 height 15
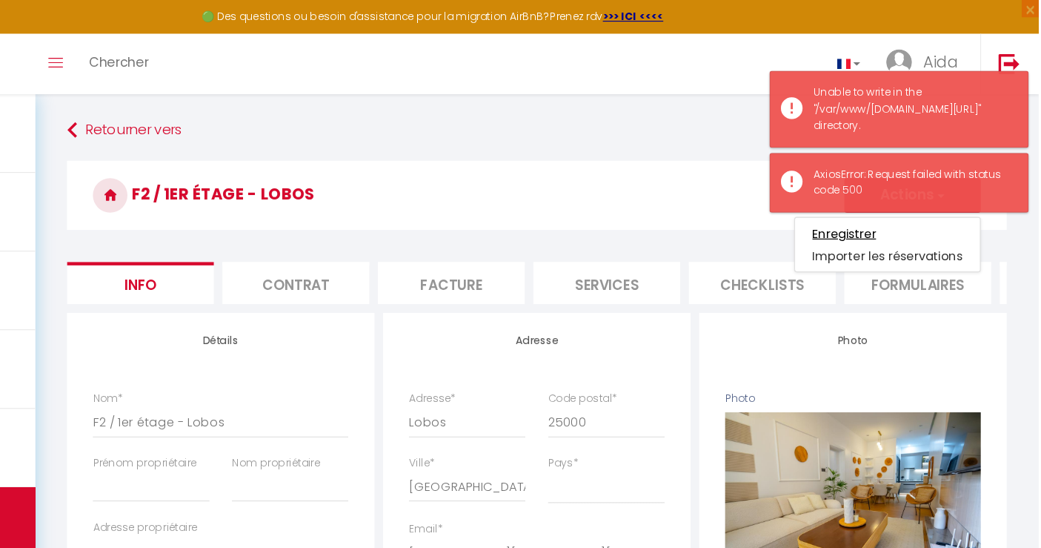
click at [851, 201] on input "Enregistrer" at bounding box center [874, 200] width 55 height 15
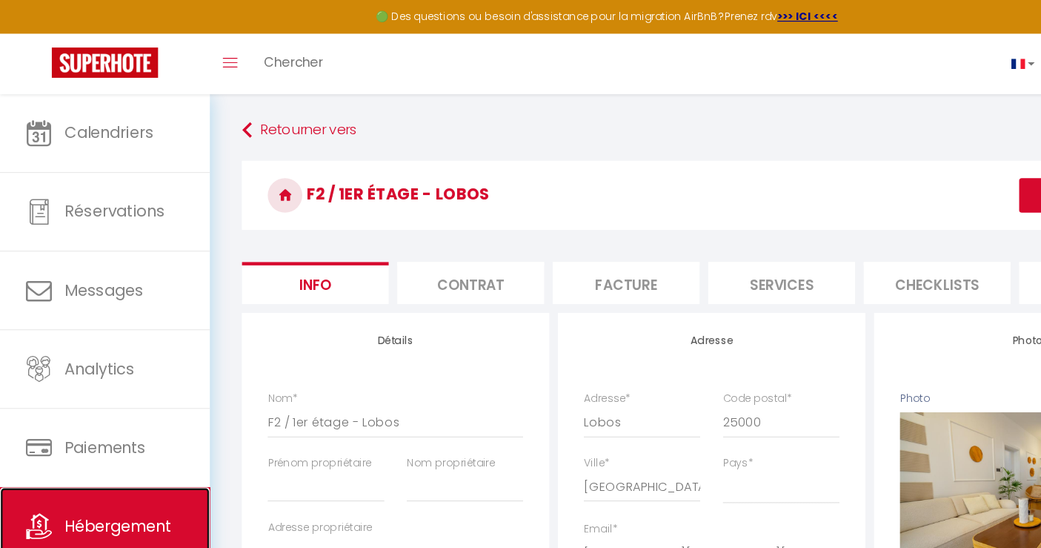
click at [50, 445] on link "Hébergement" at bounding box center [90, 451] width 180 height 67
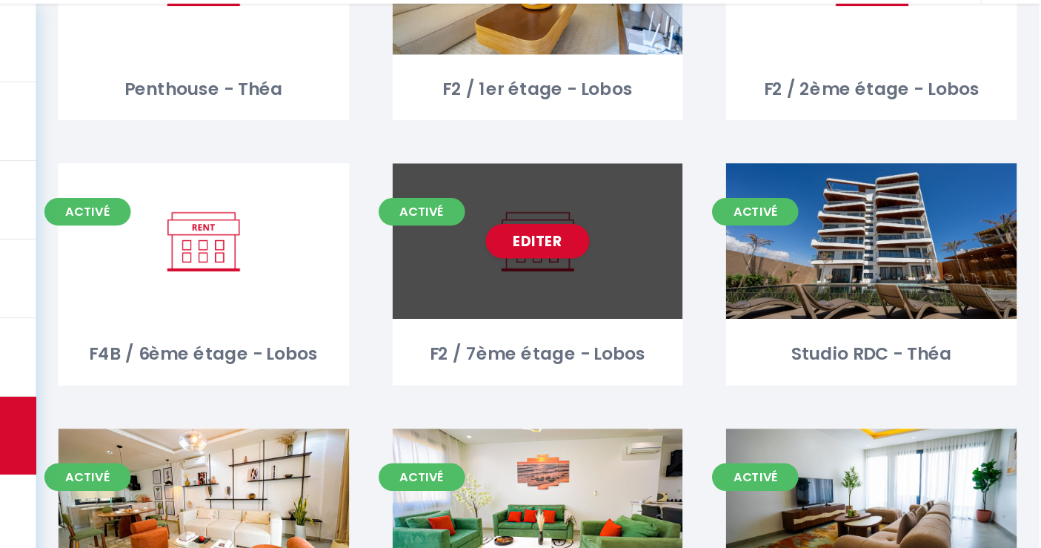
scroll to position [199, 0]
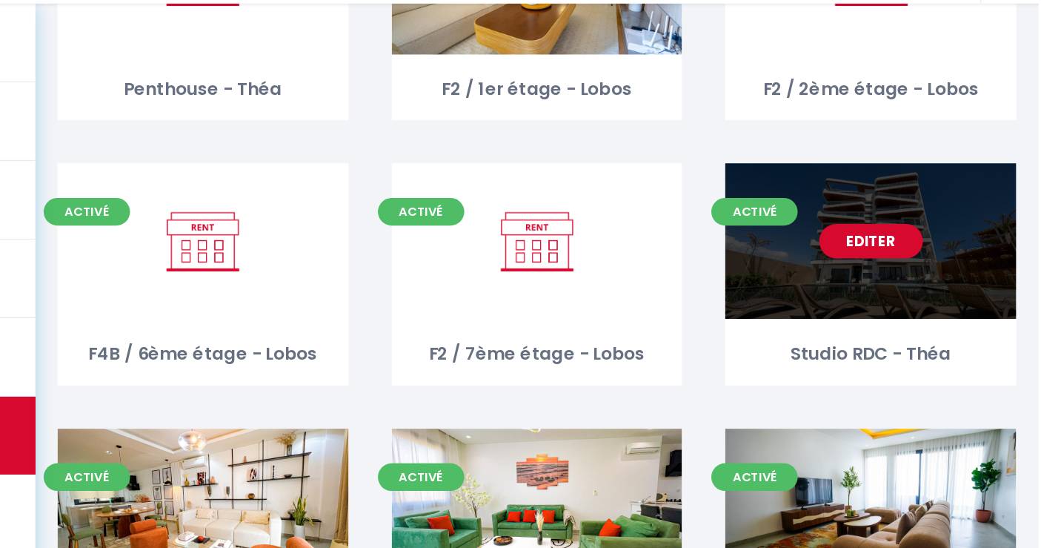
click at [896, 282] on link "Editer" at bounding box center [897, 285] width 89 height 30
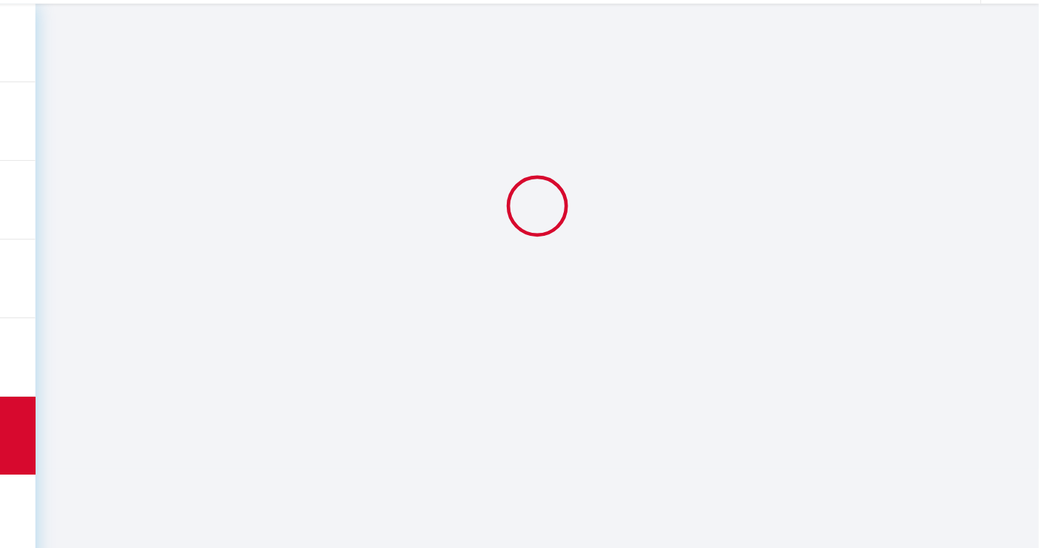
scroll to position [81, 0]
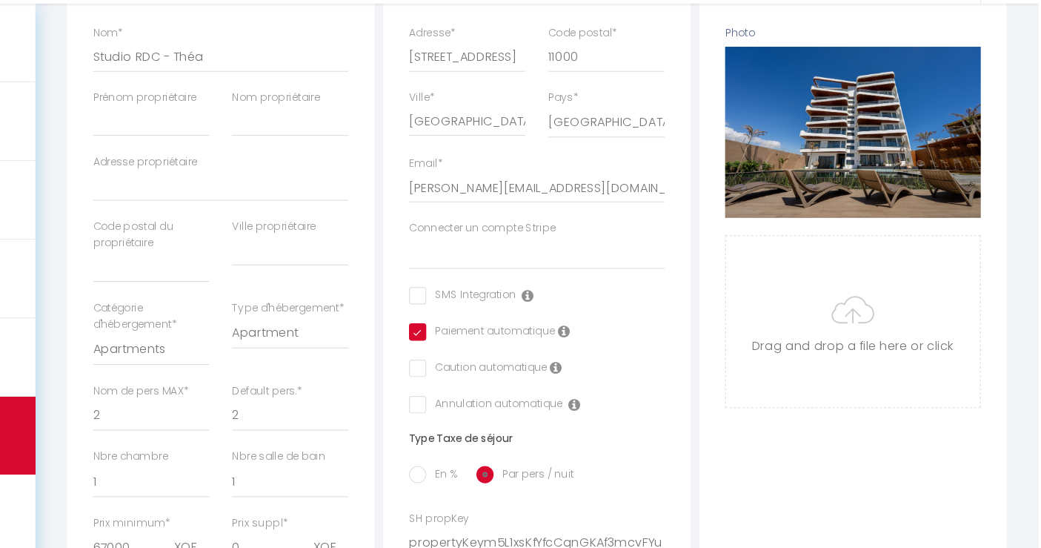
scroll to position [236, 0]
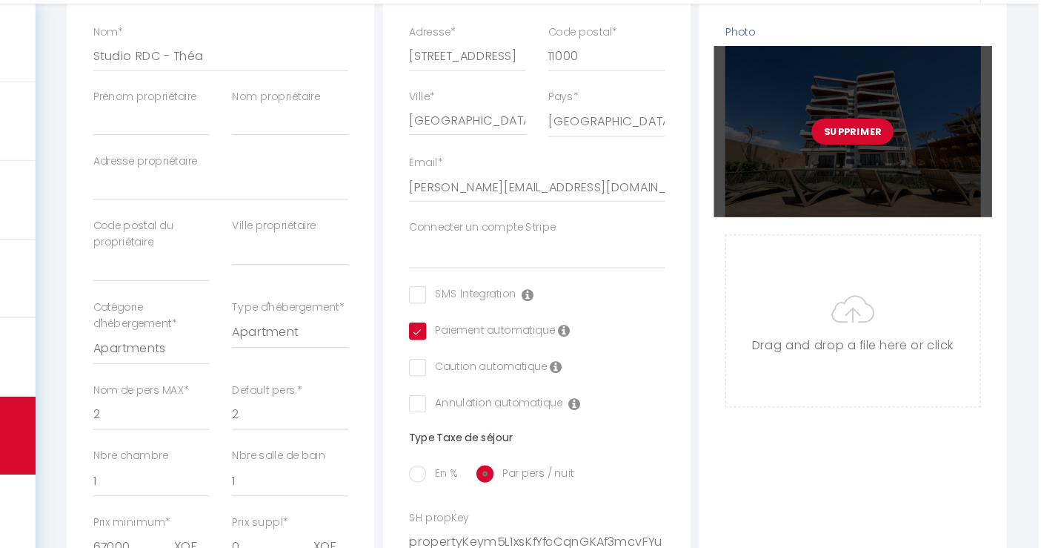
click at [825, 184] on div "Supprimer" at bounding box center [882, 190] width 239 height 146
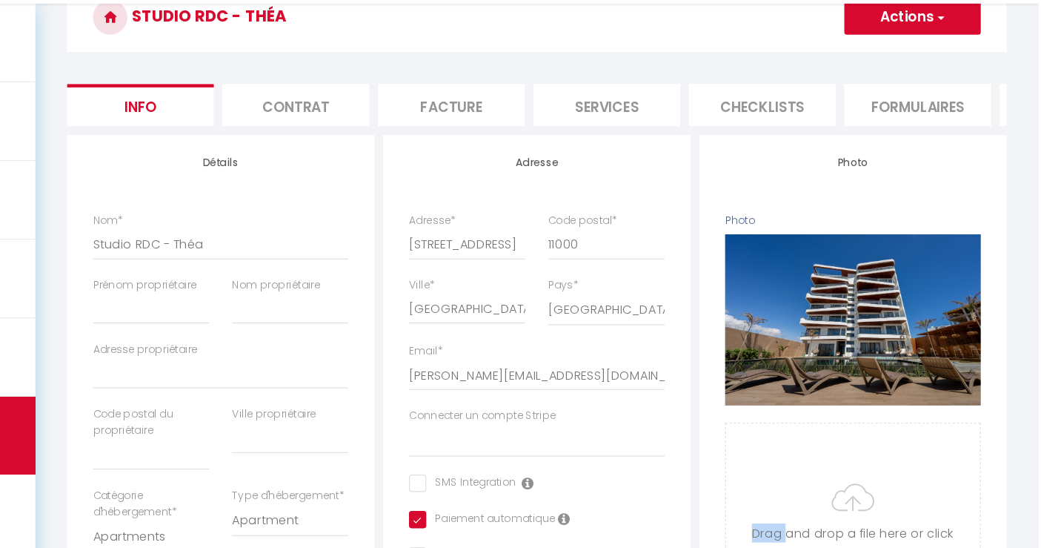
scroll to position [75, 0]
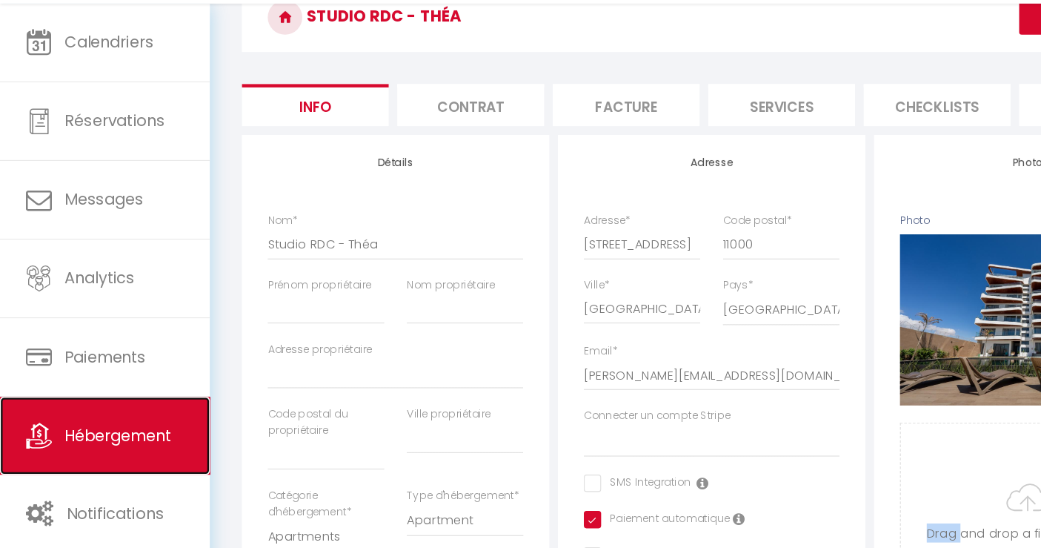
click at [68, 460] on link "Hébergement" at bounding box center [90, 451] width 180 height 67
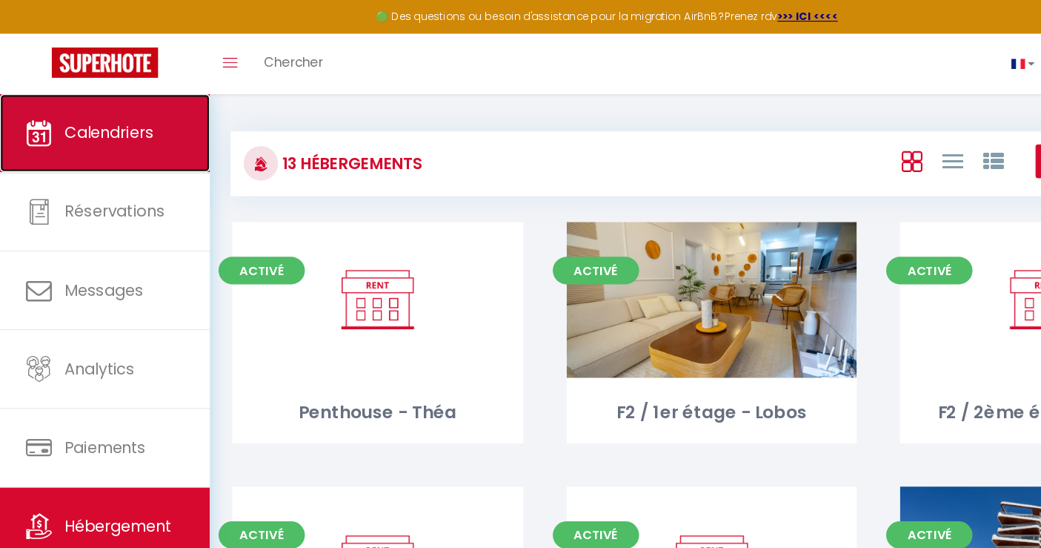
click at [96, 129] on link "Calendriers" at bounding box center [90, 114] width 180 height 67
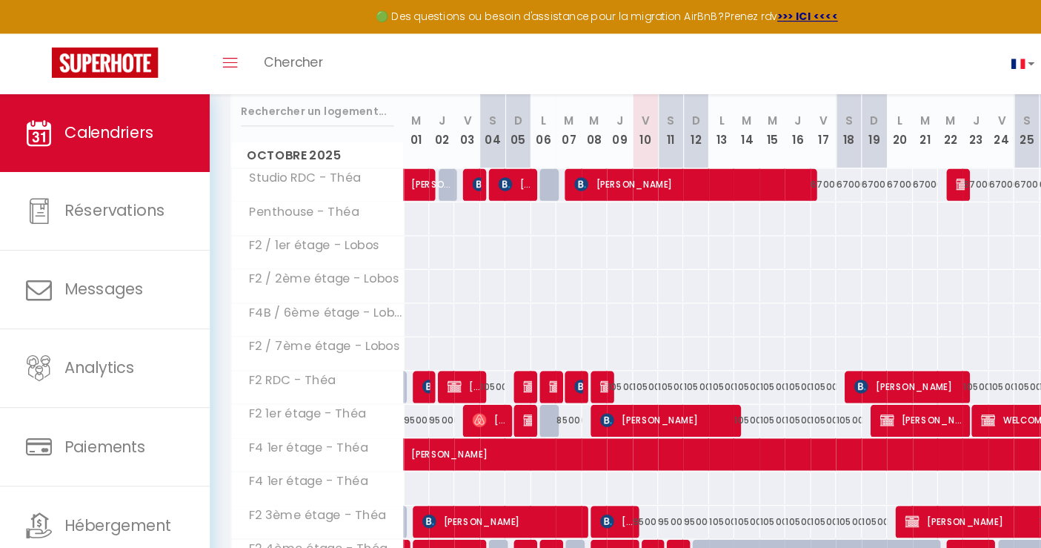
scroll to position [193, 0]
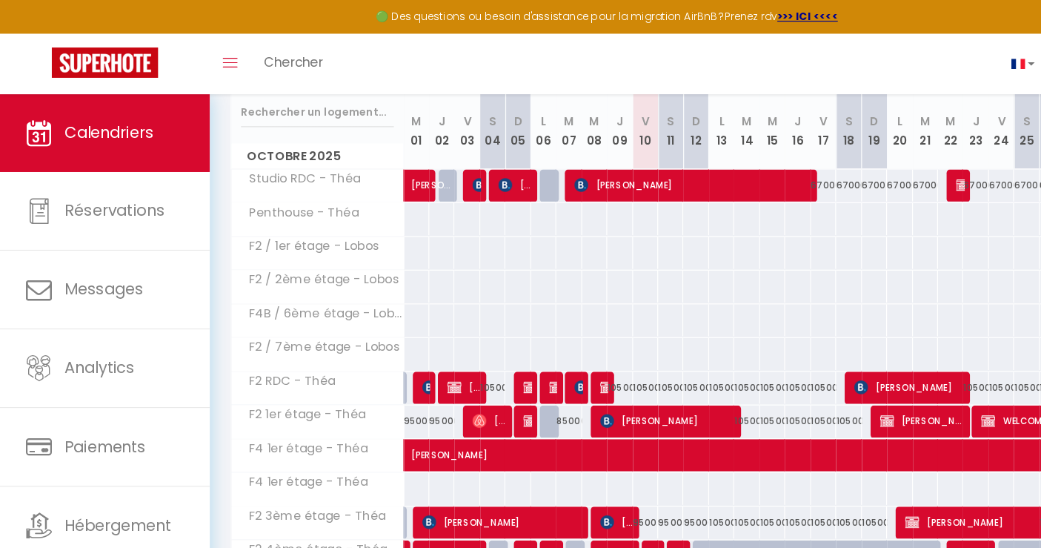
click at [353, 215] on div at bounding box center [357, 216] width 22 height 27
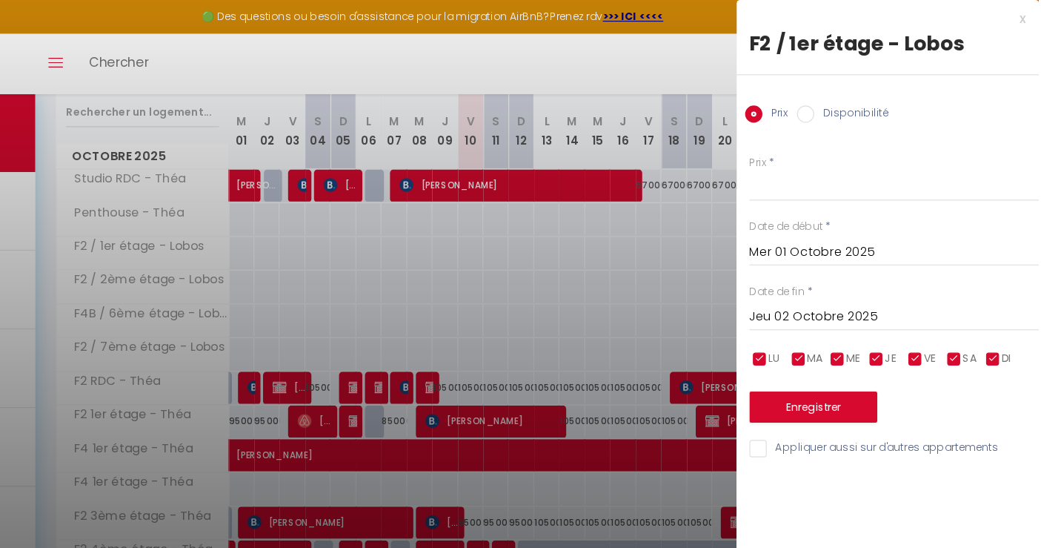
click at [416, 233] on div at bounding box center [520, 274] width 1041 height 548
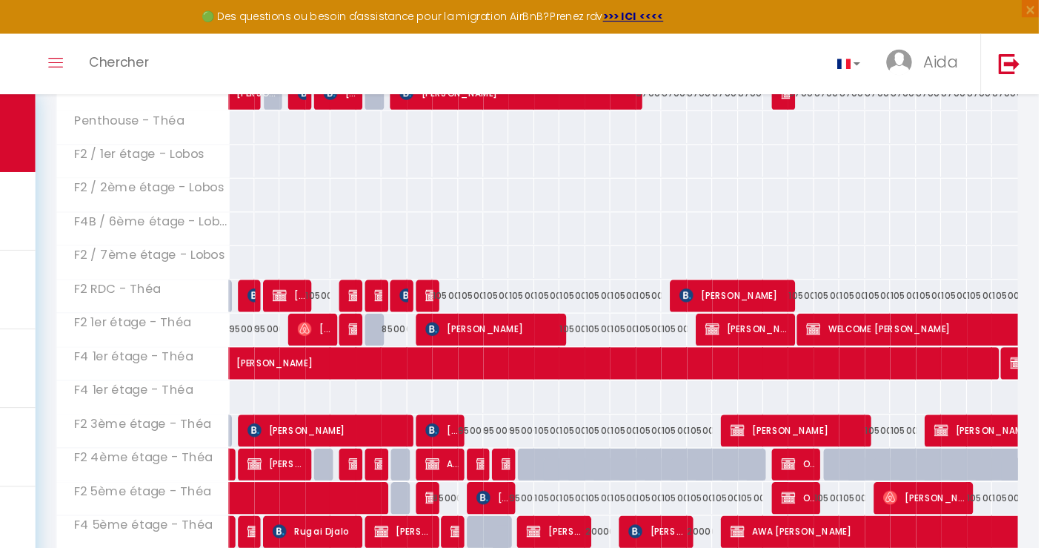
scroll to position [271, 0]
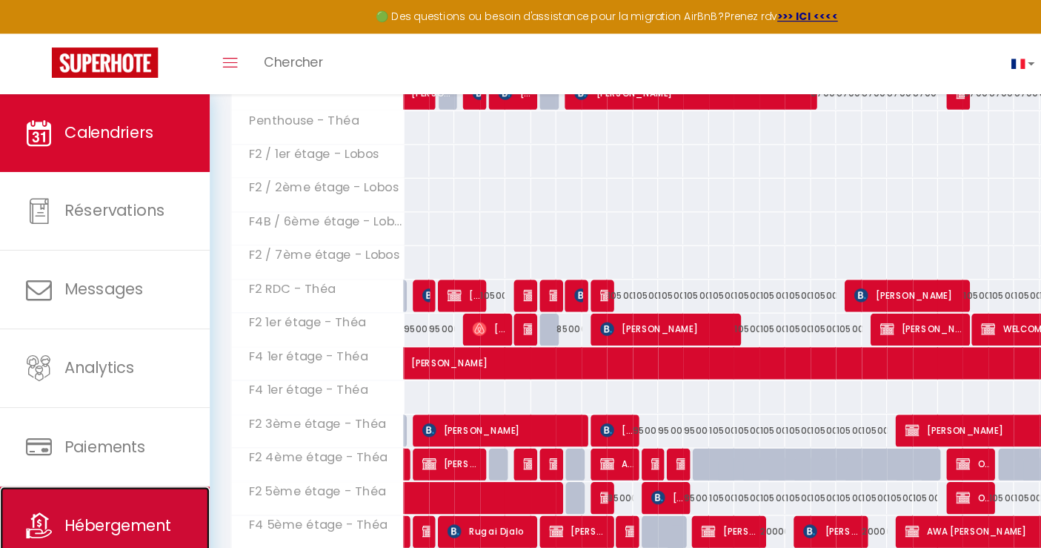
click at [76, 441] on span "Hébergement" at bounding box center [101, 450] width 91 height 19
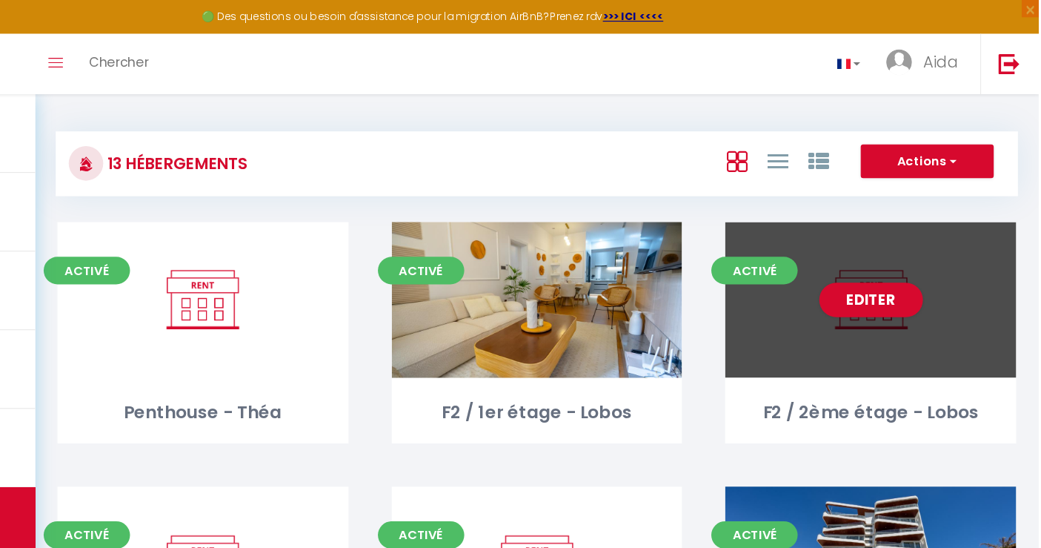
scroll to position [11, 0]
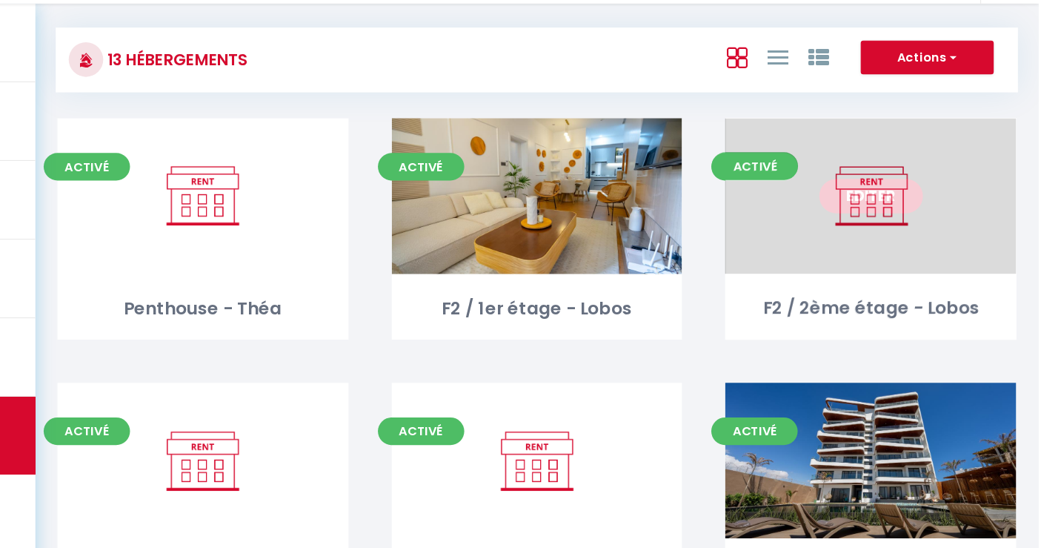
click at [898, 248] on link "Editer" at bounding box center [897, 246] width 89 height 30
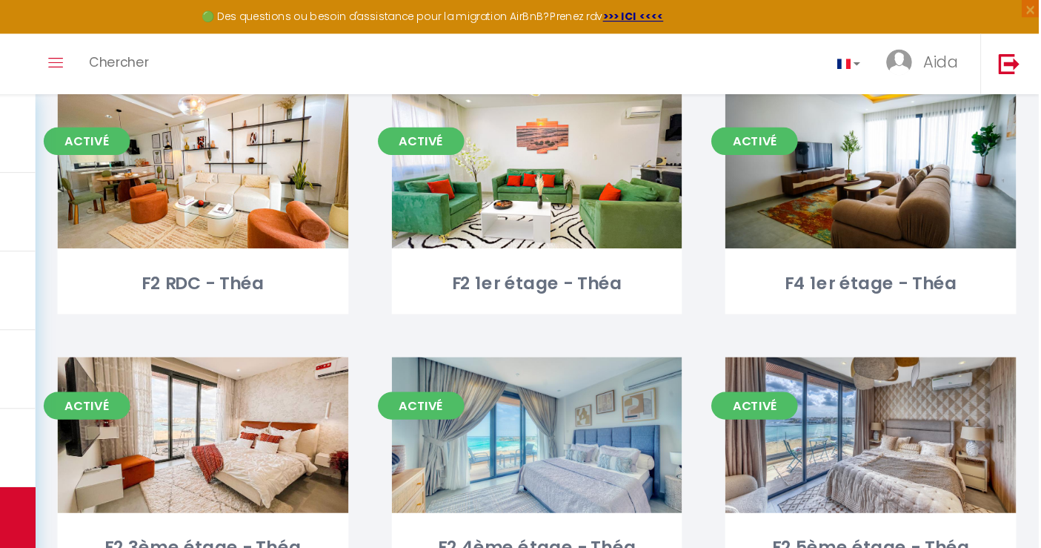
scroll to position [542, 0]
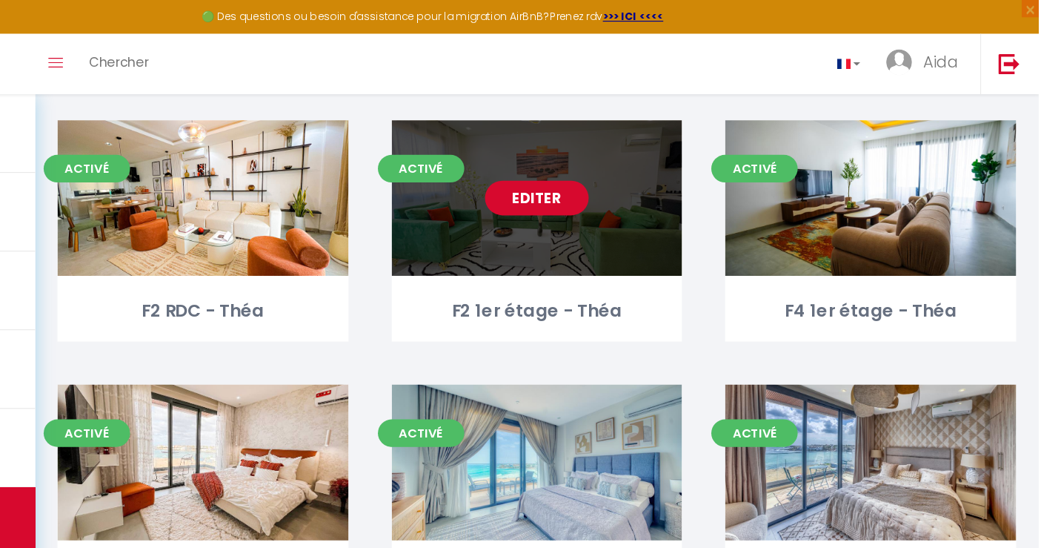
click at [593, 168] on link "Editer" at bounding box center [610, 170] width 89 height 30
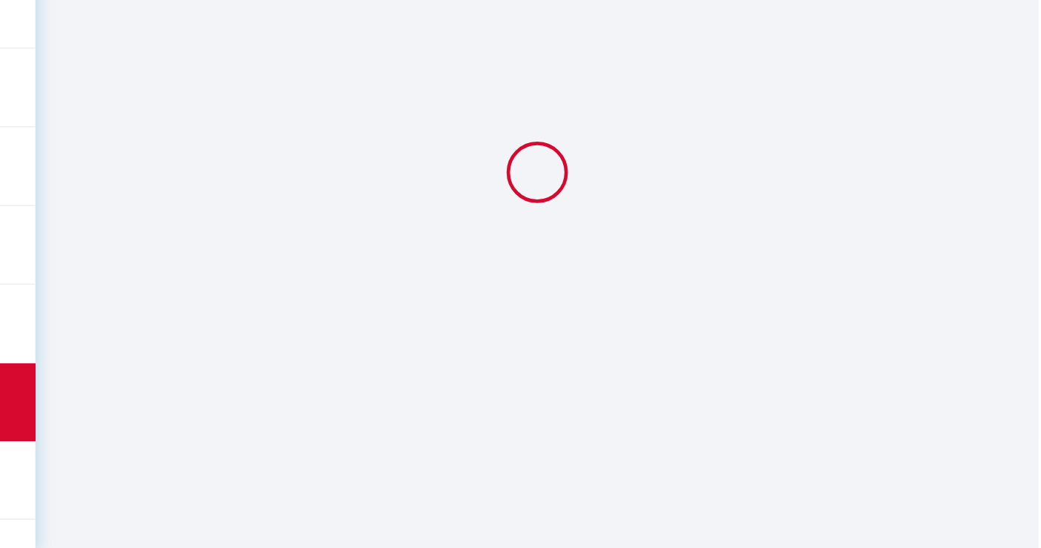
scroll to position [81, 0]
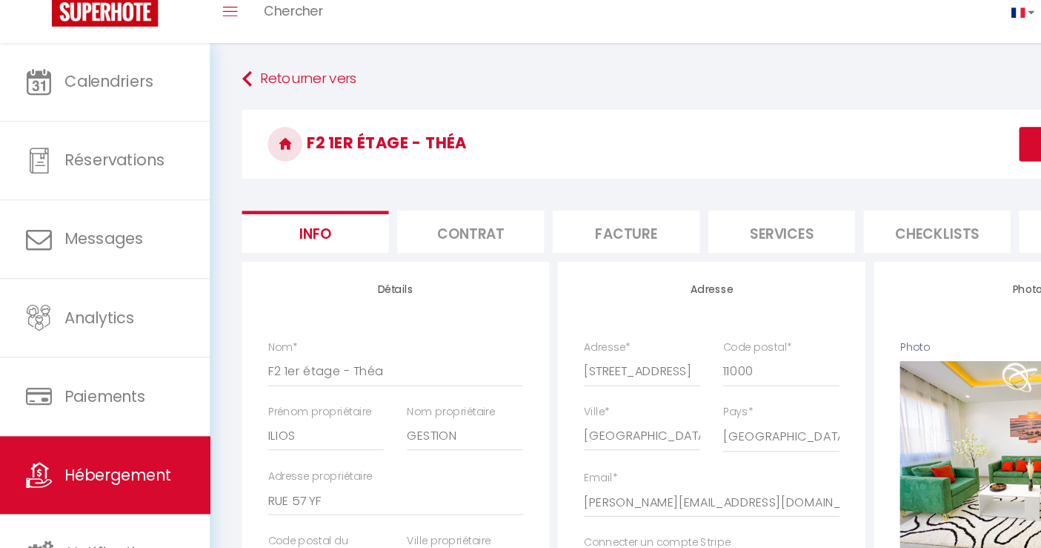
click at [418, 254] on li "Contrat" at bounding box center [404, 243] width 126 height 36
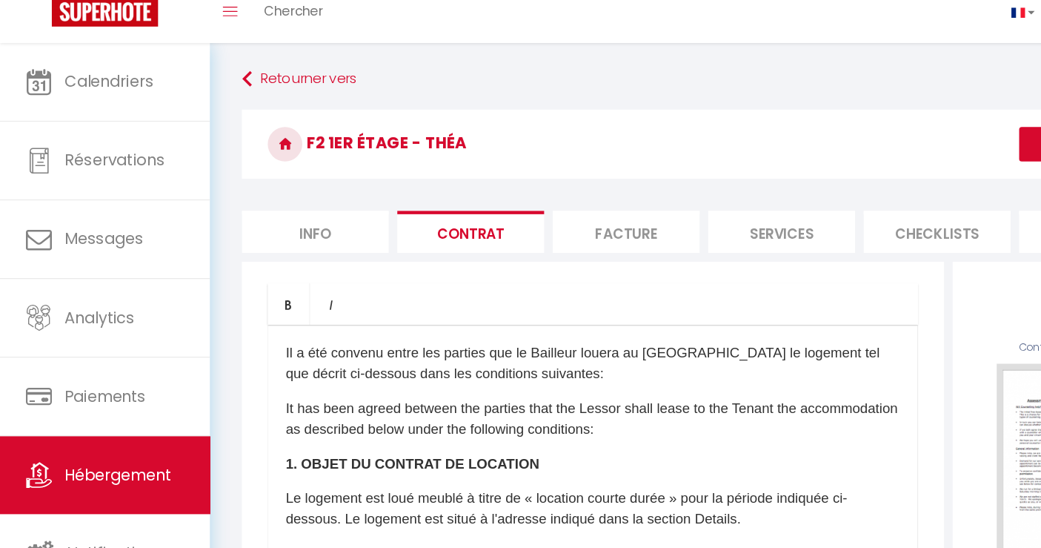
click at [493, 253] on li "Facture" at bounding box center [537, 243] width 126 height 36
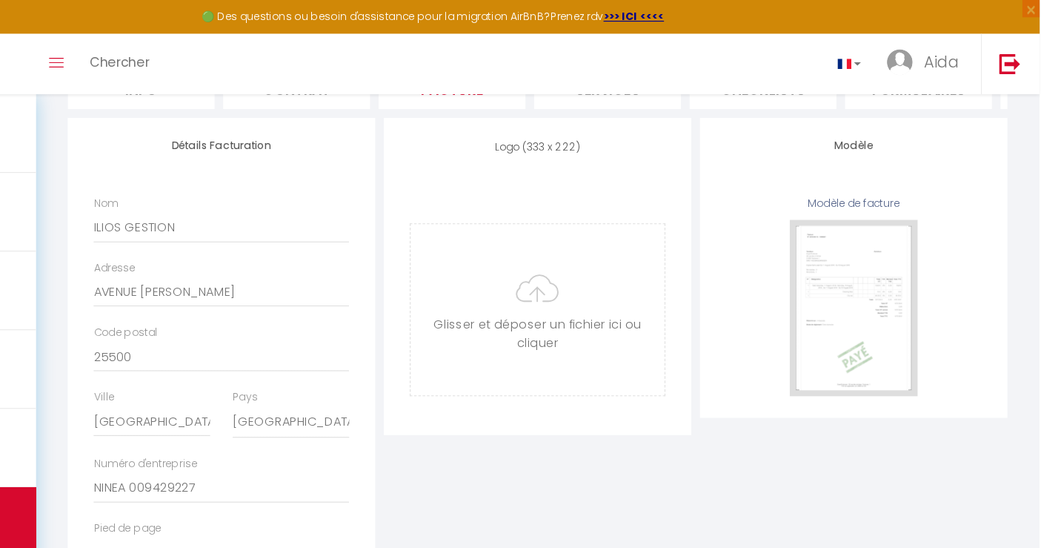
scroll to position [168, 0]
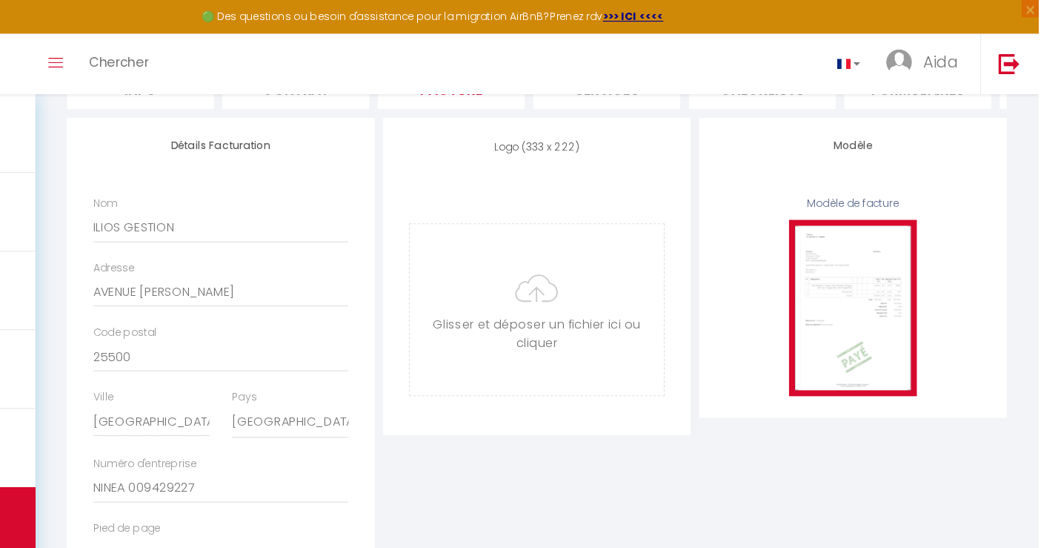
click at [859, 271] on img at bounding box center [882, 263] width 110 height 151
click at [889, 306] on img at bounding box center [882, 263] width 110 height 151
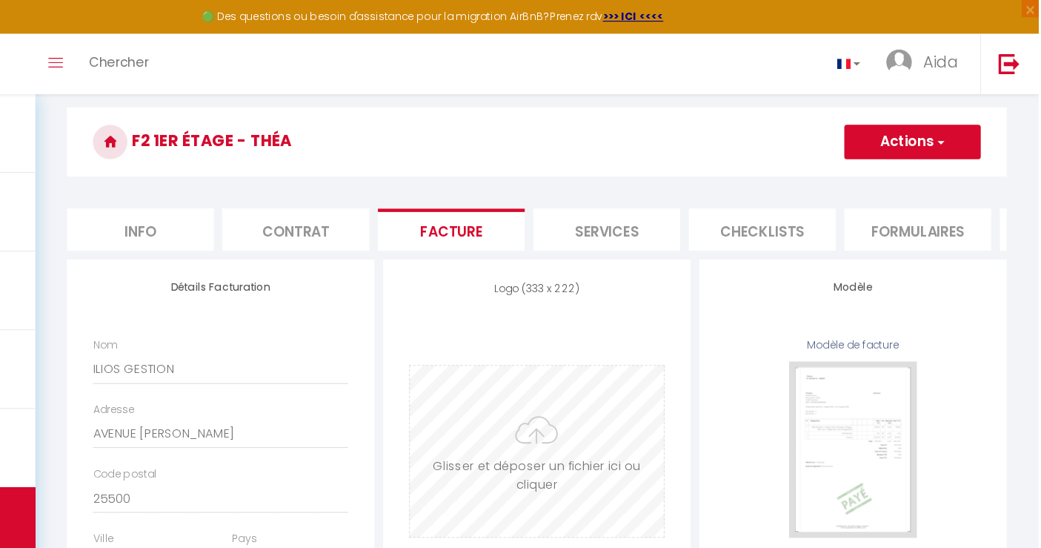
scroll to position [27, 0]
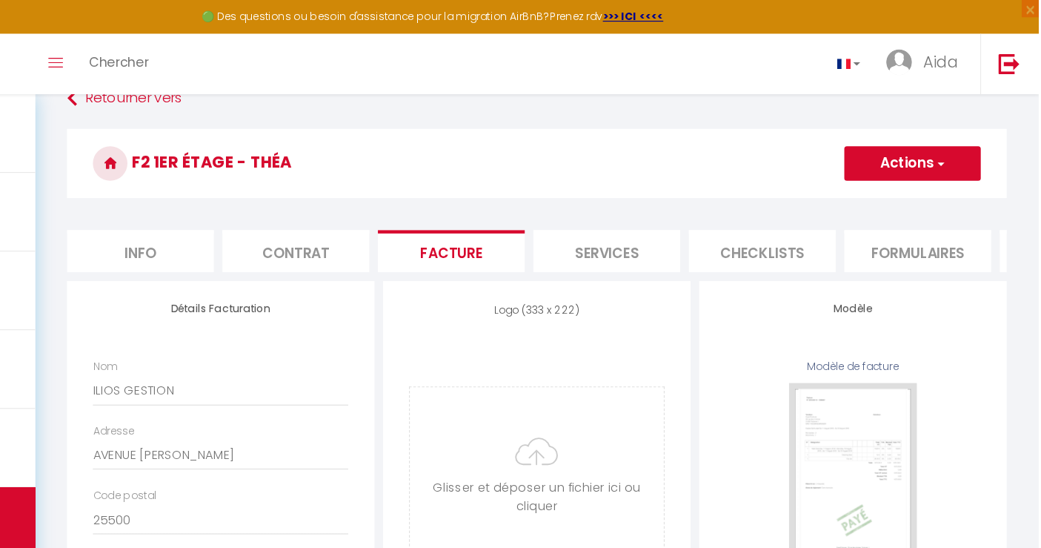
click at [677, 218] on li "Services" at bounding box center [671, 215] width 126 height 36
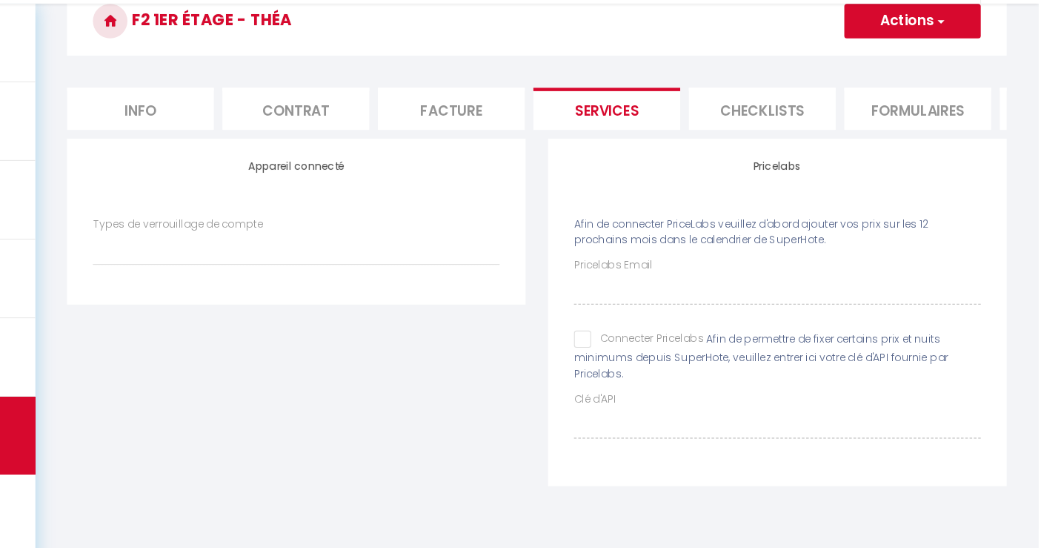
scroll to position [71, 0]
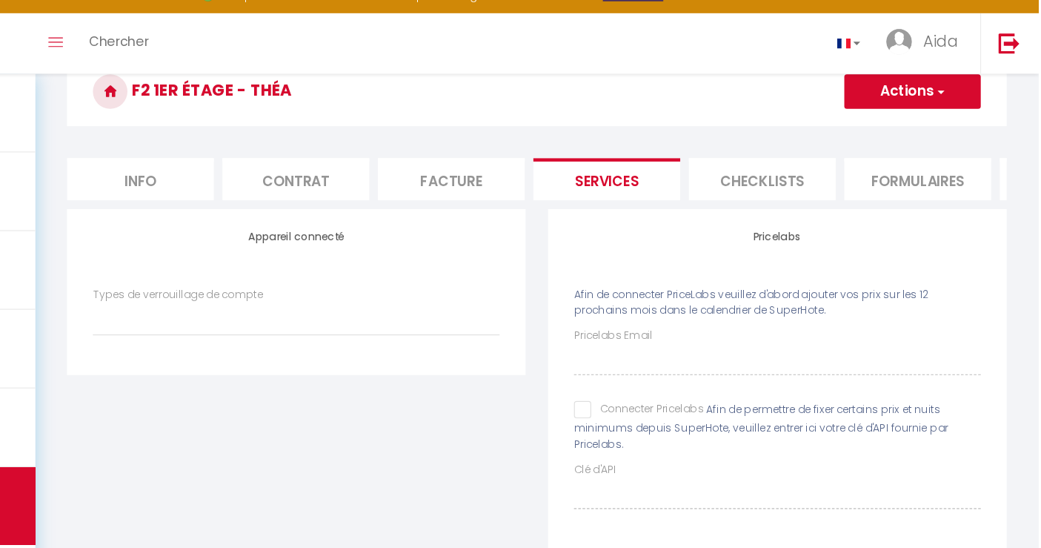
click at [769, 173] on li "Checklists" at bounding box center [804, 171] width 126 height 36
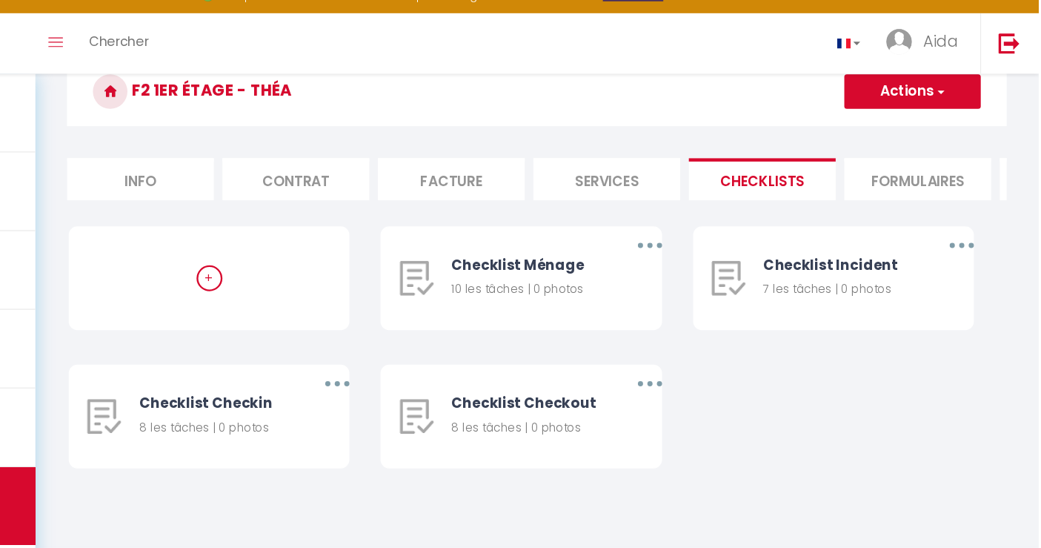
click at [915, 168] on li "Formulaires" at bounding box center [938, 171] width 126 height 36
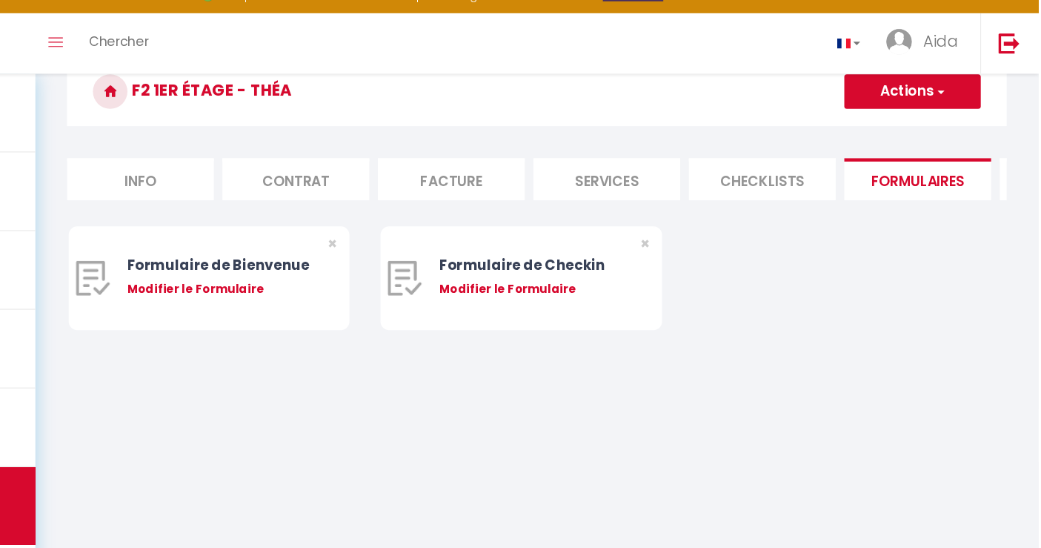
scroll to position [71, 0]
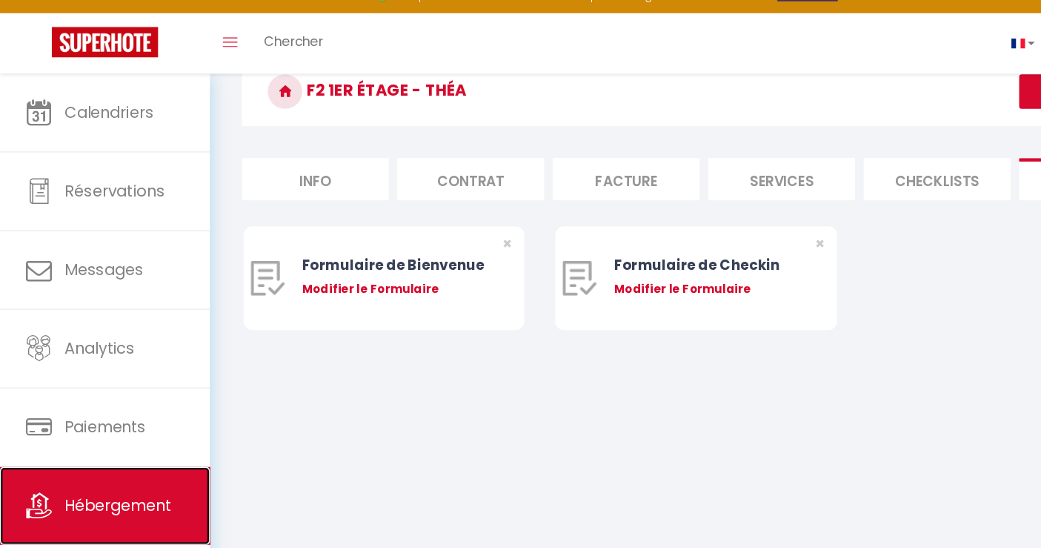
click at [119, 456] on span "Hébergement" at bounding box center [101, 451] width 91 height 19
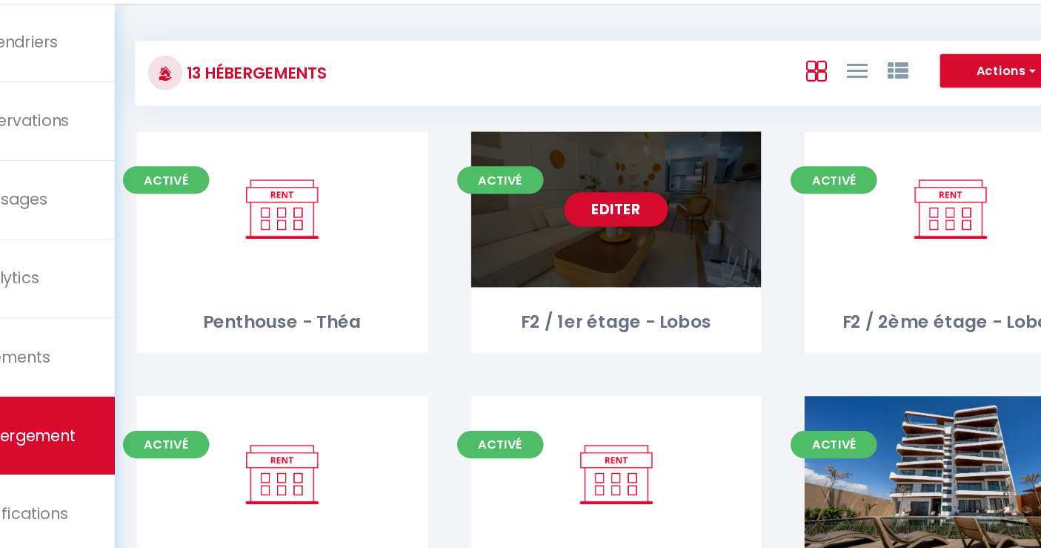
click at [625, 256] on link "Editer" at bounding box center [610, 257] width 89 height 30
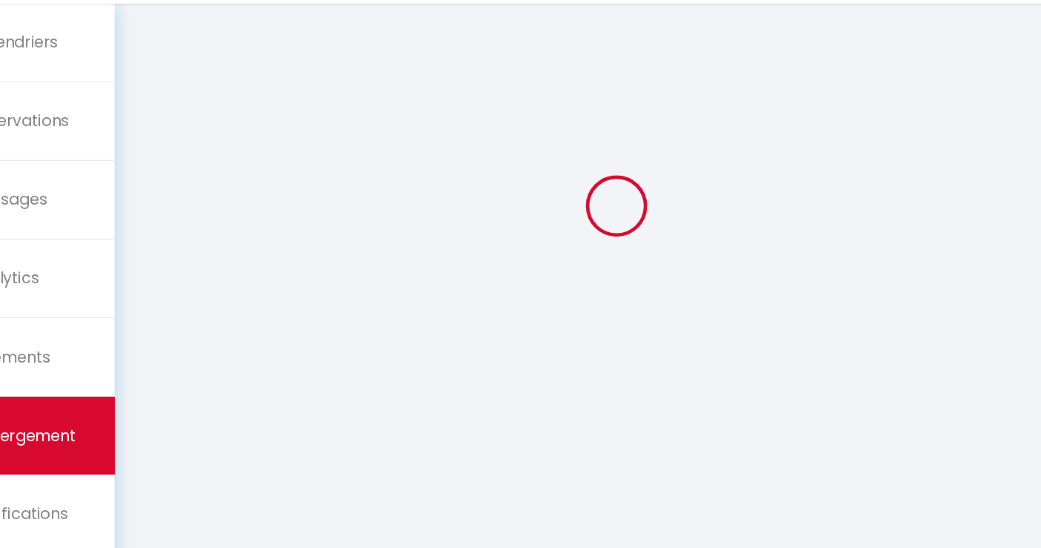
scroll to position [81, 0]
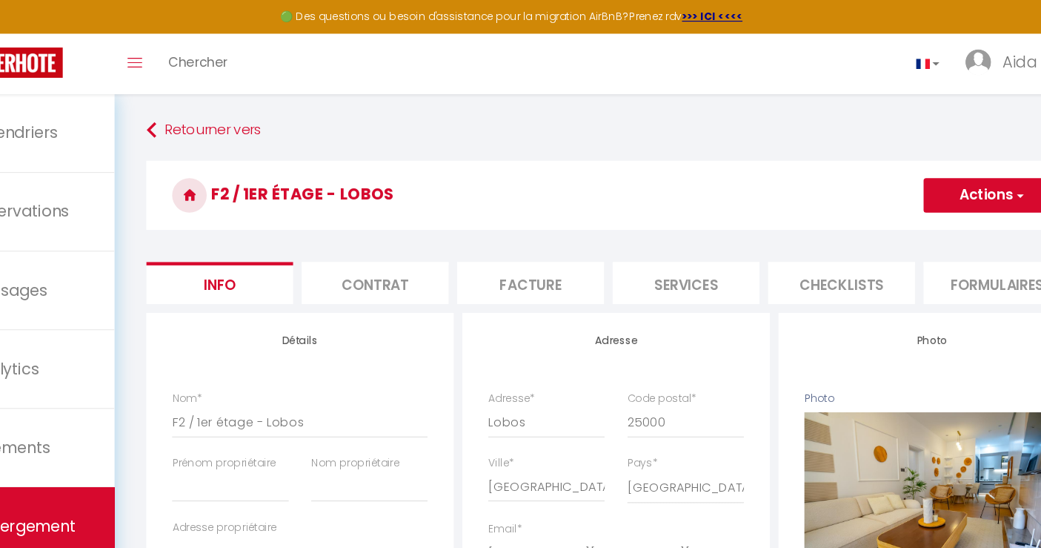
click at [420, 232] on li "Contrat" at bounding box center [404, 243] width 126 height 36
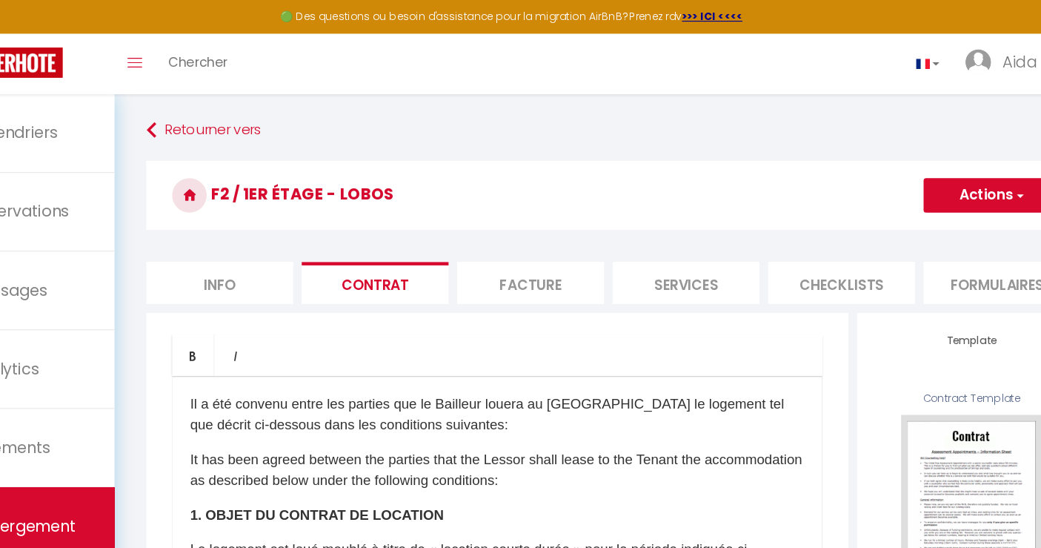
click at [497, 254] on li "Facture" at bounding box center [537, 243] width 126 height 36
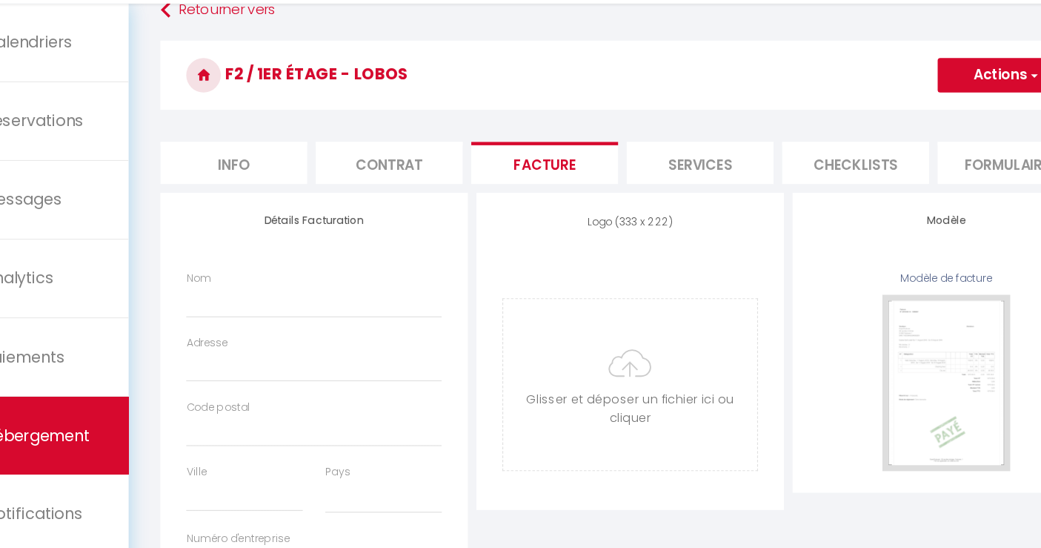
scroll to position [26, 0]
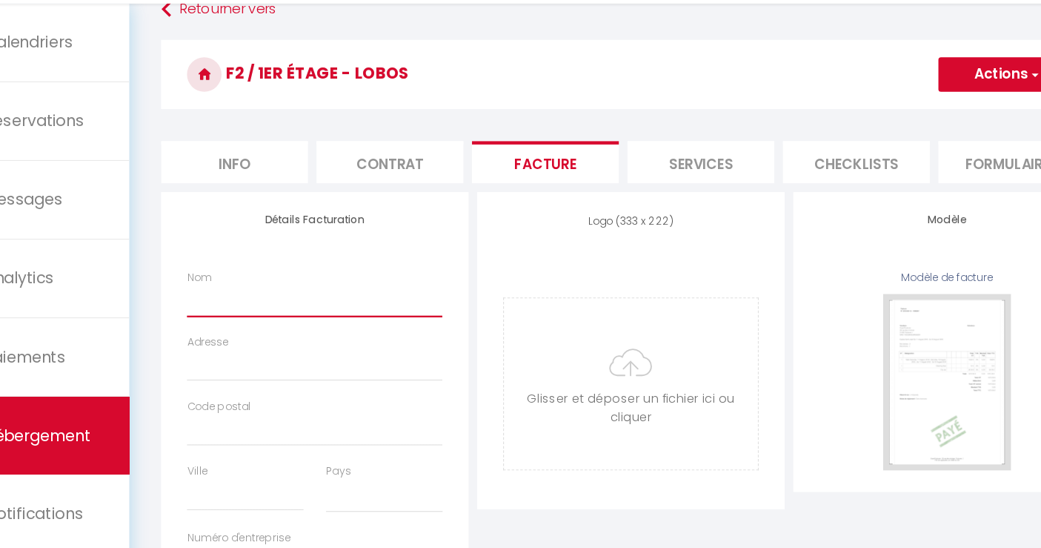
click at [332, 349] on input "Nom" at bounding box center [339, 335] width 219 height 27
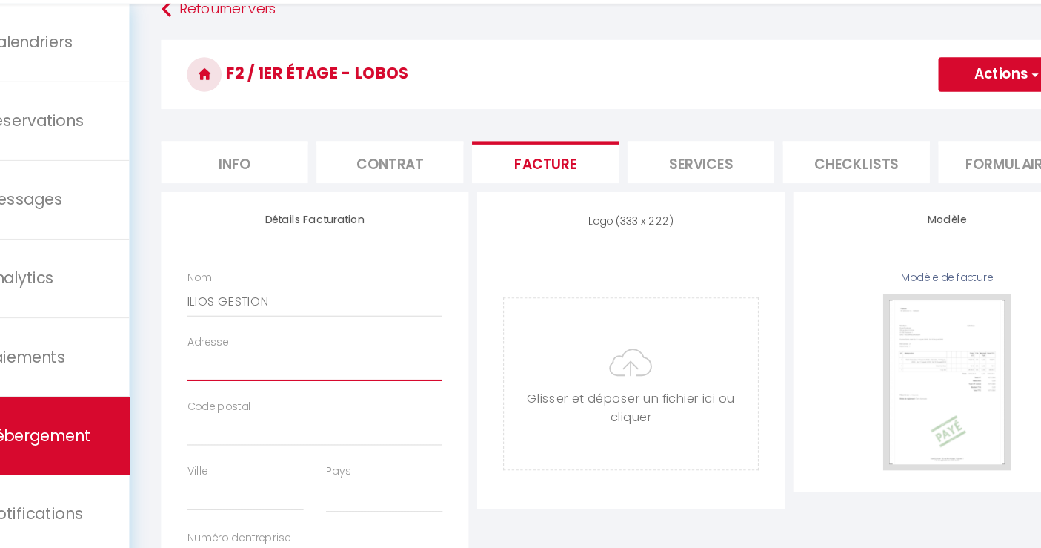
click at [294, 405] on input "Adresse" at bounding box center [339, 391] width 219 height 27
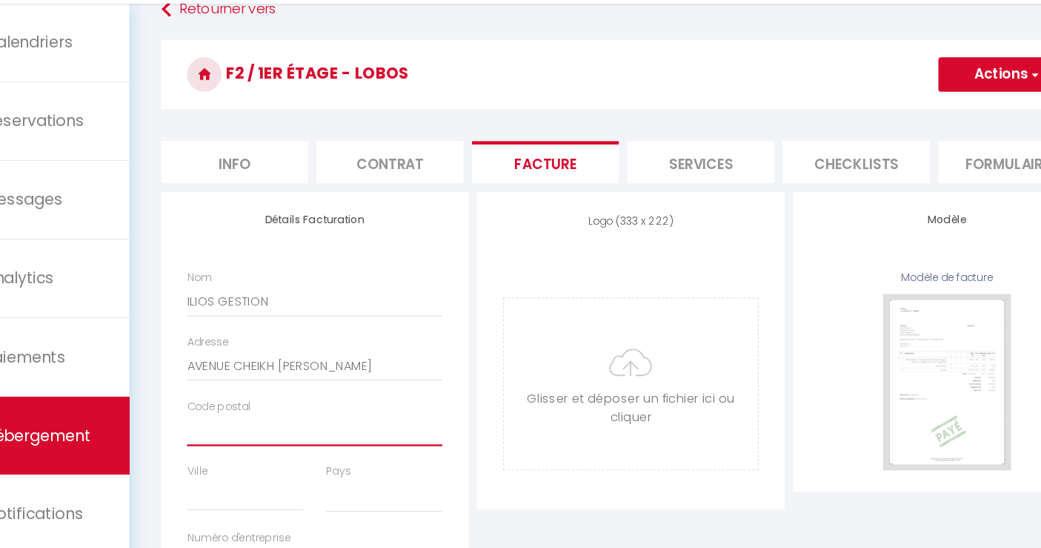
click at [286, 460] on input "Code postal" at bounding box center [339, 447] width 219 height 27
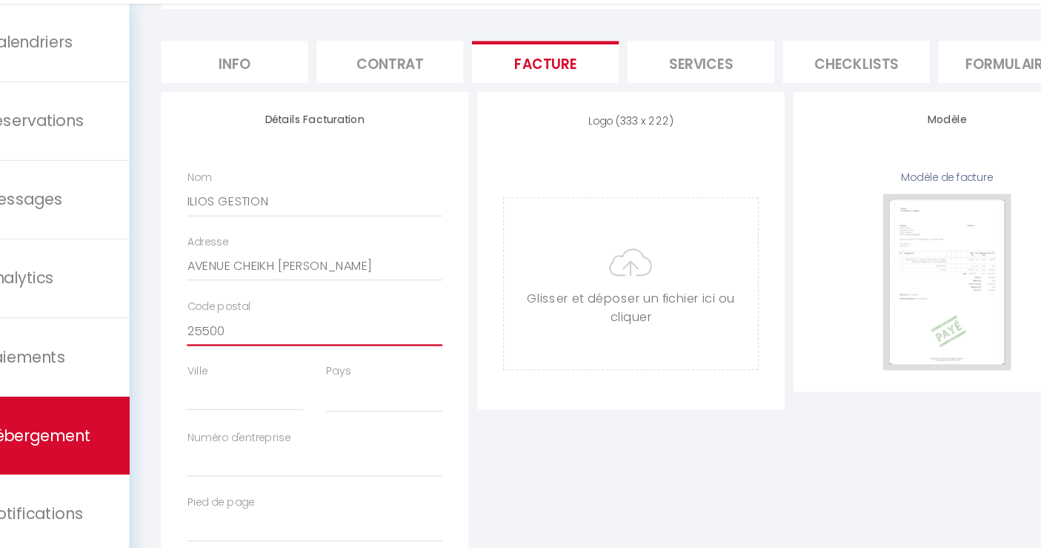
scroll to position [119, 0]
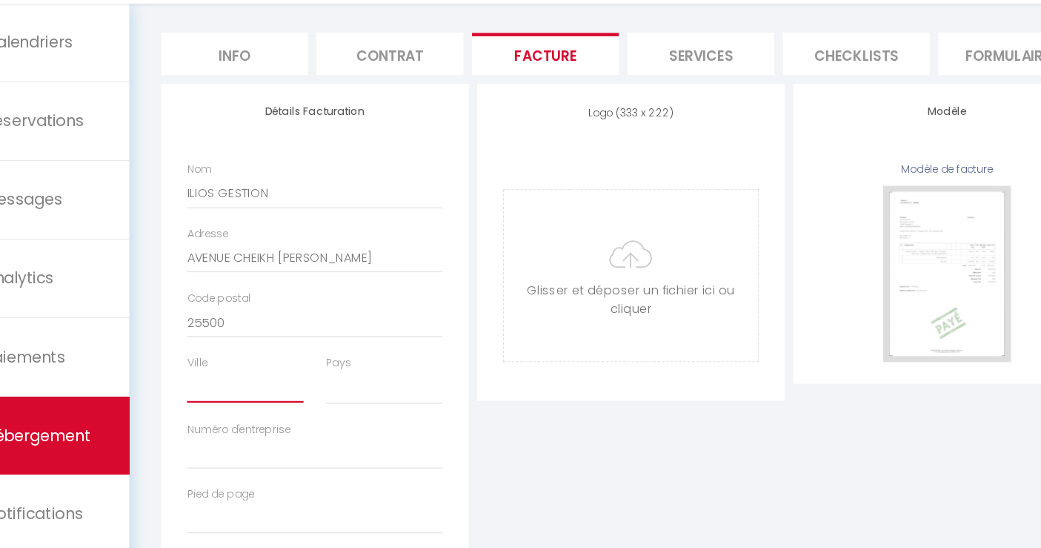
click at [291, 423] on input "Ville" at bounding box center [280, 410] width 100 height 27
click at [358, 425] on select "France Portugal Afghanistan Albania Algeria American Samoa Andorra Angola Angui…" at bounding box center [399, 411] width 100 height 28
click at [349, 408] on select "France Portugal Afghanistan Albania Algeria American Samoa Andorra Angola Angui…" at bounding box center [399, 411] width 100 height 28
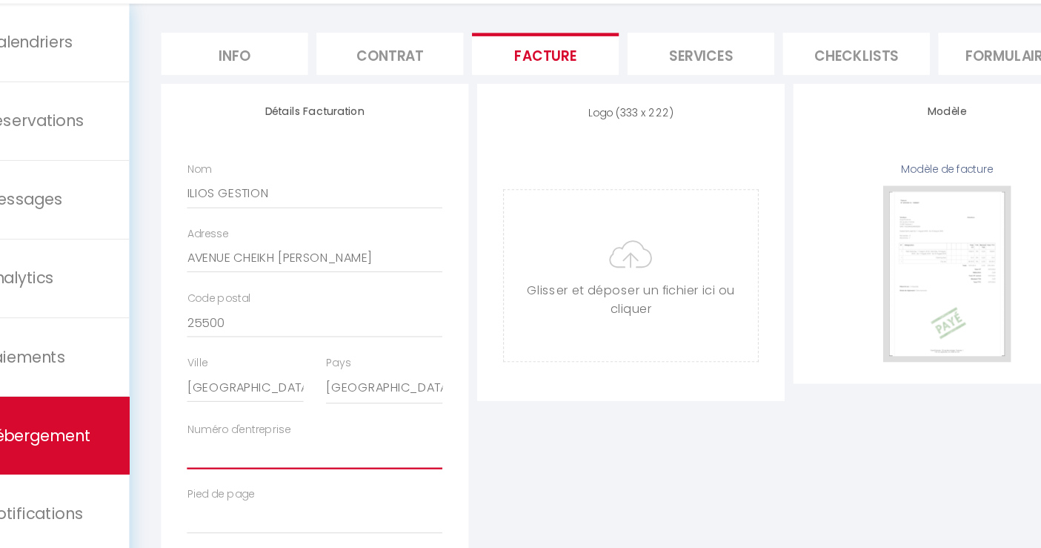
click at [289, 480] on input "Numéro d'entreprise" at bounding box center [339, 467] width 219 height 27
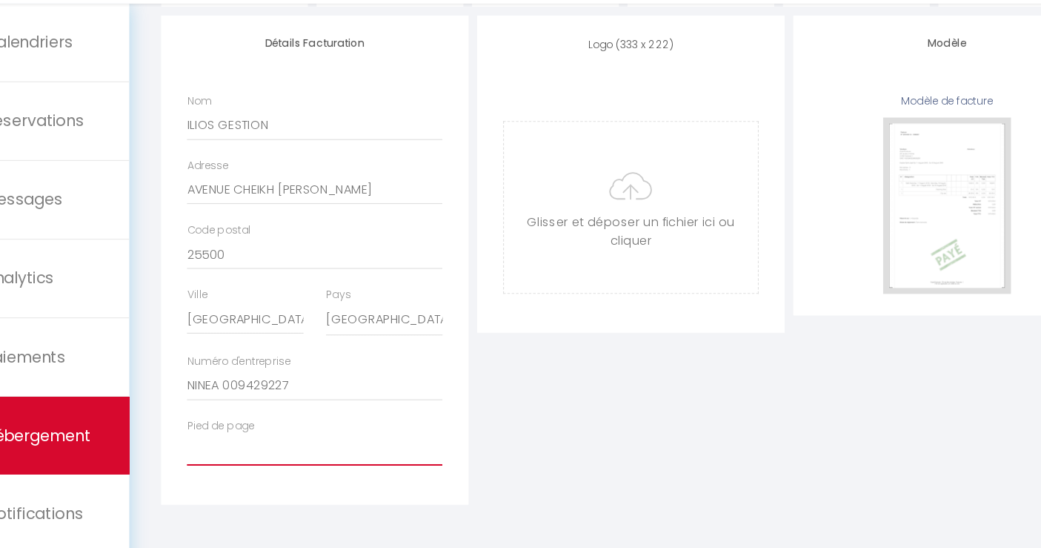
click at [298, 470] on input "Pied de page" at bounding box center [339, 464] width 219 height 27
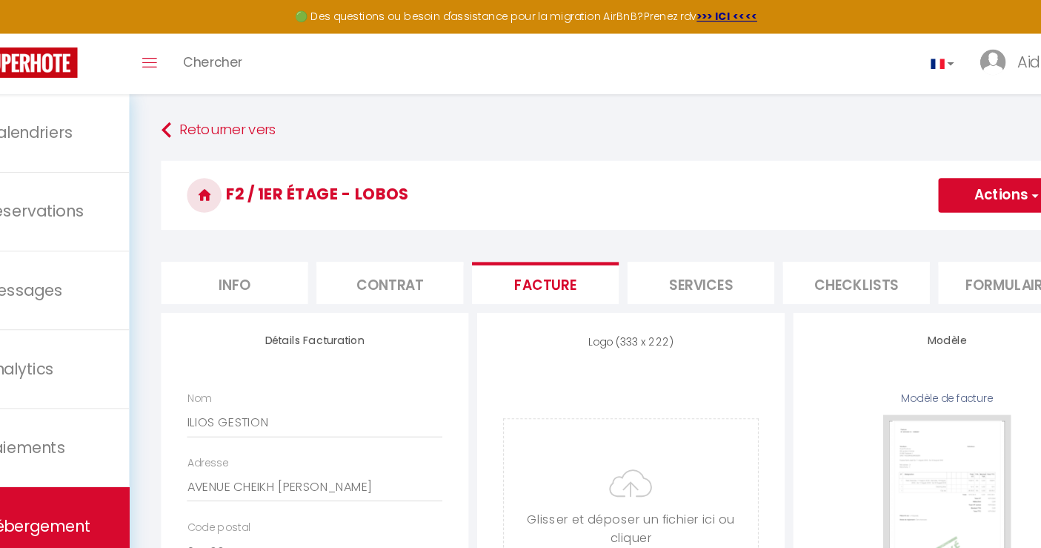
scroll to position [0, 0]
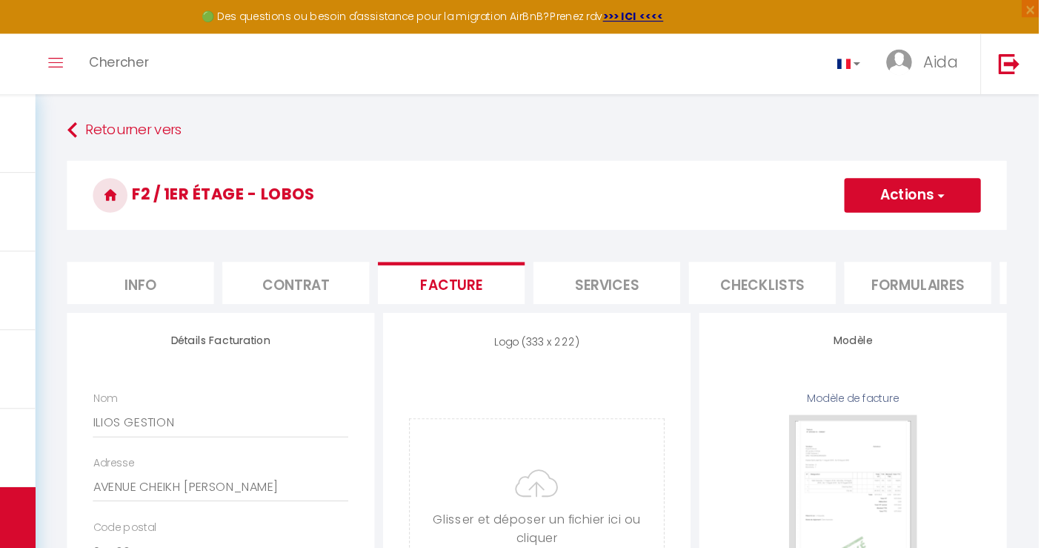
click at [308, 240] on li "Info" at bounding box center [271, 243] width 126 height 36
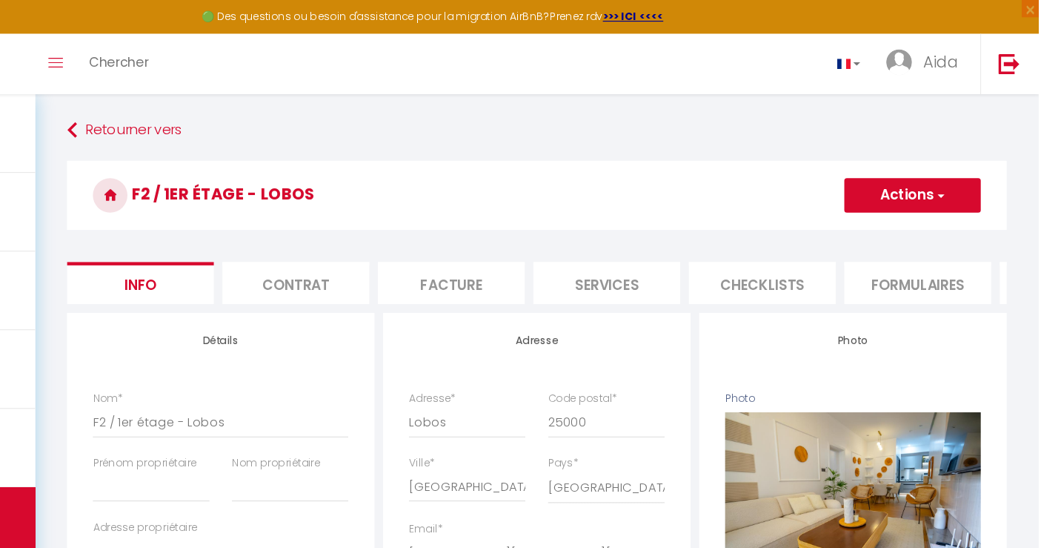
click at [967, 169] on button "Actions" at bounding box center [933, 168] width 117 height 30
click at [875, 196] on input "Enregistrer" at bounding box center [874, 200] width 55 height 15
click at [533, 250] on li "Facture" at bounding box center [537, 243] width 126 height 36
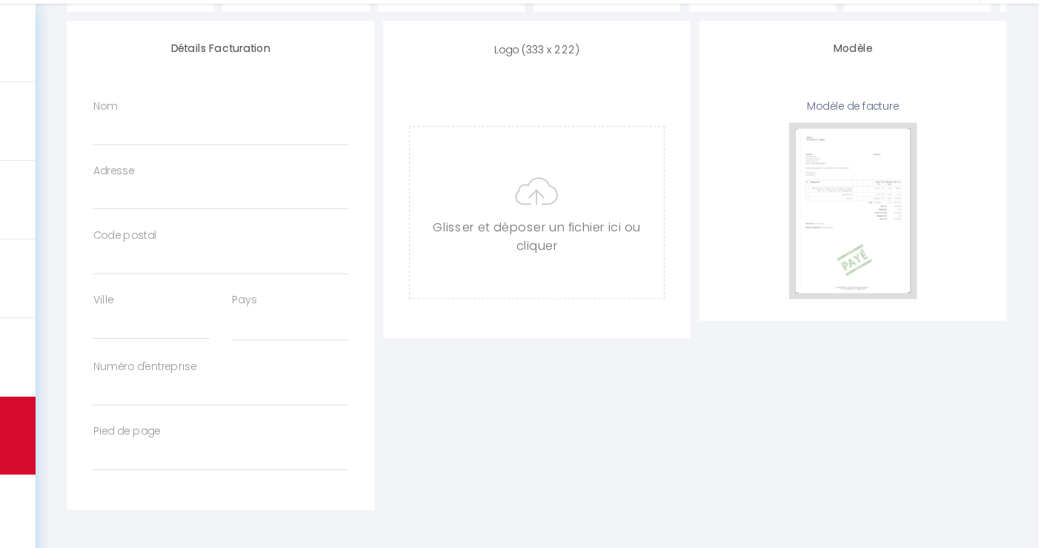
scroll to position [176, 0]
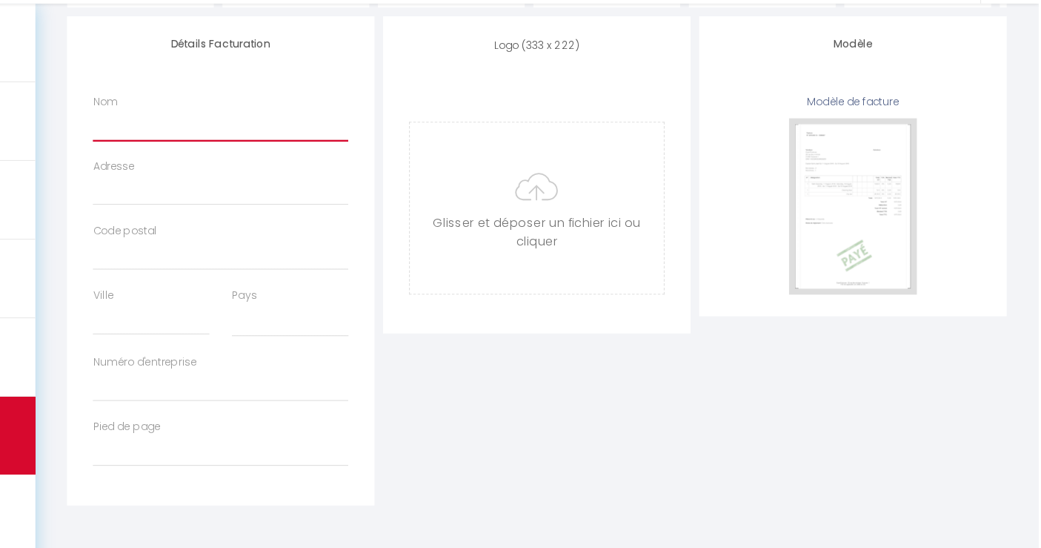
click at [342, 199] on input "Nom" at bounding box center [339, 185] width 219 height 27
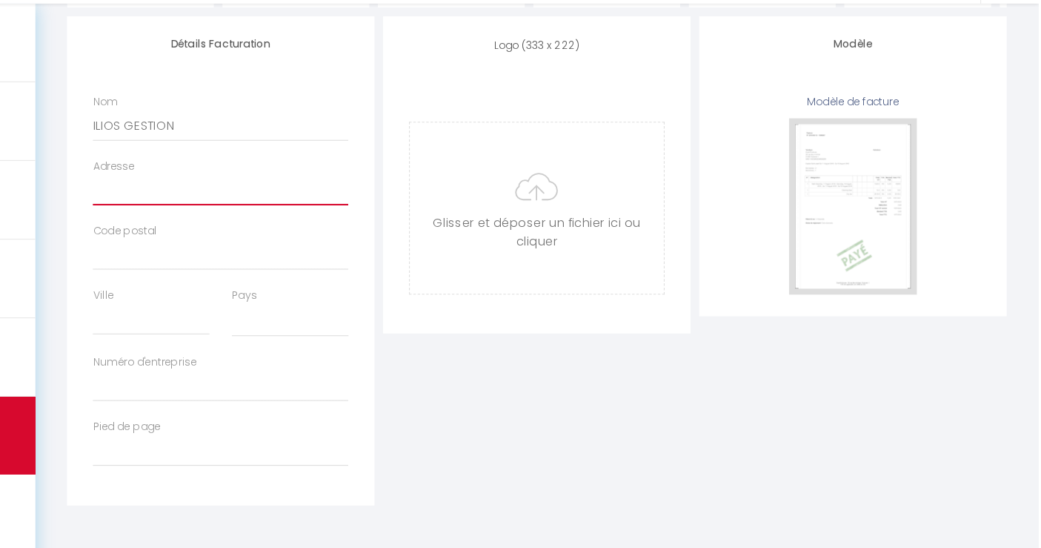
click at [323, 254] on input "Adresse" at bounding box center [339, 241] width 219 height 27
click at [293, 309] on input "Code postal" at bounding box center [339, 296] width 219 height 27
click at [289, 362] on input "Ville" at bounding box center [280, 352] width 100 height 27
click at [397, 367] on select "France Portugal Afghanistan Albania Algeria American Samoa Andorra Angola Angui…" at bounding box center [399, 353] width 100 height 28
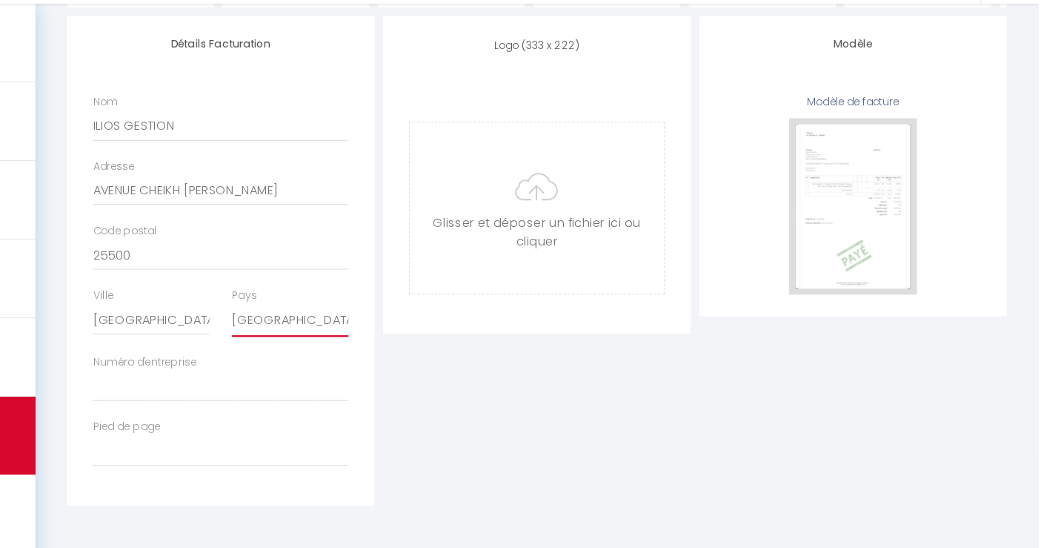
click at [349, 350] on select "France Portugal Afghanistan Albania Algeria American Samoa Andorra Angola Angui…" at bounding box center [399, 353] width 100 height 28
click at [319, 419] on input "Numéro d'entreprise" at bounding box center [339, 409] width 219 height 27
click at [301, 475] on input "Pied de page" at bounding box center [339, 464] width 219 height 27
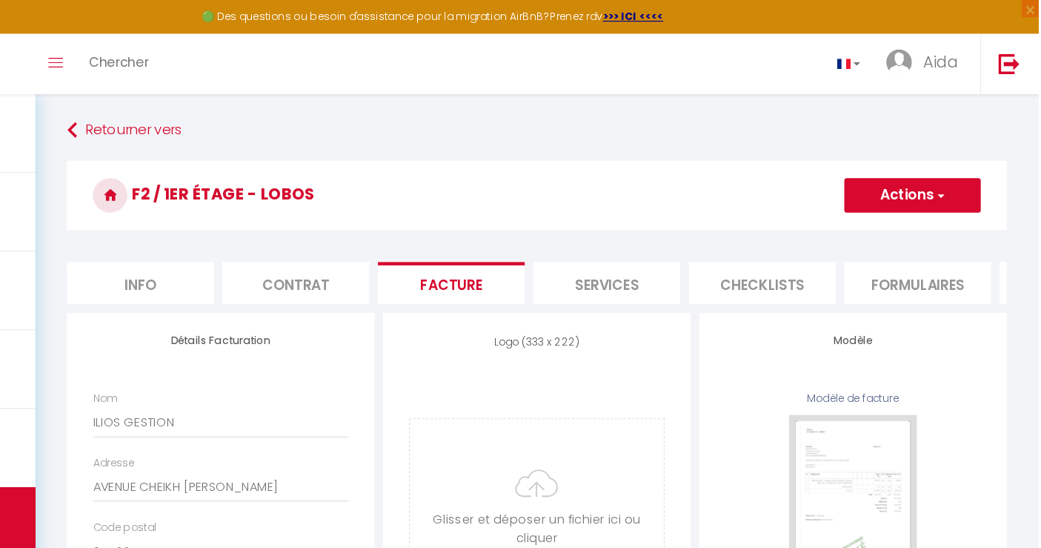
click at [956, 167] on span "button" at bounding box center [957, 167] width 10 height 15
click at [929, 203] on link "Enregistrer" at bounding box center [932, 199] width 117 height 19
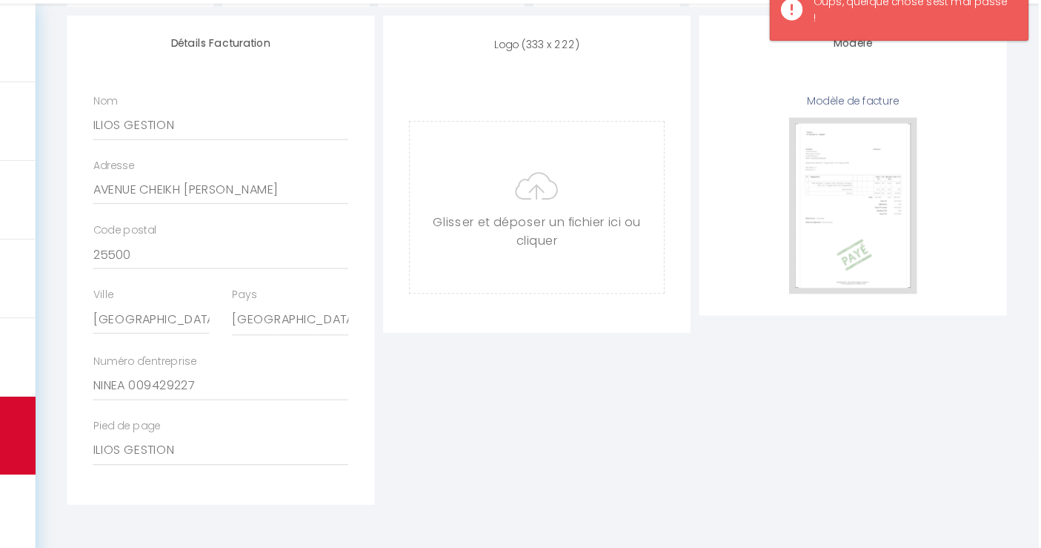
scroll to position [189, 0]
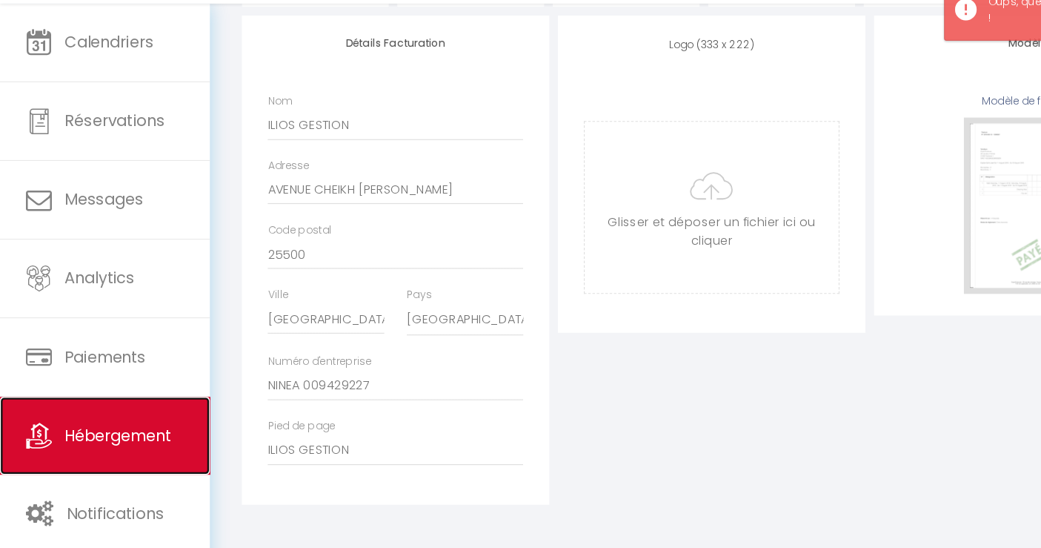
click at [130, 450] on span "Hébergement" at bounding box center [101, 451] width 91 height 19
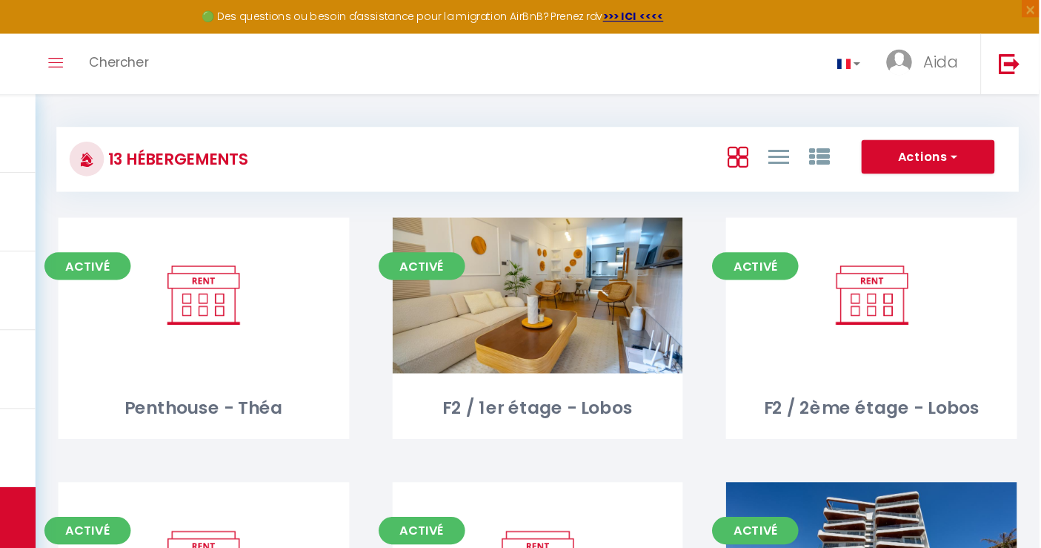
scroll to position [4, 0]
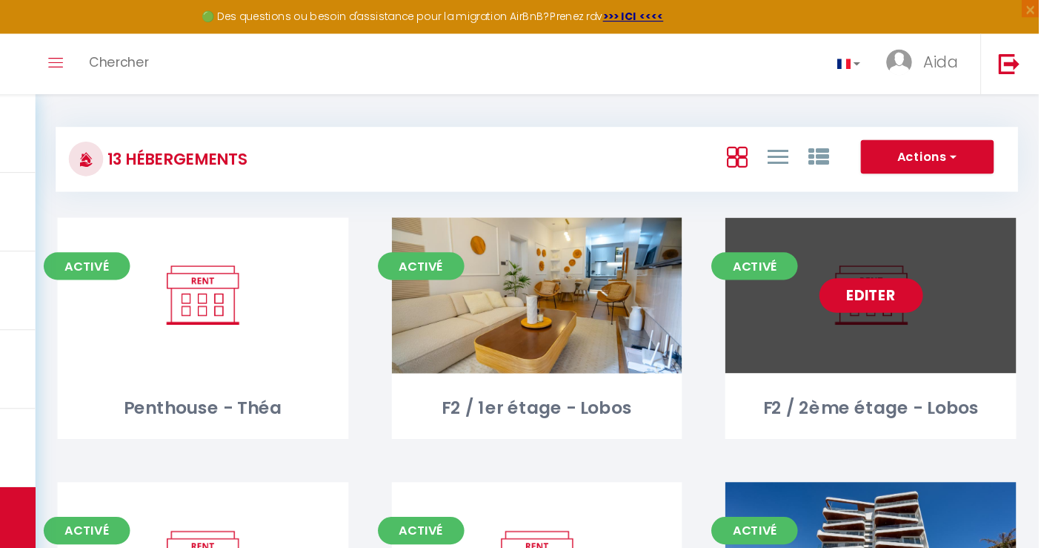
click at [886, 251] on link "Editer" at bounding box center [897, 254] width 89 height 30
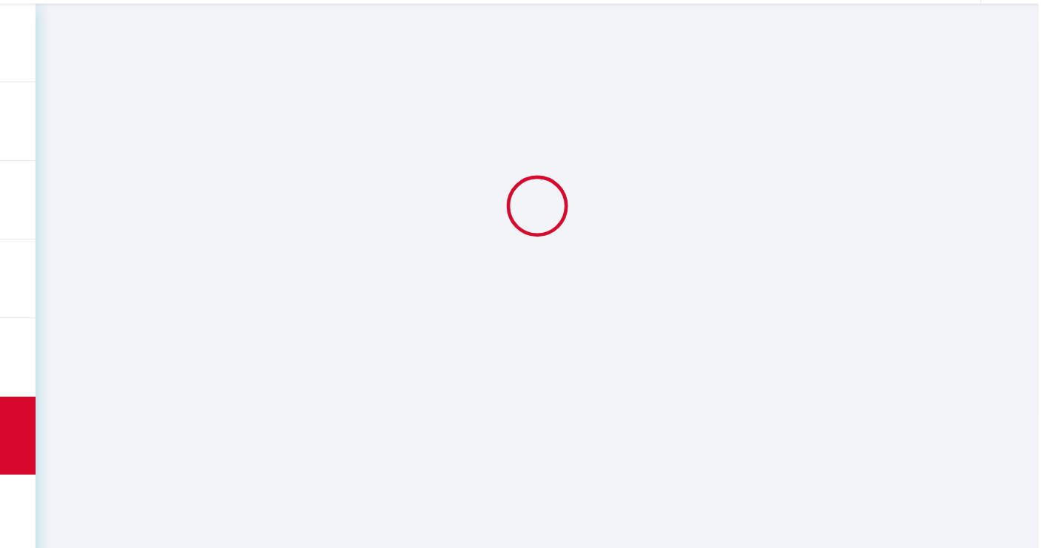
scroll to position [81, 0]
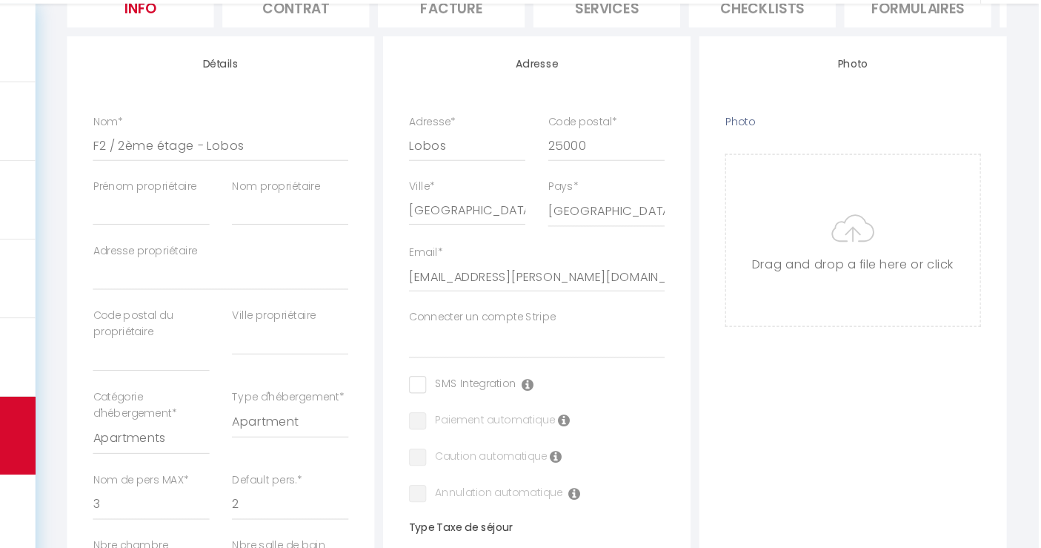
scroll to position [159, 0]
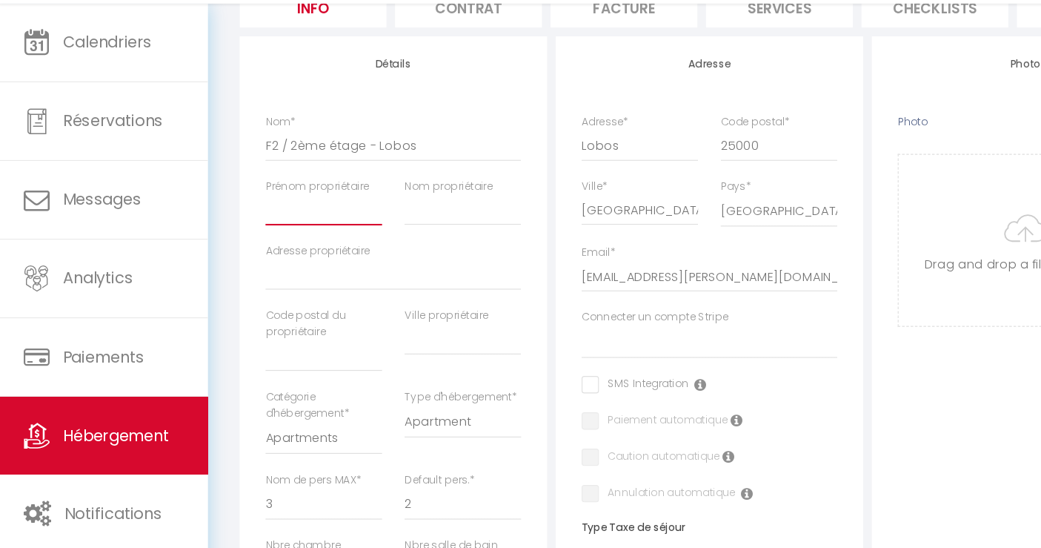
click at [296, 271] on input "Prénom propriétaire" at bounding box center [280, 258] width 100 height 27
click at [372, 271] on input "Nom propriétaire" at bounding box center [399, 258] width 100 height 27
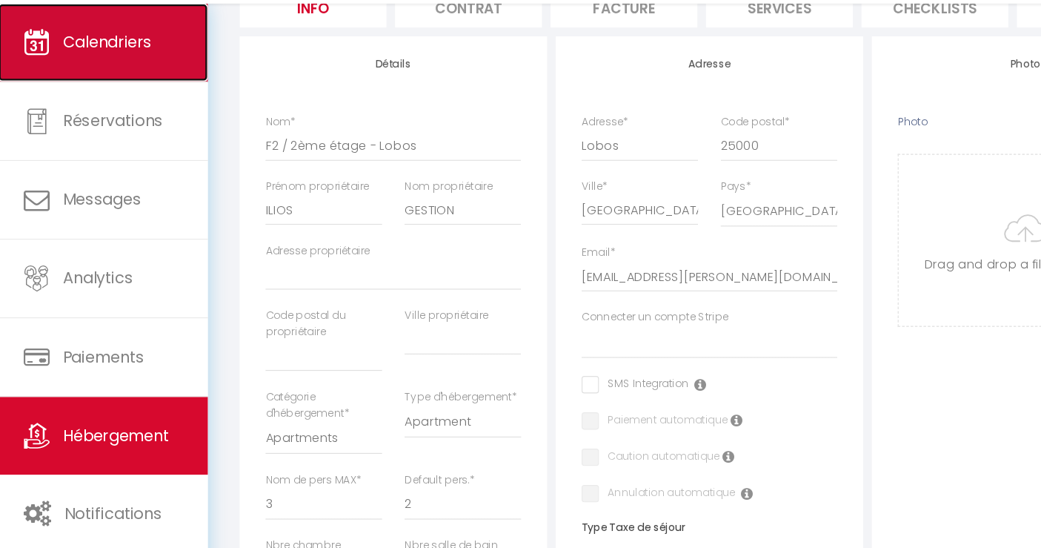
click at [102, 116] on span "Calendriers" at bounding box center [94, 114] width 76 height 19
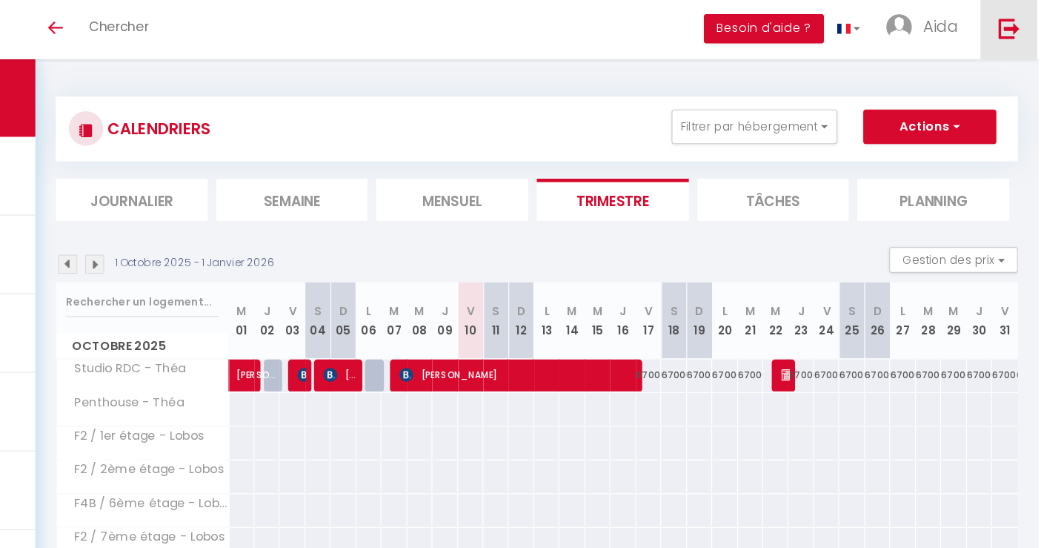
click at [1027, 72] on link at bounding box center [1015, 55] width 49 height 52
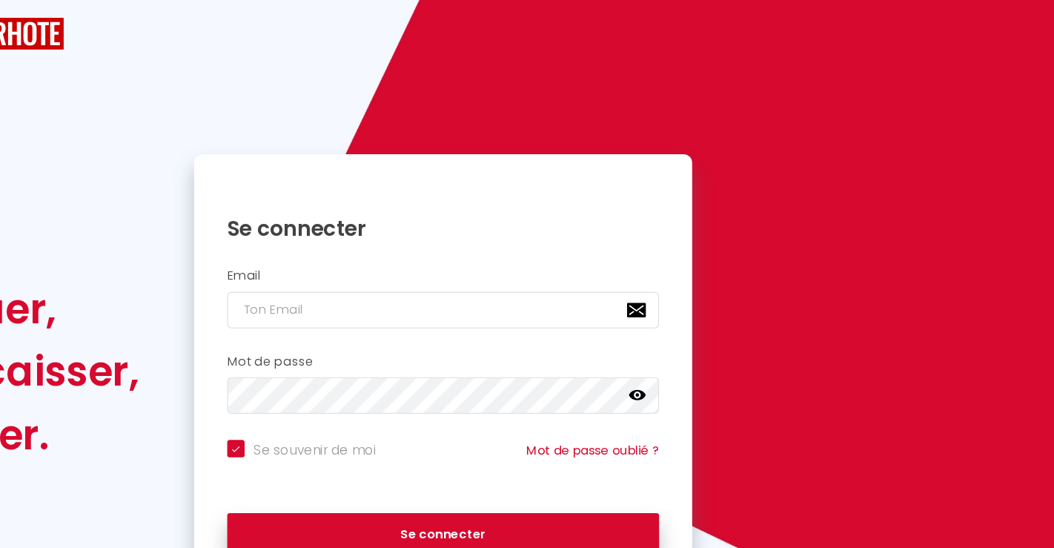
checkbox input "true"
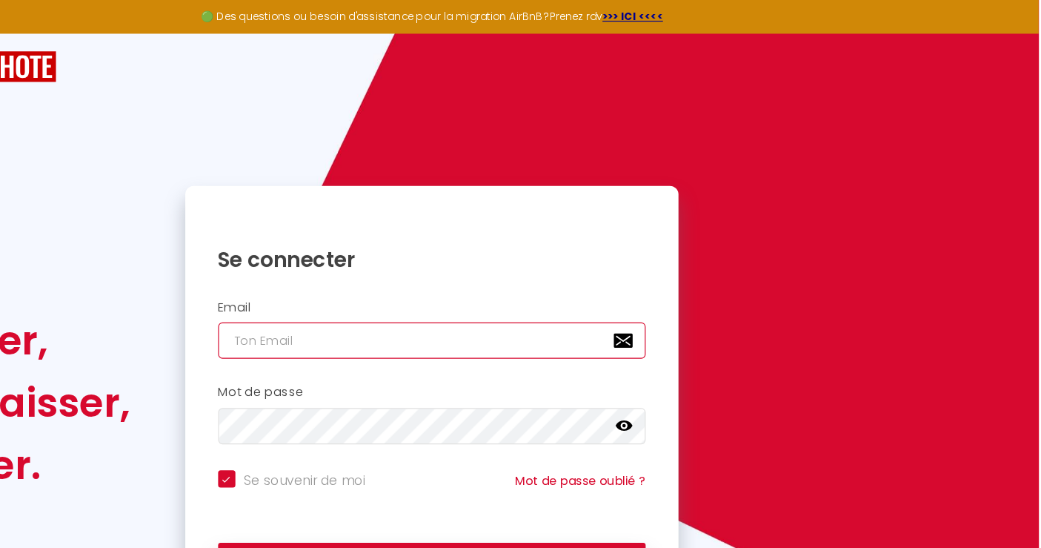
type input "[PERSON_NAME][EMAIL_ADDRESS][PERSON_NAME][DOMAIN_NAME]"
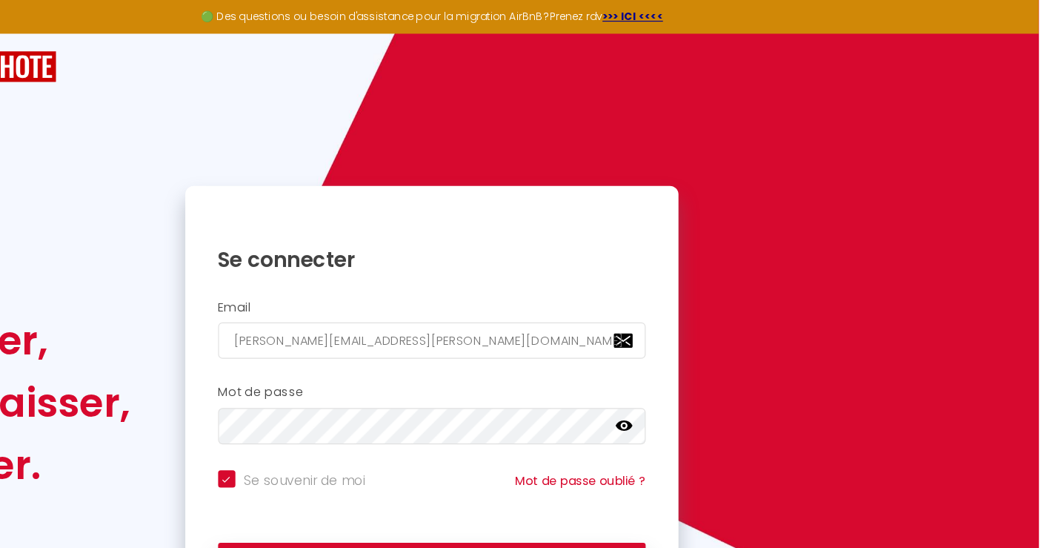
click at [686, 368] on icon at bounding box center [685, 365] width 15 height 9
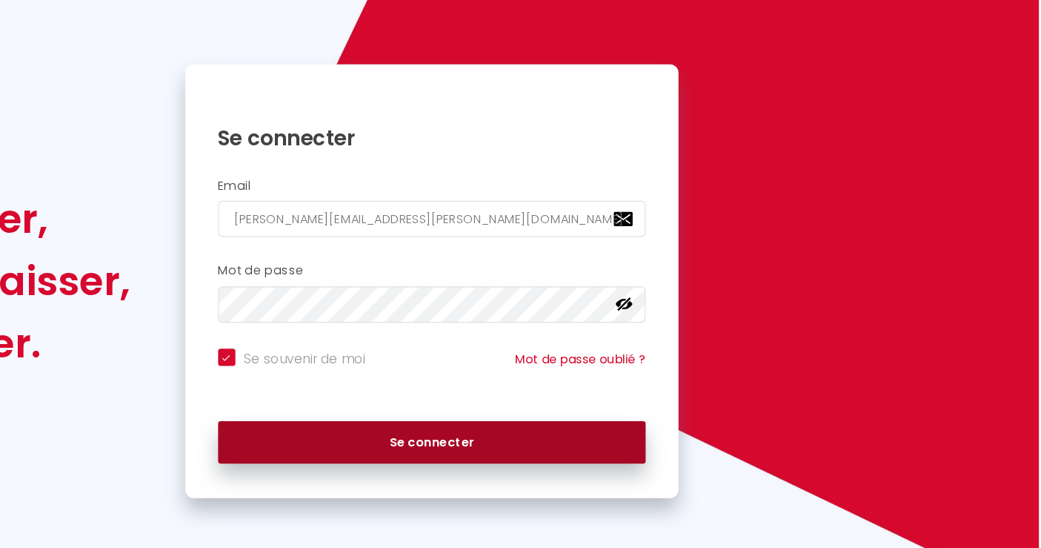
click at [626, 444] on button "Se connecter" at bounding box center [521, 457] width 368 height 37
checkbox input "true"
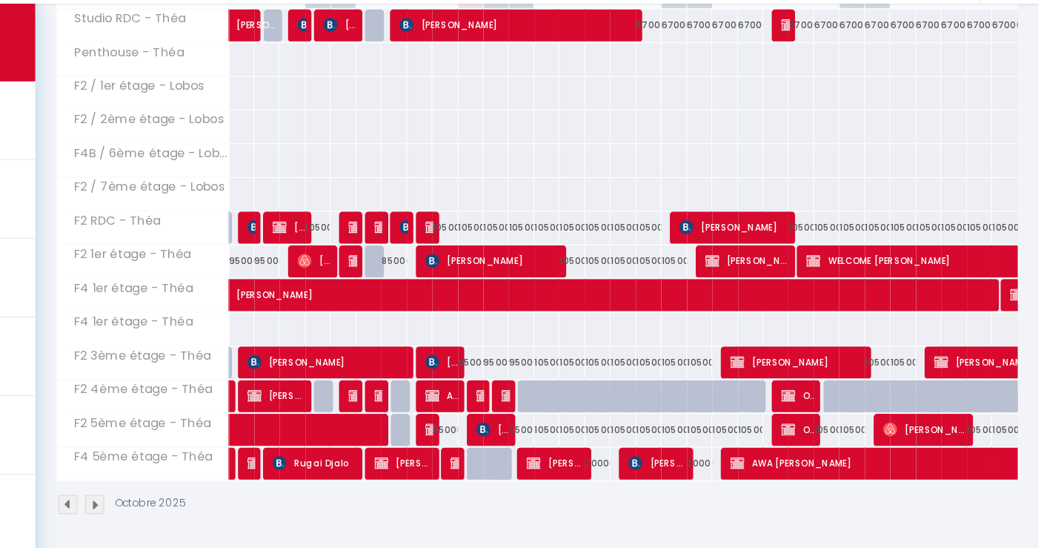
scroll to position [252, 0]
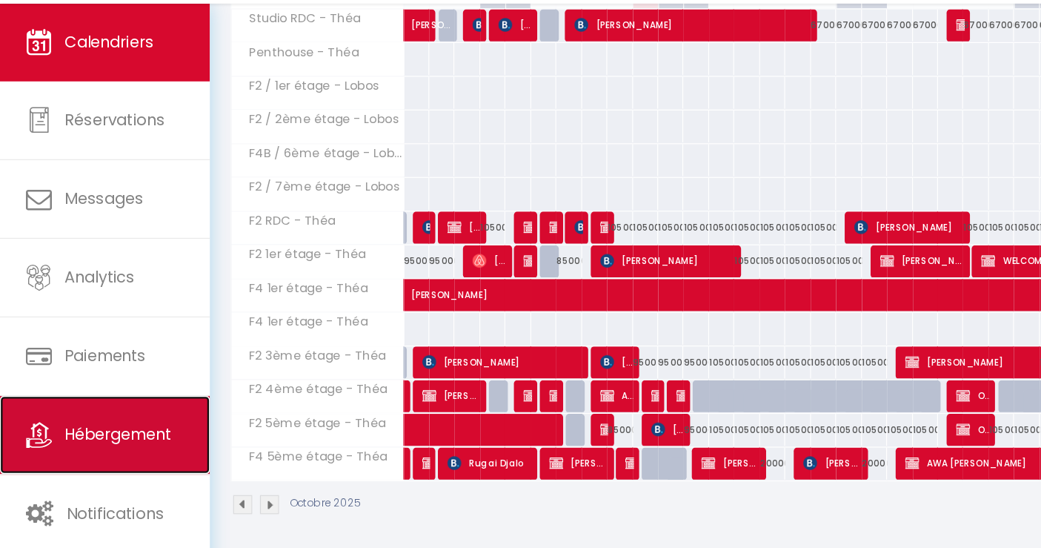
click at [96, 431] on link "Hébergement" at bounding box center [90, 450] width 180 height 67
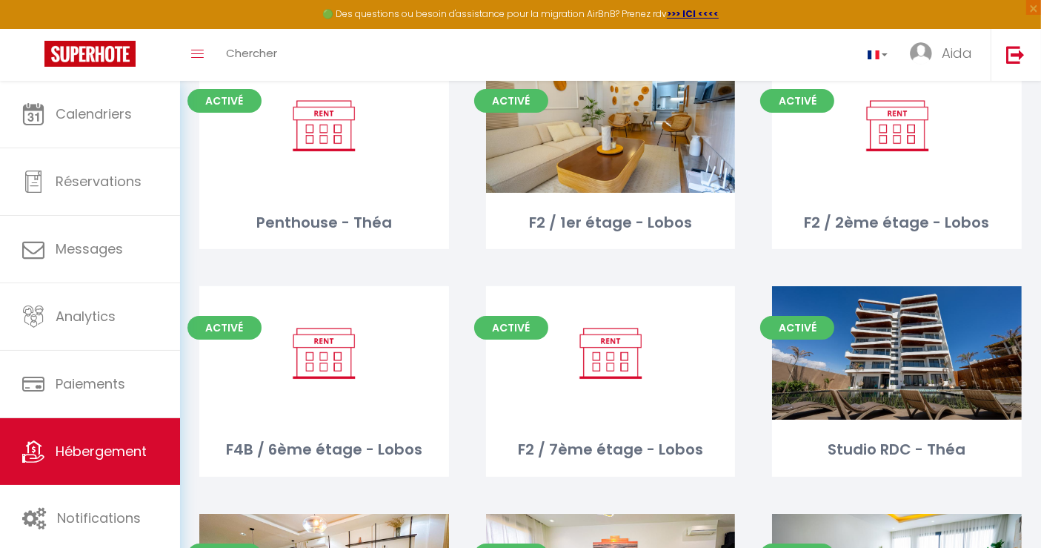
scroll to position [129, 0]
